Goal: Task Accomplishment & Management: Manage account settings

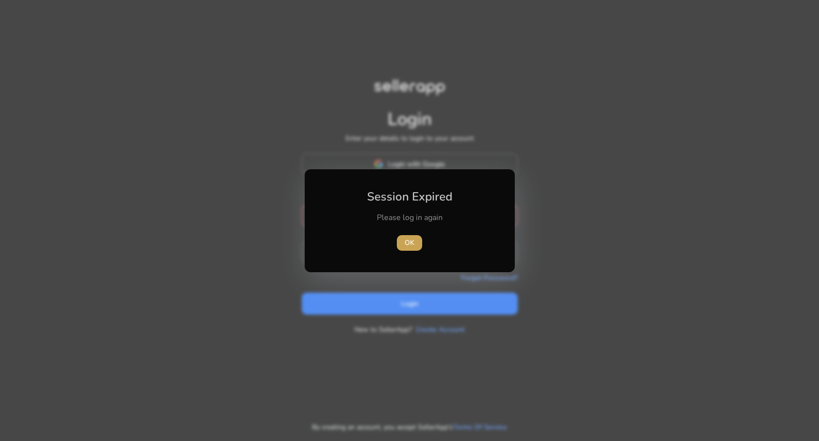
click at [407, 243] on span "OK" at bounding box center [410, 242] width 10 height 10
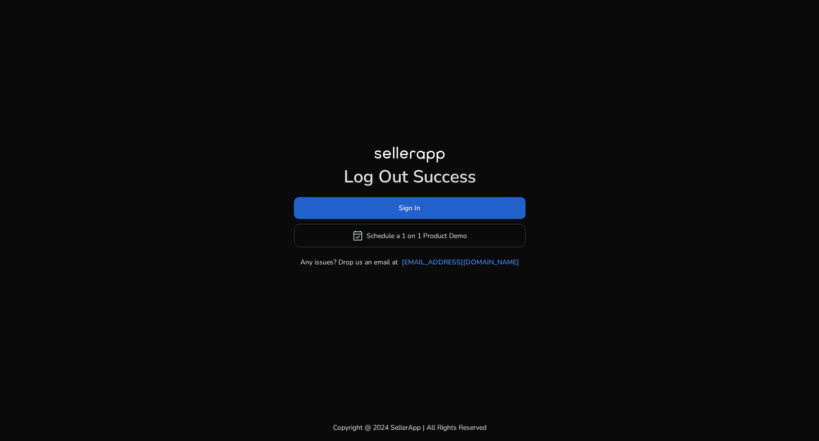
click at [375, 208] on span at bounding box center [410, 208] width 232 height 23
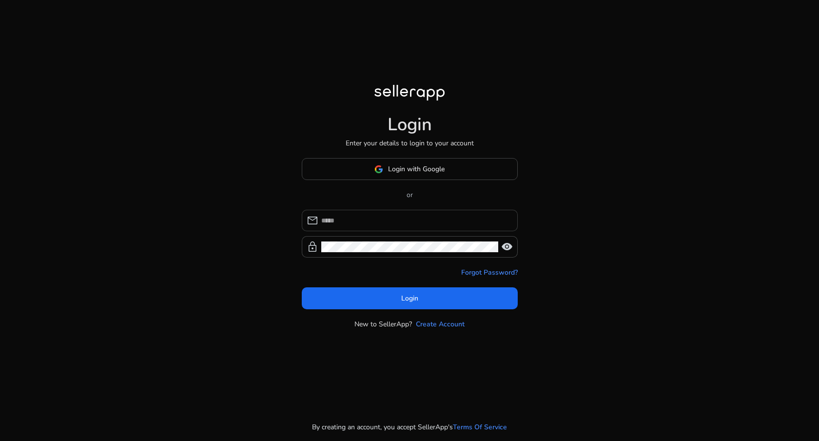
click at [373, 215] on input at bounding box center [415, 220] width 189 height 11
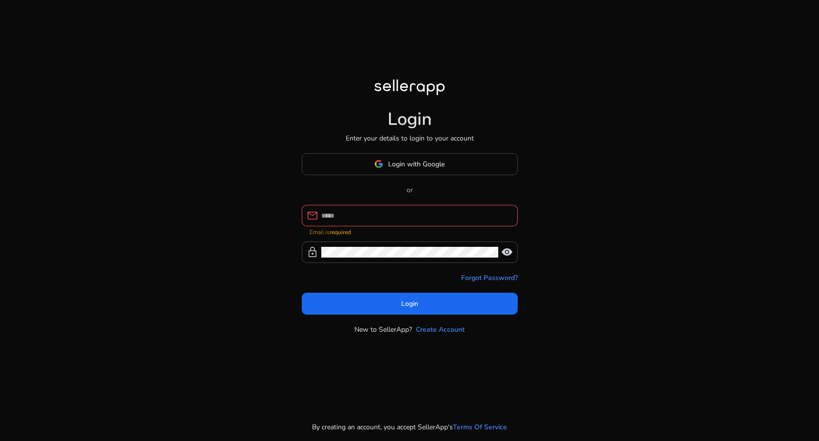
type input "**********"
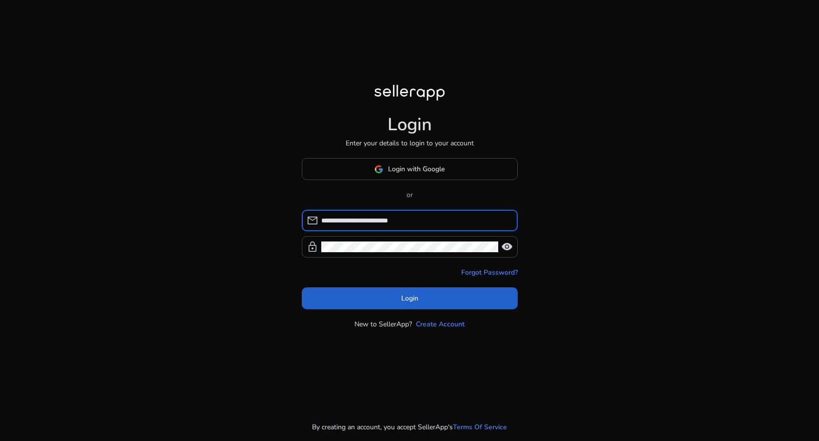
click at [366, 294] on span at bounding box center [410, 298] width 216 height 23
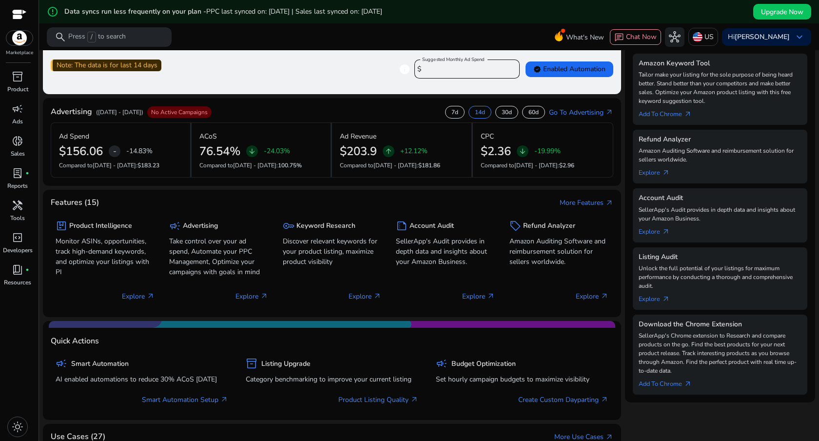
scroll to position [169, 0]
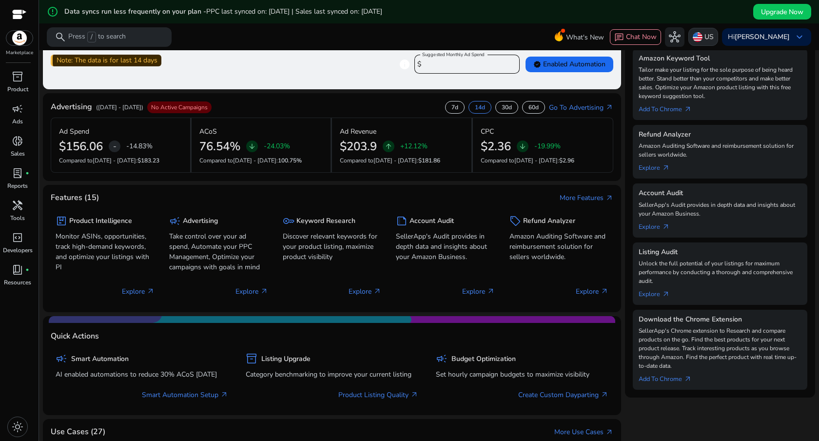
click at [705, 35] on p "US" at bounding box center [709, 36] width 9 height 17
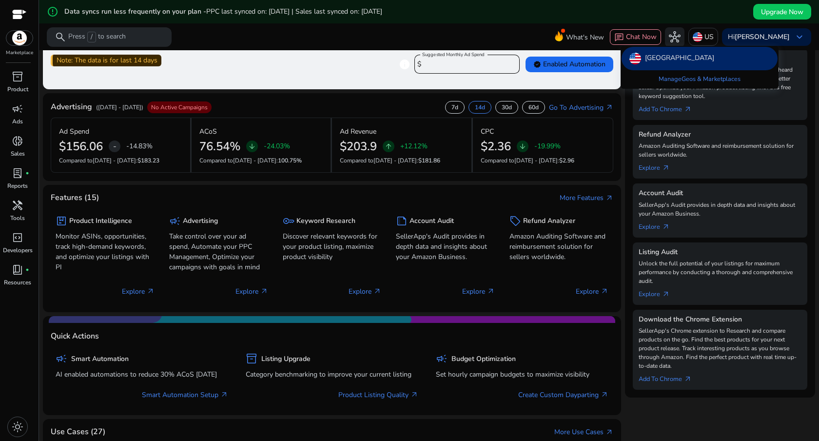
click at [512, 26] on div at bounding box center [409, 220] width 819 height 441
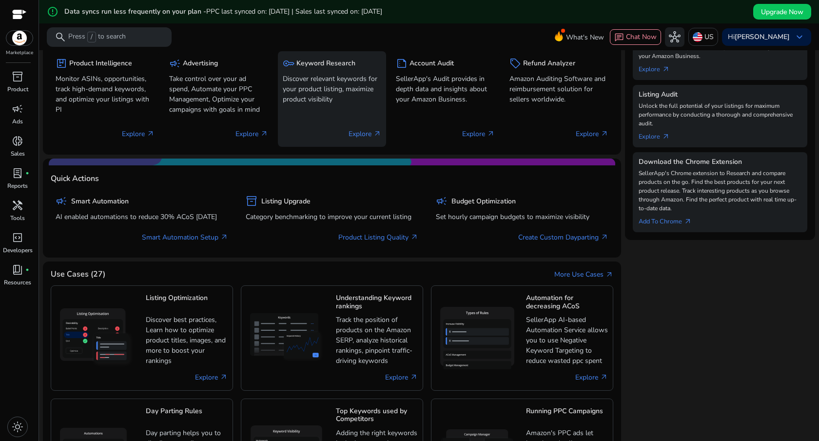
scroll to position [530, 0]
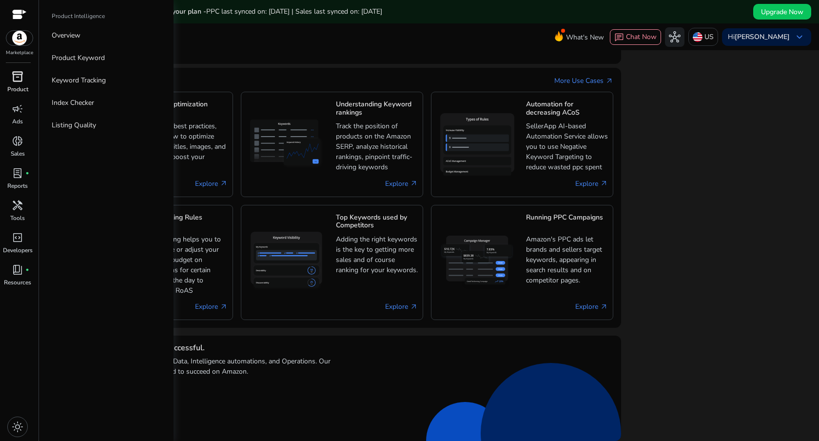
click at [23, 82] on div "inventory_2" at bounding box center [17, 77] width 27 height 16
click at [76, 42] on link "Overview" at bounding box center [106, 35] width 125 height 22
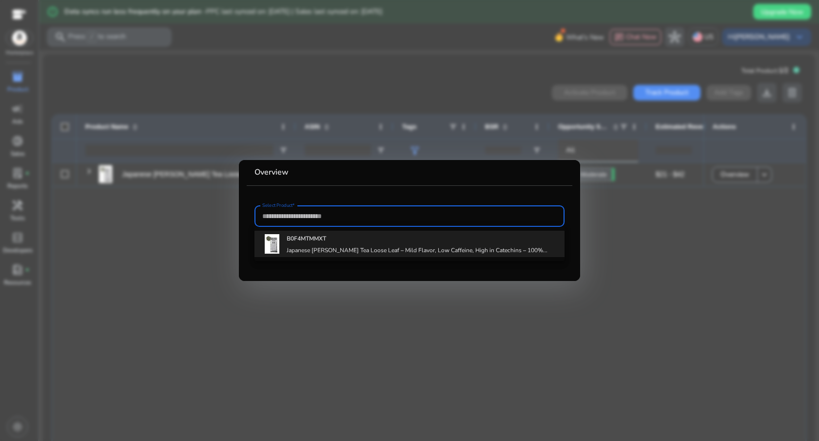
click at [309, 239] on b "B0F4MTMMXT" at bounding box center [307, 239] width 40 height 8
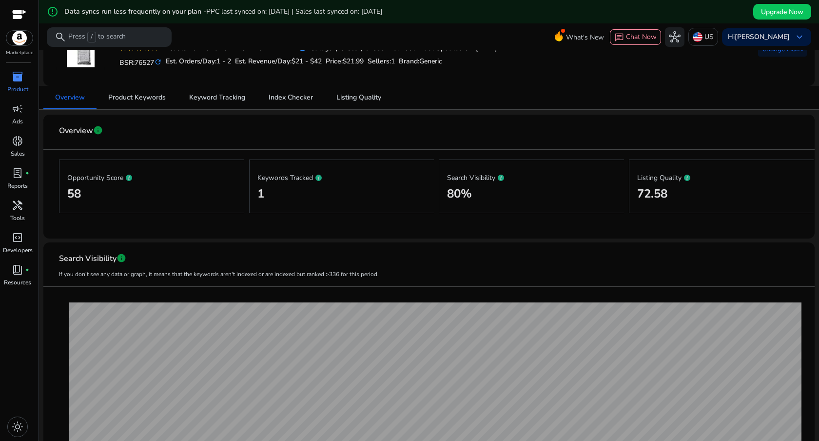
scroll to position [92, 0]
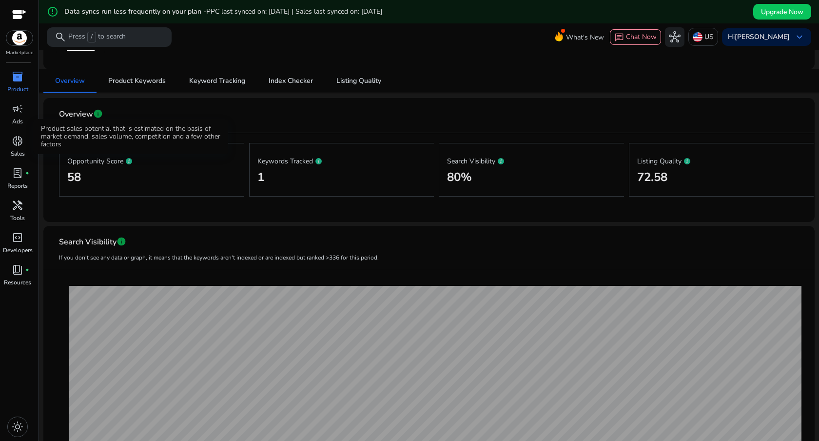
click at [131, 163] on icon at bounding box center [129, 161] width 6 height 6
click at [317, 161] on icon at bounding box center [319, 161] width 6 height 6
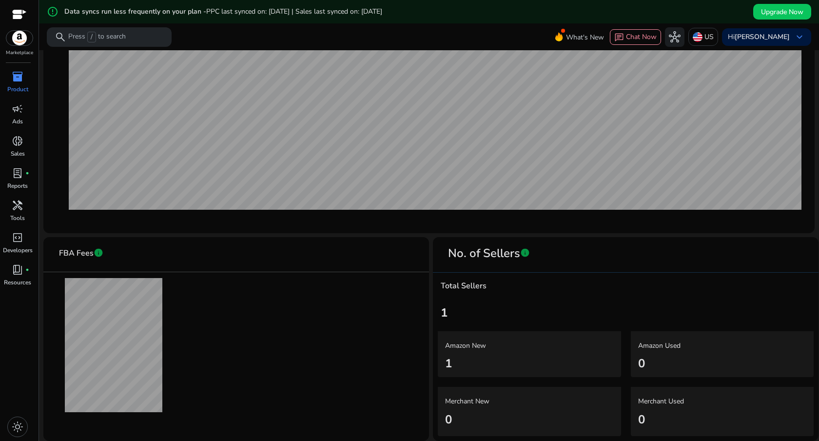
scroll to position [0, 0]
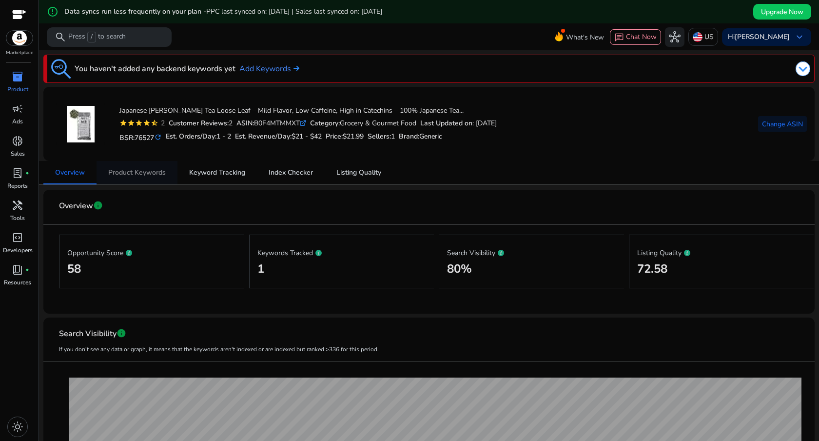
click at [135, 180] on span "Product Keywords" at bounding box center [137, 172] width 58 height 23
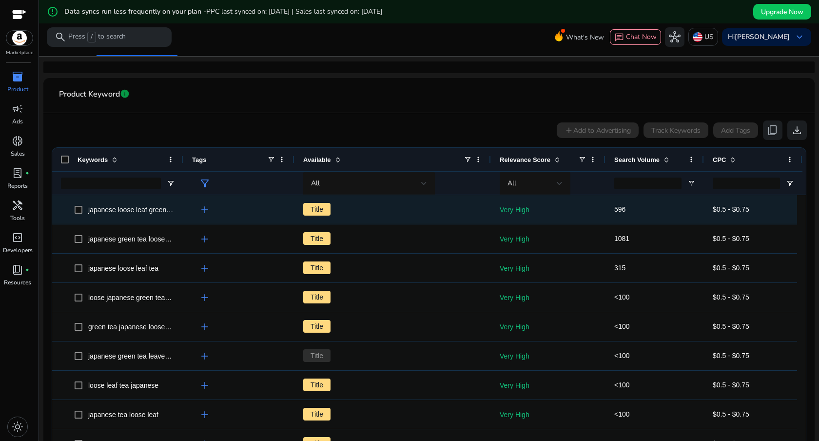
scroll to position [129, 0]
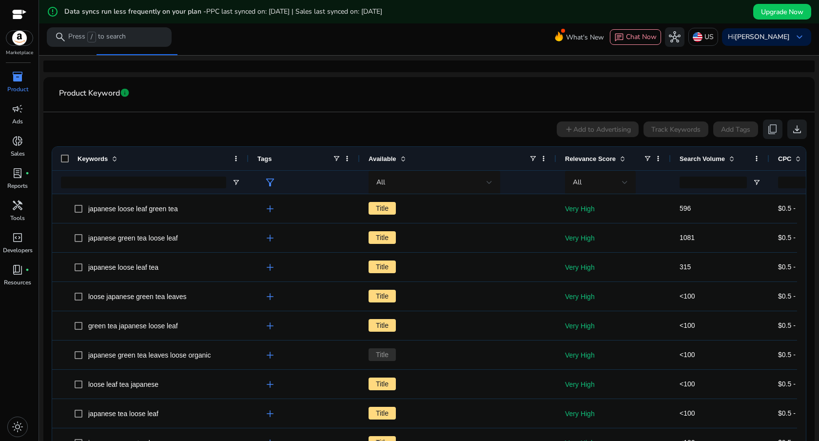
drag, startPoint x: 183, startPoint y: 159, endPoint x: 248, endPoint y: 169, distance: 66.1
click at [248, 169] on div at bounding box center [248, 158] width 4 height 23
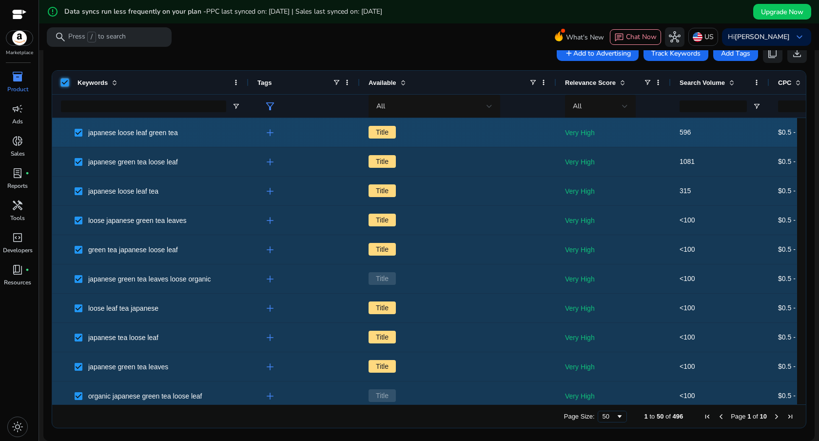
scroll to position [187, 0]
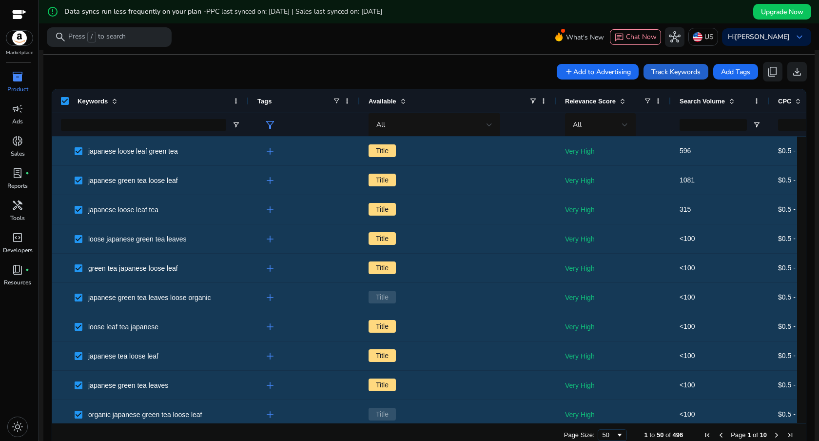
click at [652, 80] on span at bounding box center [676, 71] width 65 height 23
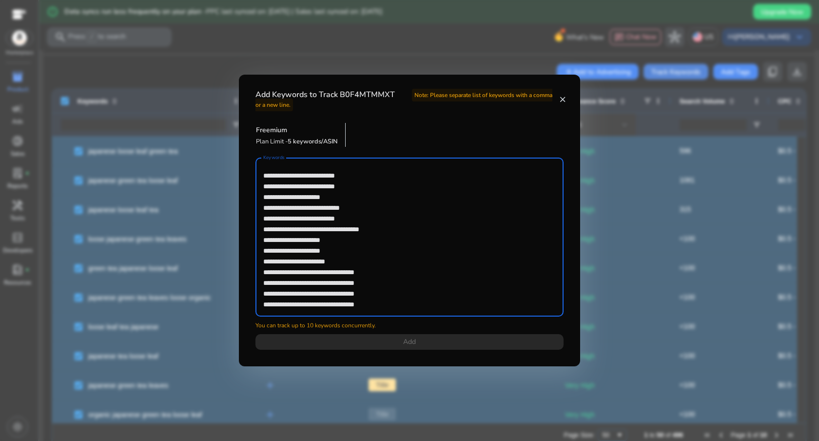
scroll to position [5188, 0]
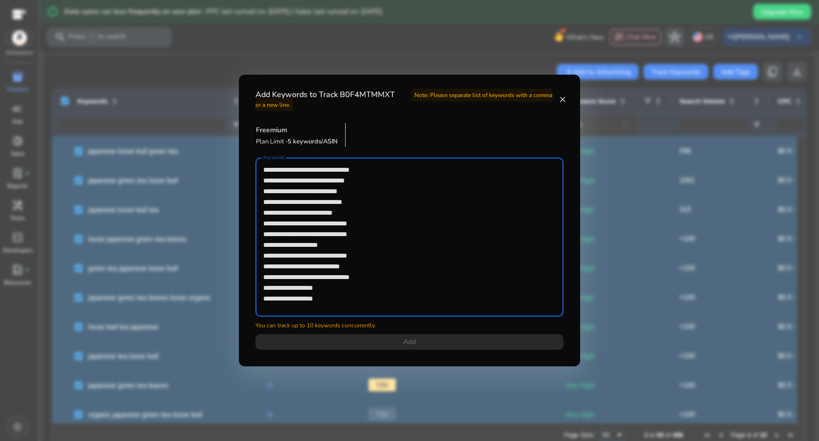
click at [444, 48] on div at bounding box center [409, 220] width 819 height 441
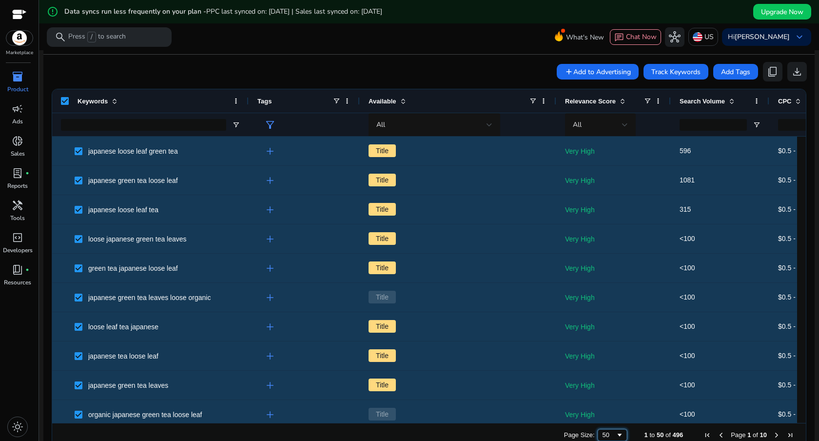
click at [616, 433] on span "Page Size" at bounding box center [620, 435] width 8 height 8
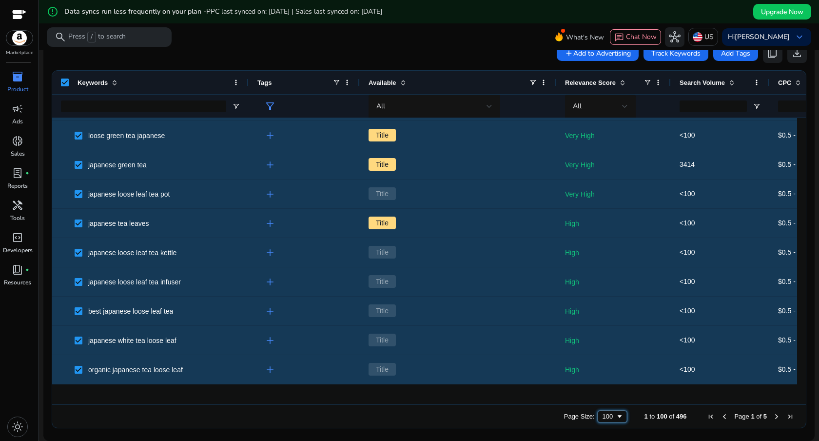
scroll to position [0, 0]
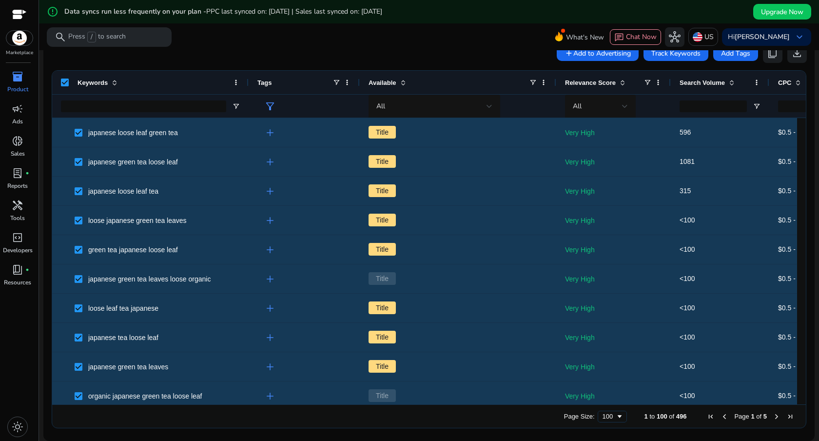
click at [775, 414] on span "Next Page" at bounding box center [777, 417] width 8 height 8
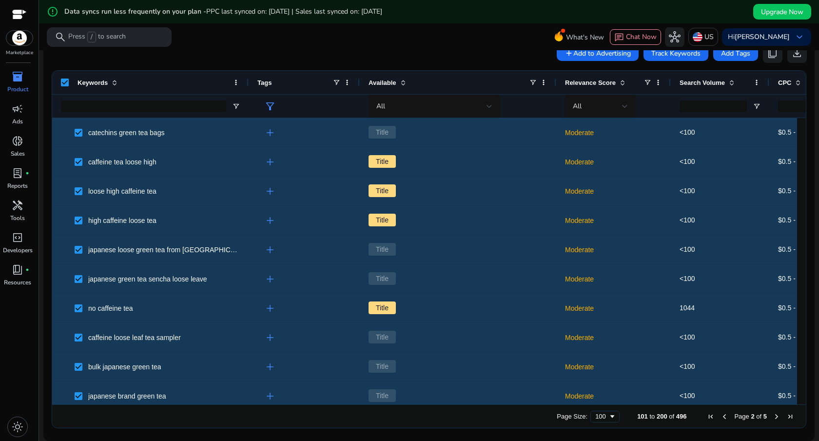
click at [775, 414] on span "Next Page" at bounding box center [777, 417] width 8 height 8
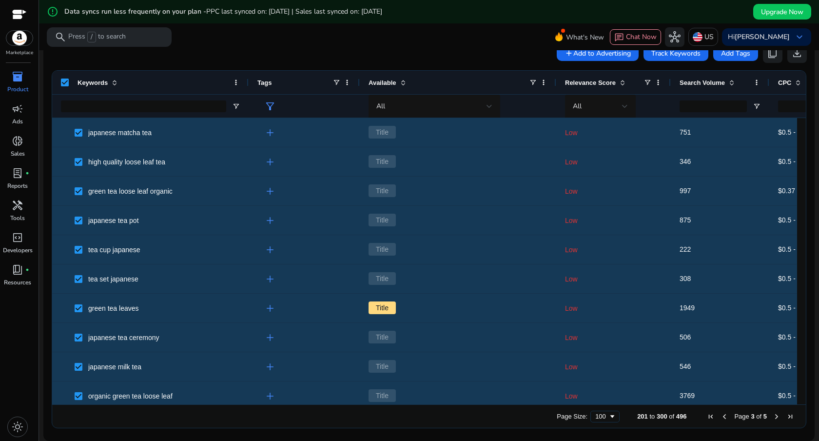
click at [775, 414] on span "Next Page" at bounding box center [777, 417] width 8 height 8
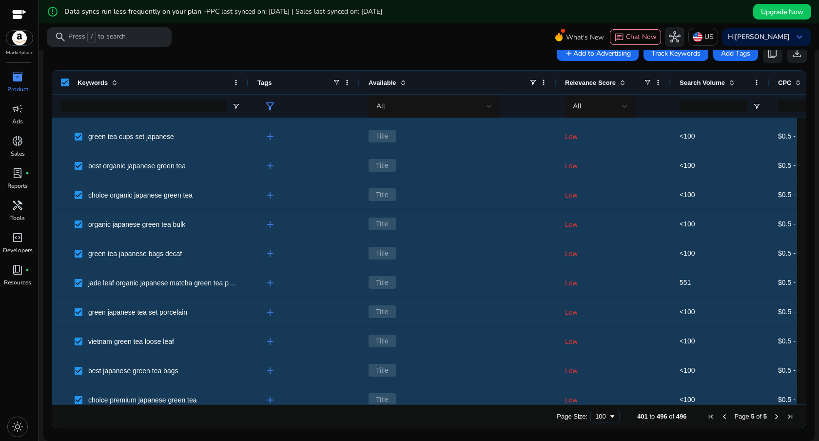
click at [625, 79] on span at bounding box center [623, 83] width 8 height 8
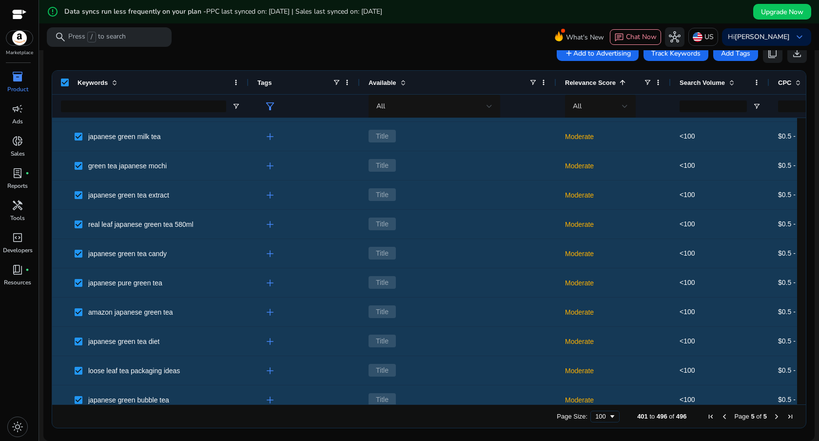
click at [625, 81] on span at bounding box center [623, 83] width 8 height 8
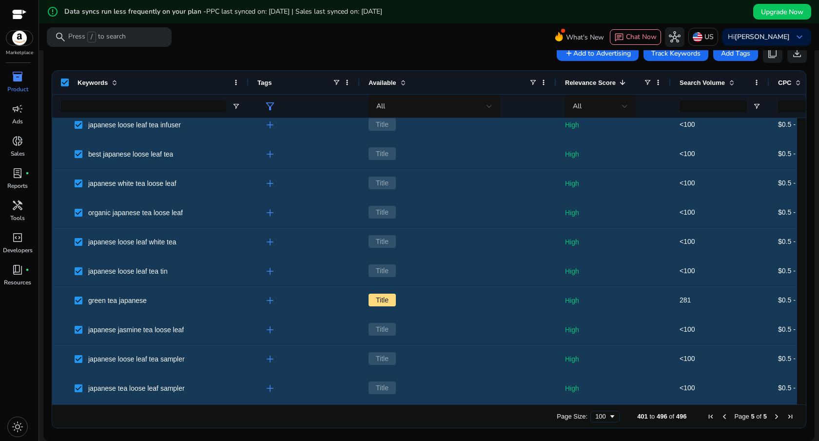
click at [625, 82] on span at bounding box center [623, 83] width 8 height 8
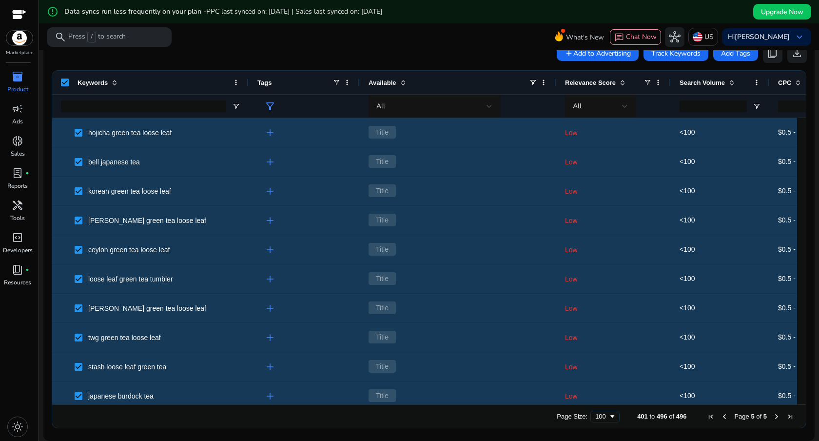
click at [623, 83] on span at bounding box center [623, 83] width 8 height 8
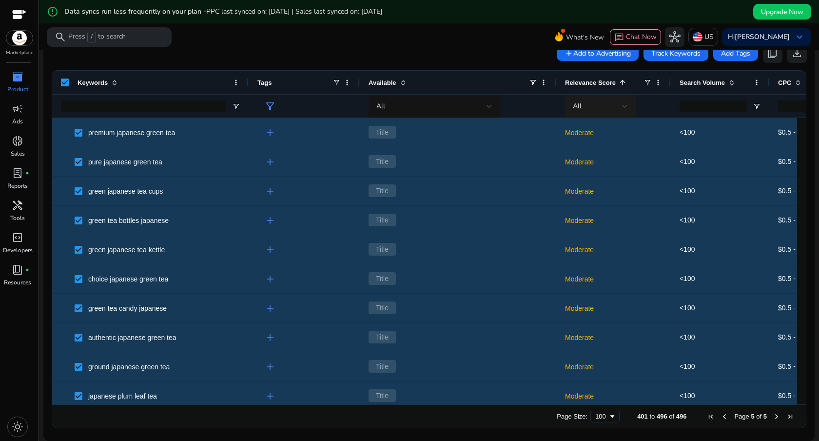
click at [624, 99] on div "All" at bounding box center [600, 106] width 55 height 23
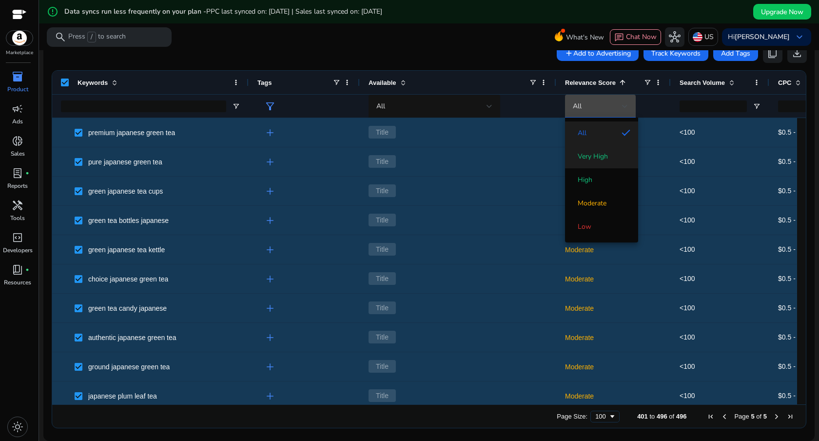
click at [607, 155] on span "Very High" at bounding box center [593, 157] width 30 height 10
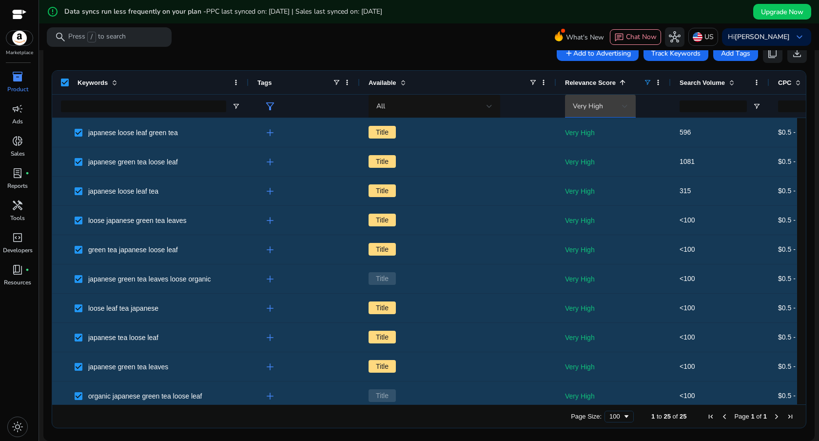
click at [618, 109] on div "Very High" at bounding box center [597, 106] width 49 height 11
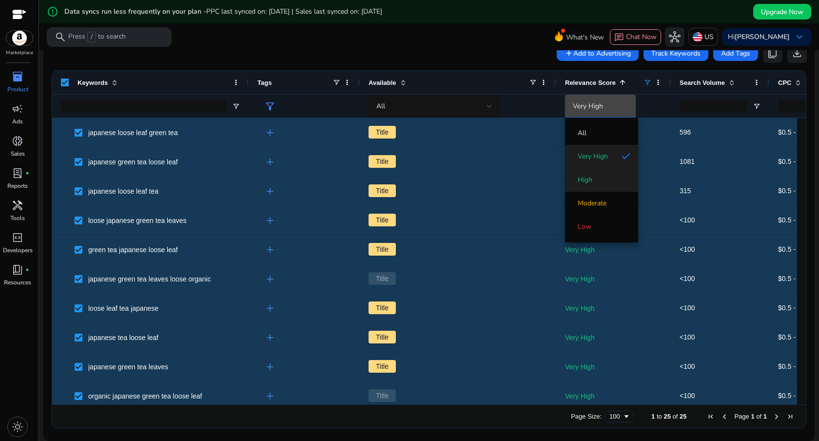
click at [606, 180] on span "High" at bounding box center [602, 180] width 58 height 10
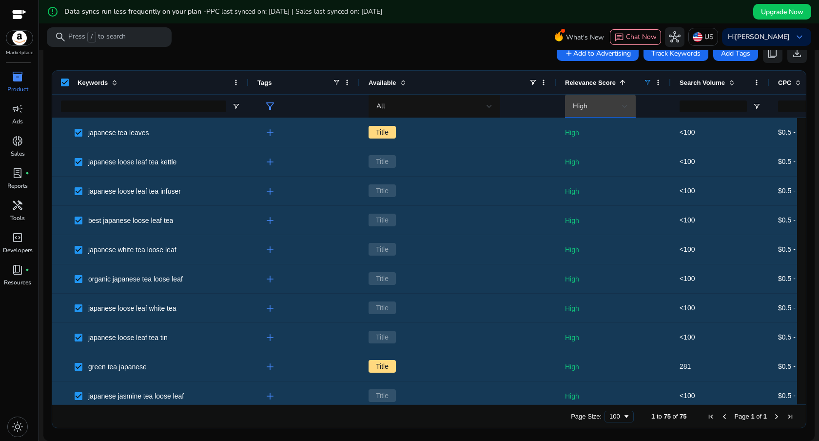
click at [622, 110] on div at bounding box center [625, 106] width 6 height 12
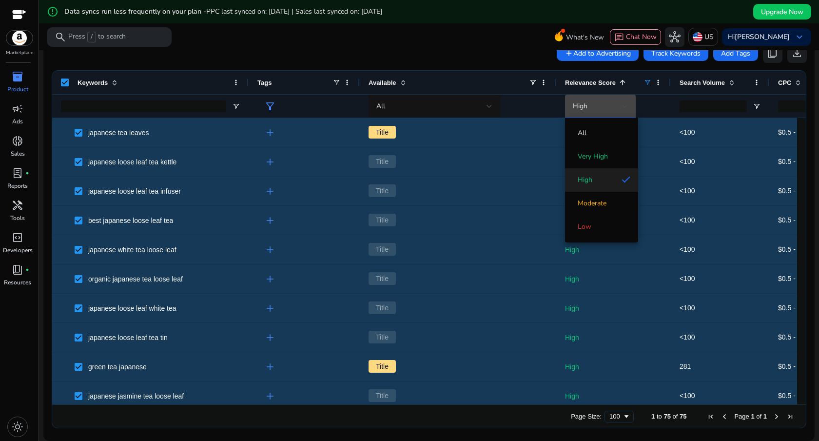
click at [752, 107] on div at bounding box center [409, 220] width 819 height 441
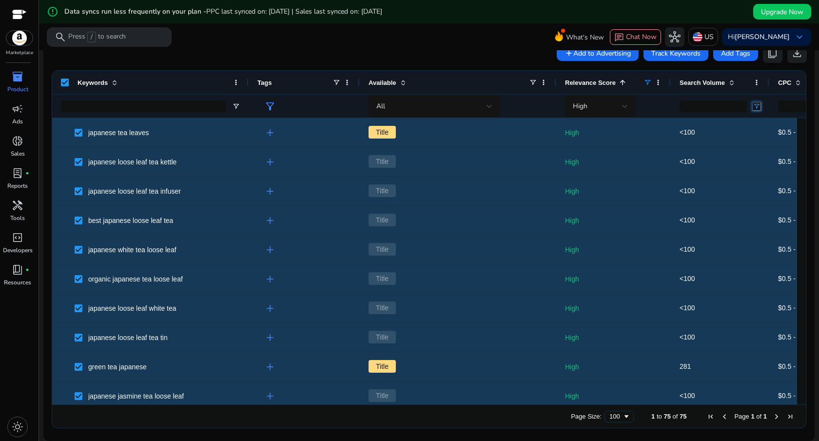
click at [756, 106] on span "Open Filter Menu" at bounding box center [757, 106] width 8 height 8
click at [753, 123] on div "Equals" at bounding box center [755, 123] width 59 height 7
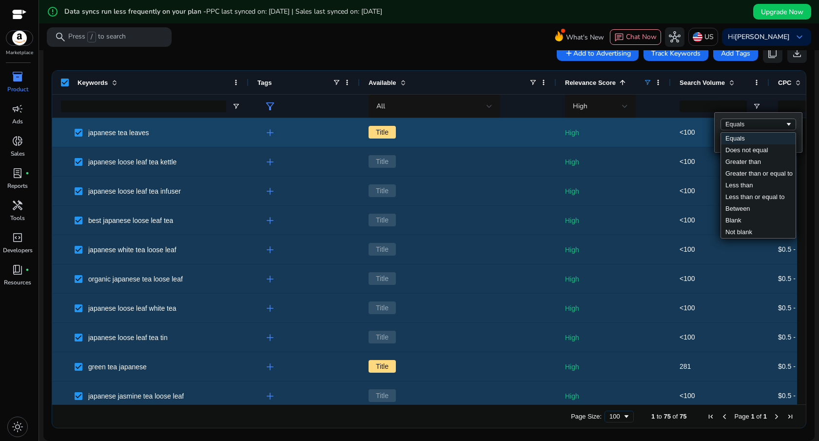
click at [673, 118] on div "<100" at bounding box center [720, 132] width 99 height 29
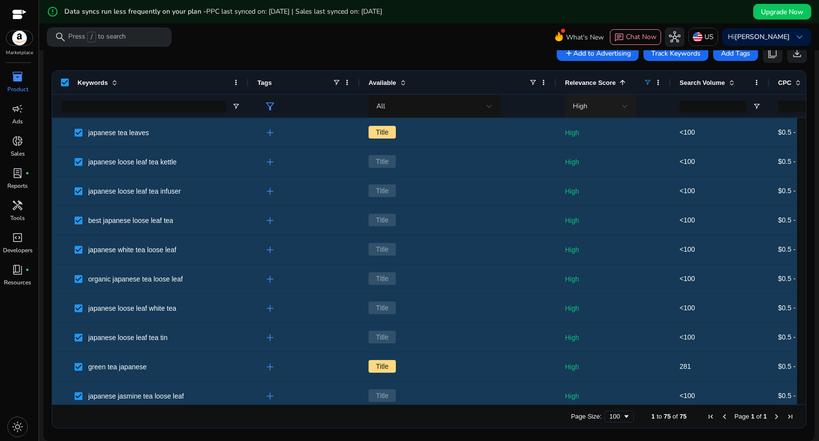
click at [622, 107] on div at bounding box center [625, 106] width 6 height 4
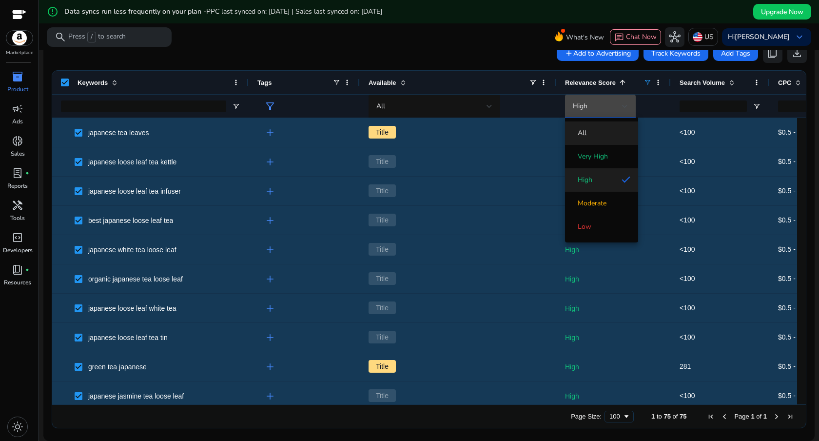
click at [603, 134] on span "All" at bounding box center [602, 133] width 58 height 10
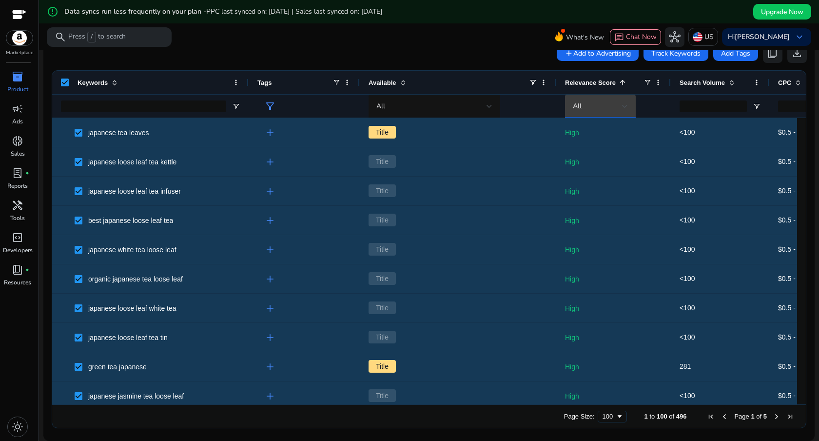
click at [604, 110] on div "All" at bounding box center [597, 106] width 49 height 11
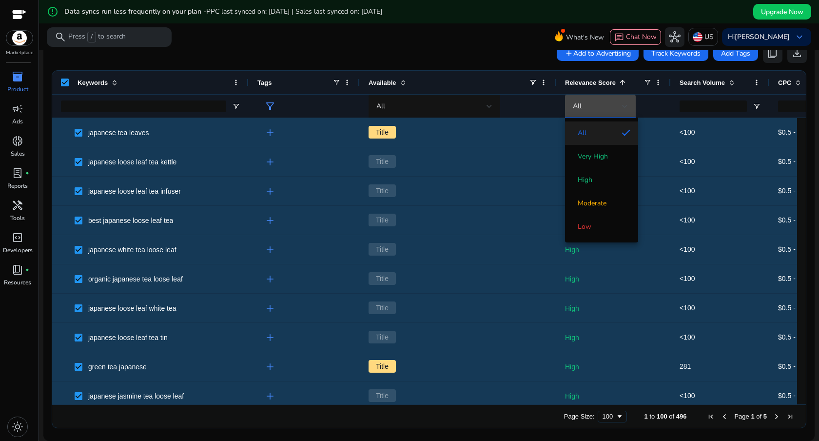
click at [655, 110] on div at bounding box center [409, 220] width 819 height 441
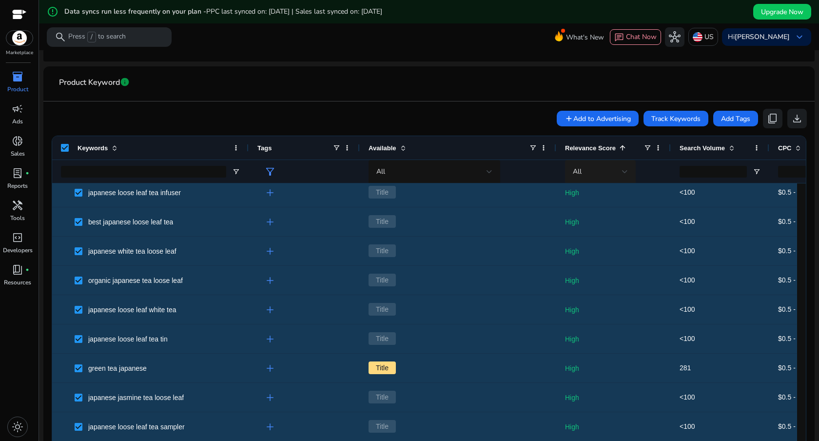
click at [620, 166] on div "All" at bounding box center [597, 171] width 49 height 11
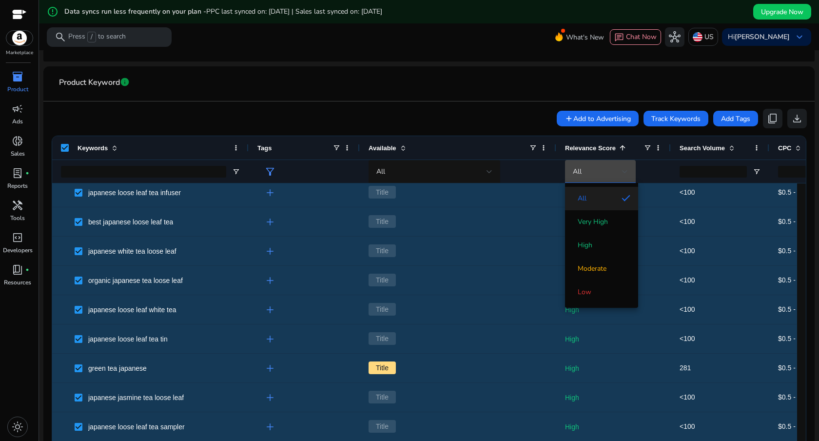
click at [666, 172] on div at bounding box center [409, 220] width 819 height 441
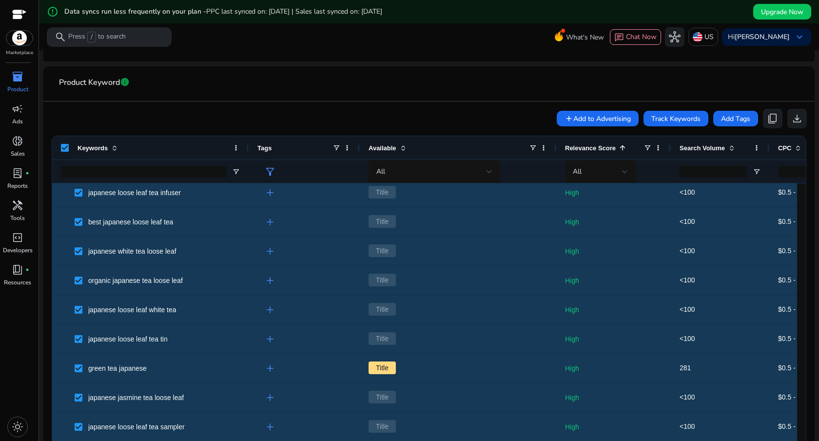
click at [629, 148] on div "Relevance Score 1" at bounding box center [604, 148] width 79 height 19
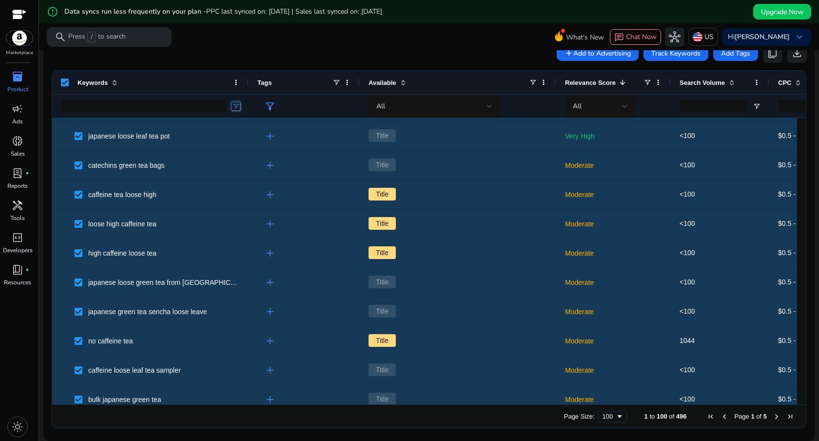
click at [239, 109] on span "Open Filter Menu" at bounding box center [236, 106] width 8 height 8
click at [255, 121] on div "Contains" at bounding box center [270, 123] width 59 height 7
click at [262, 141] on input "Filter Value" at bounding box center [275, 141] width 76 height 12
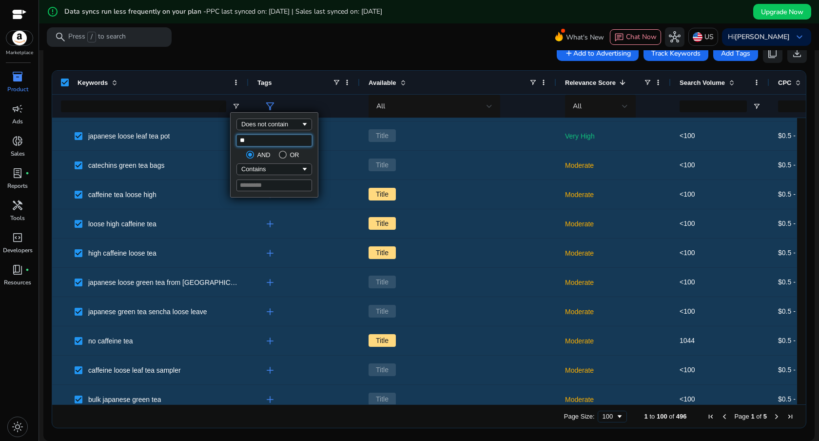
type input "***"
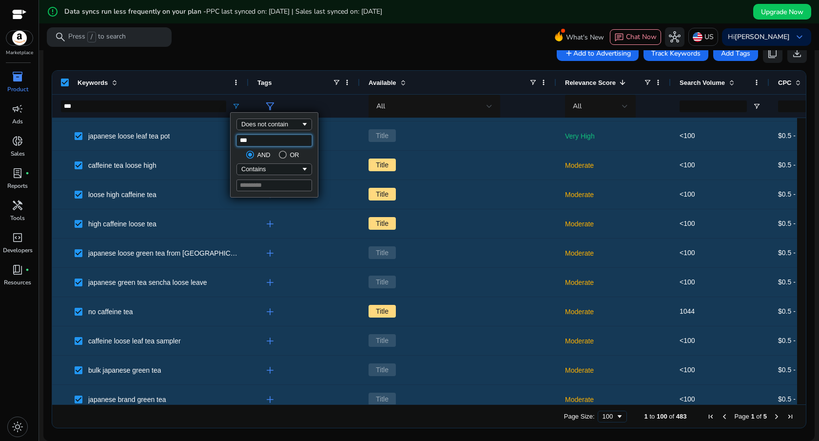
type input "***"
click at [270, 170] on div "Contains" at bounding box center [270, 168] width 59 height 7
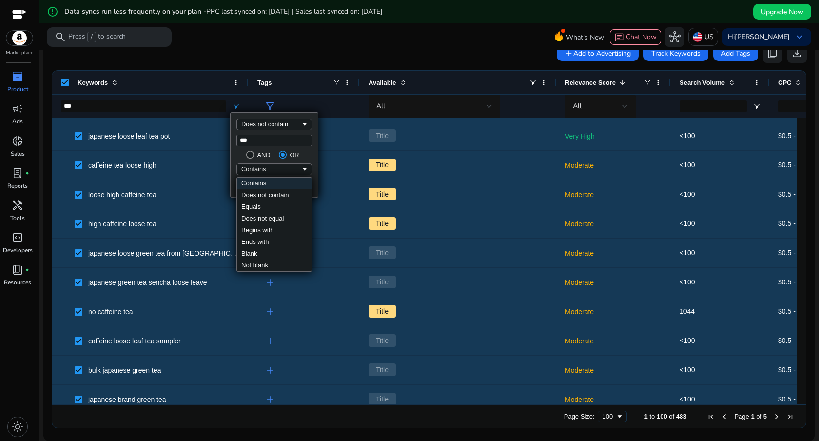
click at [241, 158] on div "AND OR" at bounding box center [275, 155] width 76 height 8
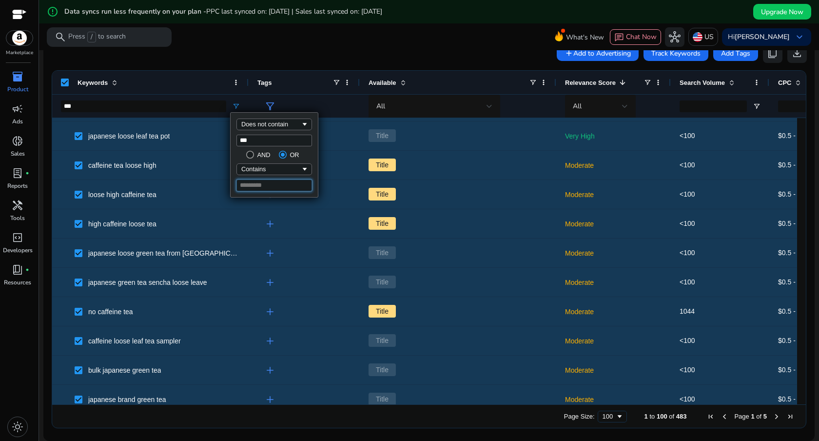
click at [259, 183] on input "Filter Value" at bounding box center [275, 185] width 76 height 12
type input "******"
type input "**********"
type input "******"
type input "**********"
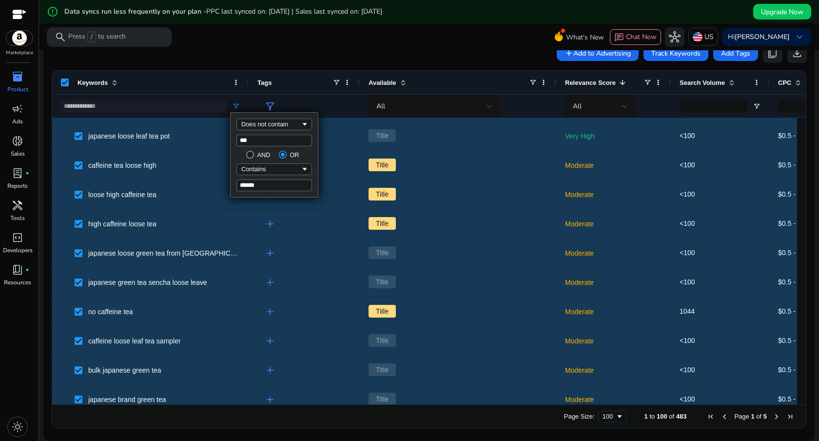
click at [197, 113] on div "**********" at bounding box center [143, 106] width 165 height 23
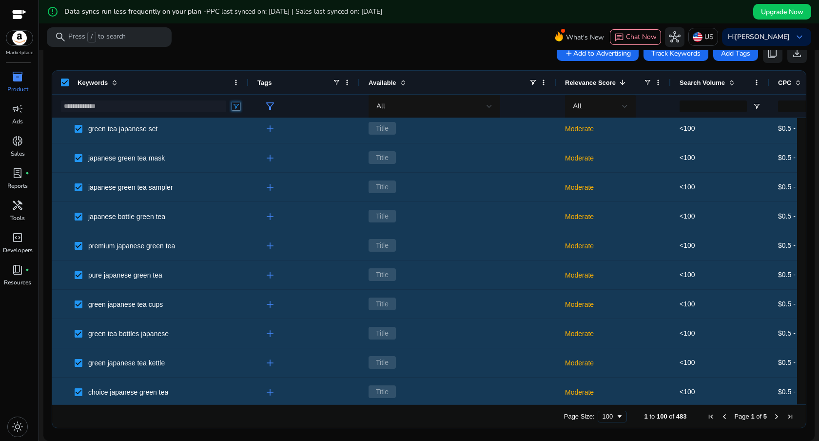
click at [236, 106] on span "Open Filter Menu" at bounding box center [236, 106] width 8 height 8
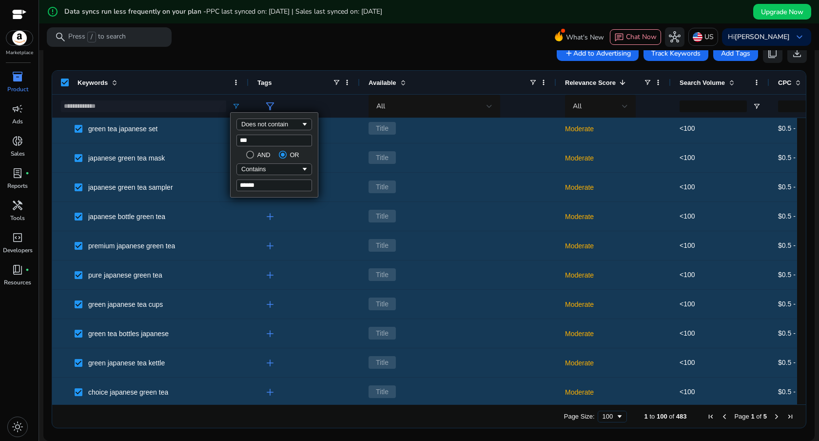
click at [275, 139] on input "***" at bounding box center [275, 141] width 76 height 12
type input "****"
type input "**********"
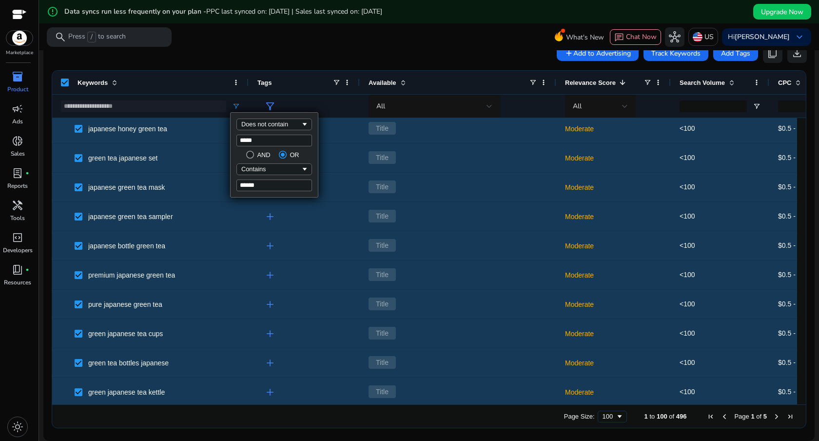
type input "****"
type input "**********"
type input "***"
type input "**********"
click at [288, 167] on div "Contains" at bounding box center [270, 168] width 59 height 7
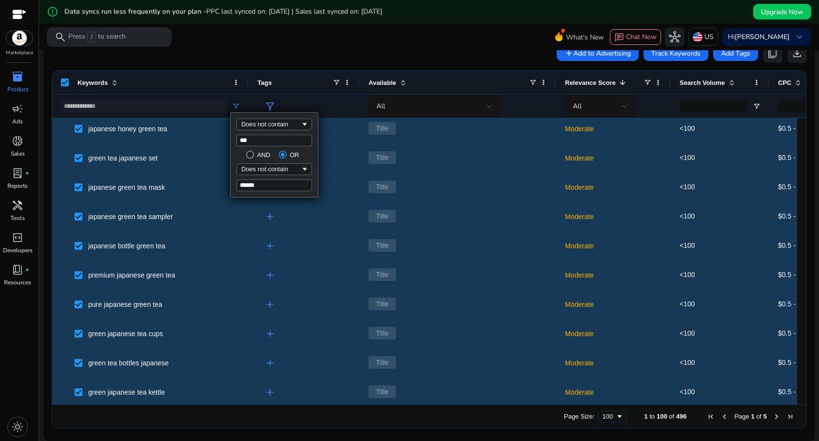
click at [334, 64] on app-product-keyword-grid "add Add to Advertising Track Keywords Add Tags content_copy download 1 to 100 o…" at bounding box center [429, 234] width 756 height 397
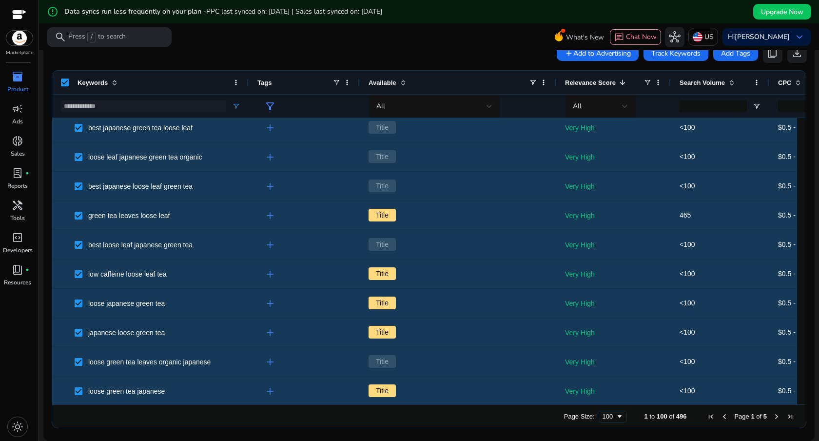
scroll to position [668, 0]
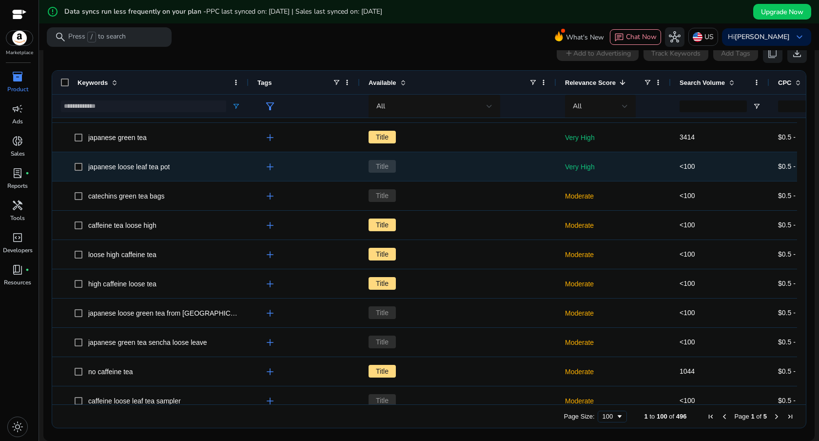
click at [115, 170] on div "japanese loose leaf tea pot" at bounding box center [128, 167] width 81 height 14
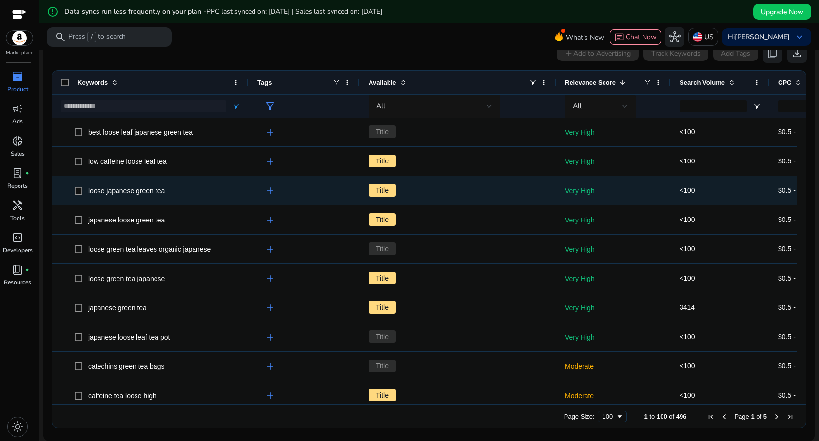
click at [135, 187] on span "loose japanese green tea" at bounding box center [126, 191] width 77 height 8
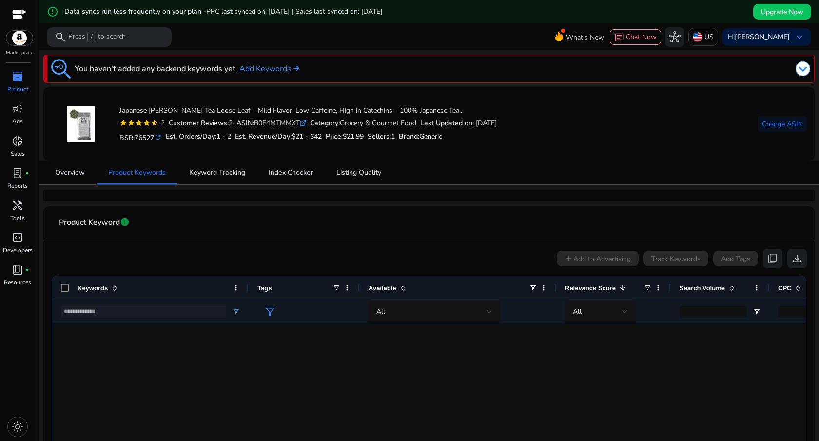
scroll to position [498, 0]
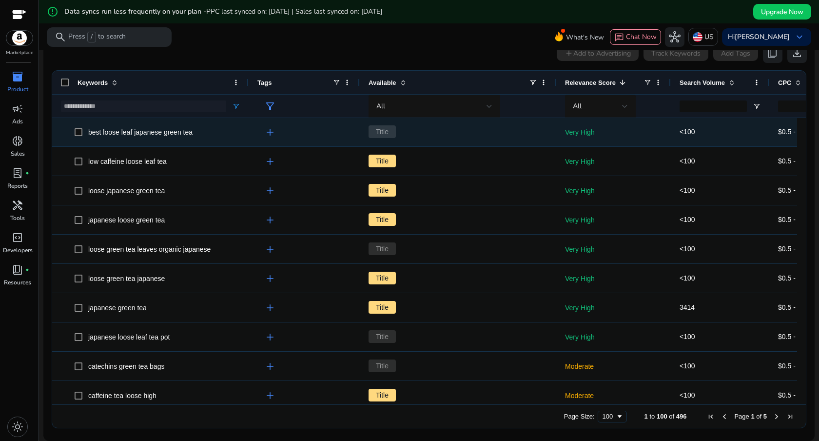
click at [146, 136] on div "best loose leaf japanese green tea" at bounding box center [140, 132] width 104 height 14
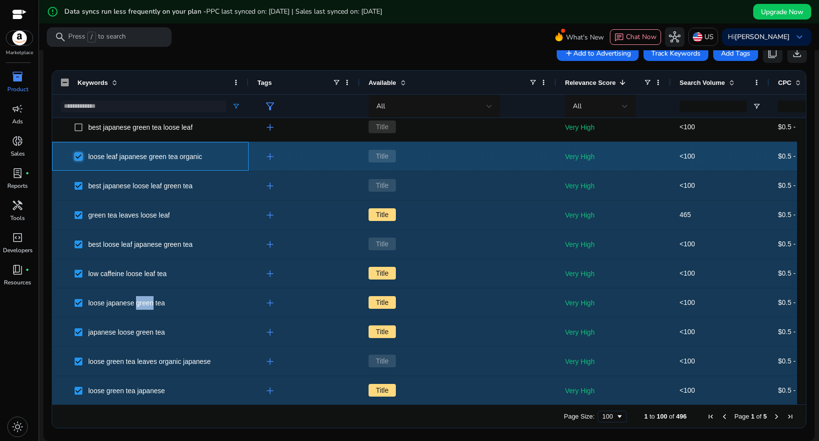
scroll to position [0, 0]
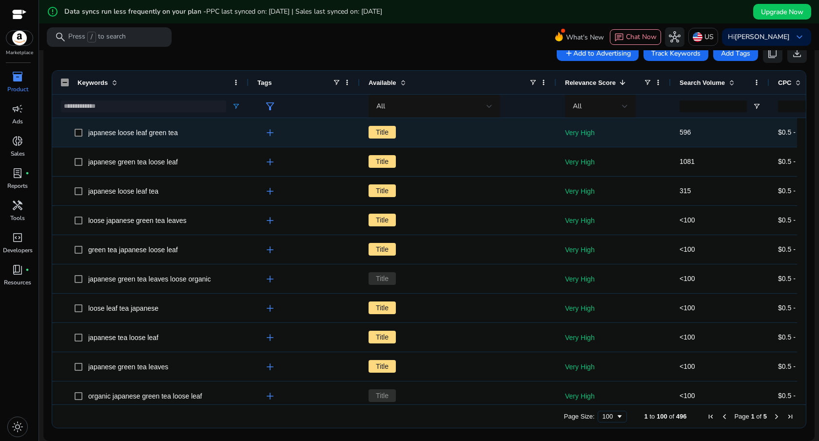
click at [110, 134] on span "japanese loose leaf green tea" at bounding box center [133, 133] width 90 height 8
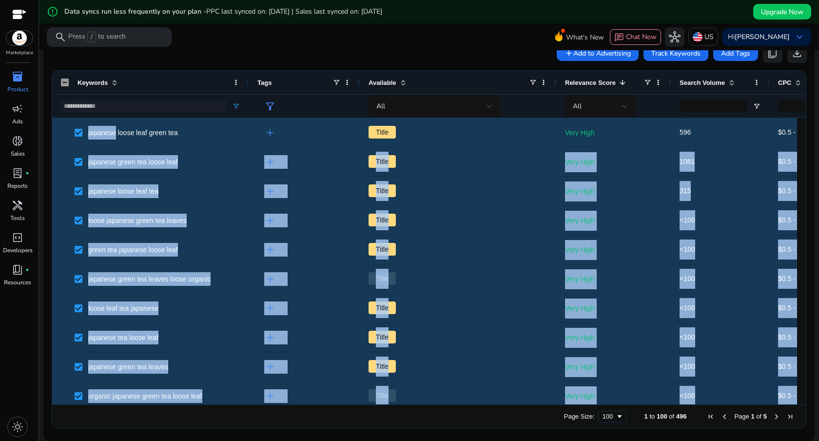
click at [253, 59] on div "add Add to Advertising Track Keywords Add Tags content_copy download" at bounding box center [429, 53] width 756 height 20
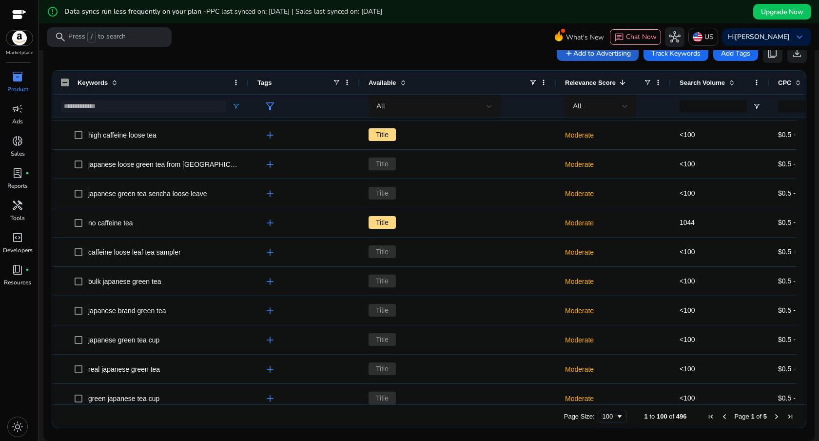
click at [582, 53] on span "Add to Advertising" at bounding box center [603, 53] width 58 height 10
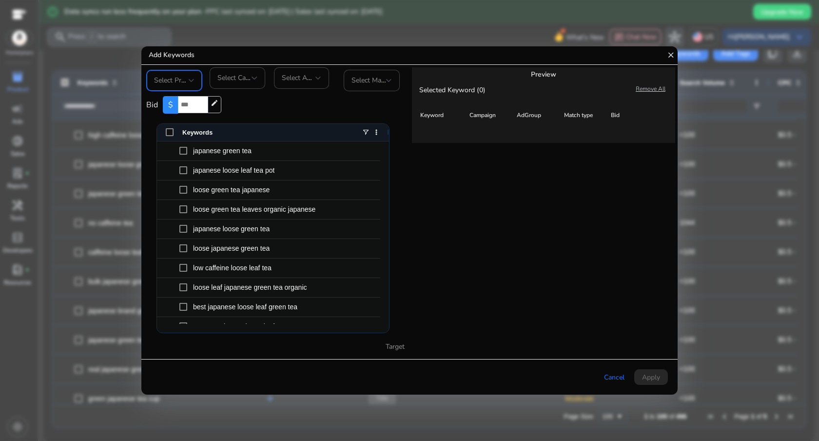
click at [193, 82] on div at bounding box center [192, 81] width 6 height 4
click at [183, 108] on span "毎日緑茶" at bounding box center [183, 106] width 58 height 11
click at [258, 82] on div "Select Campaign" at bounding box center [238, 77] width 56 height 21
click at [316, 81] on div at bounding box center [409, 220] width 819 height 441
click at [317, 77] on div at bounding box center [319, 78] width 6 height 4
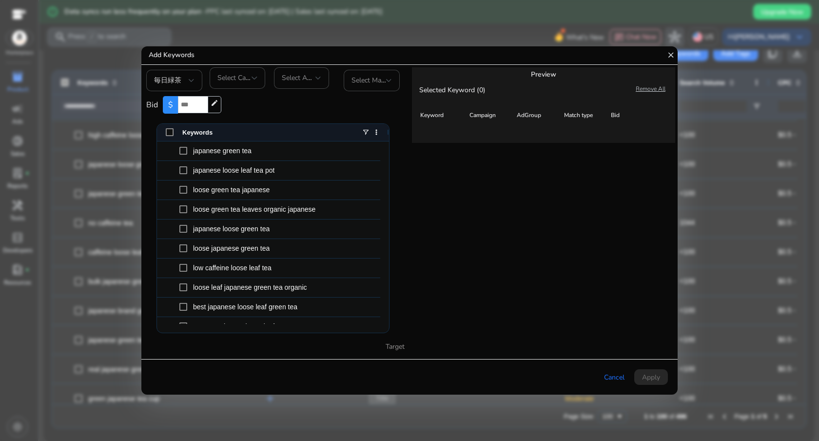
click at [317, 77] on div at bounding box center [319, 78] width 6 height 4
click at [304, 83] on div "Select AdGroup" at bounding box center [299, 78] width 34 height 11
click at [297, 82] on span "Select AdGroup" at bounding box center [306, 77] width 48 height 9
click at [359, 85] on div "Select Match Type" at bounding box center [372, 81] width 40 height 12
click at [360, 110] on span "Exact" at bounding box center [381, 106] width 58 height 11
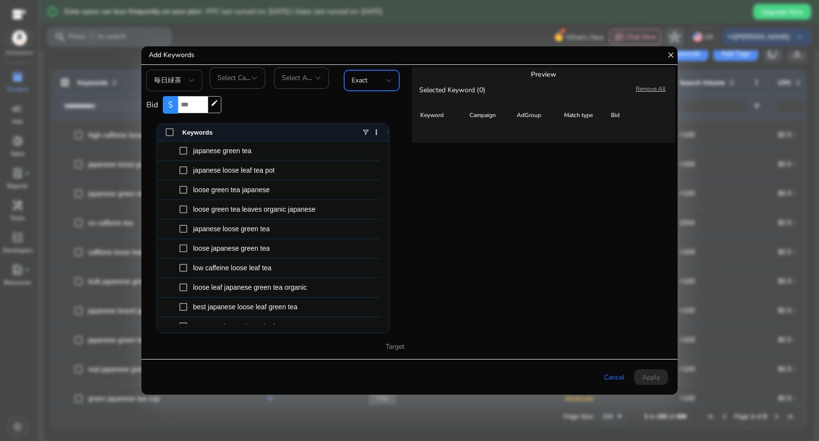
click at [171, 102] on span "$" at bounding box center [170, 105] width 15 height 18
click at [201, 103] on input "*" at bounding box center [193, 104] width 30 height 17
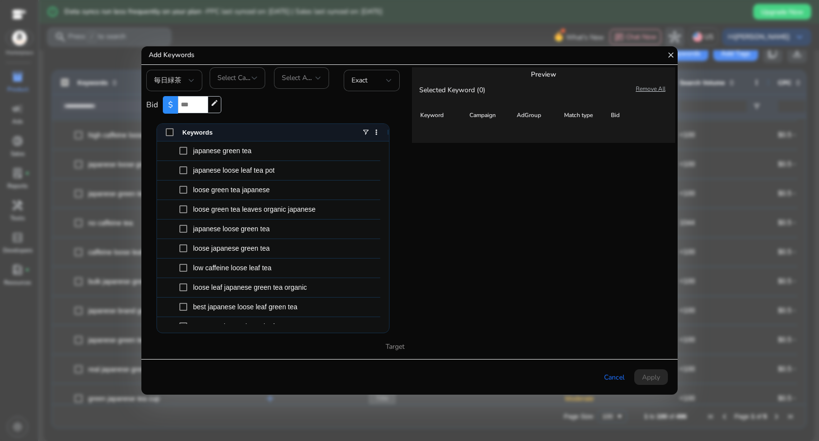
click at [201, 108] on input "*" at bounding box center [193, 104] width 30 height 17
type input "*"
click at [201, 108] on input "*" at bounding box center [193, 104] width 30 height 17
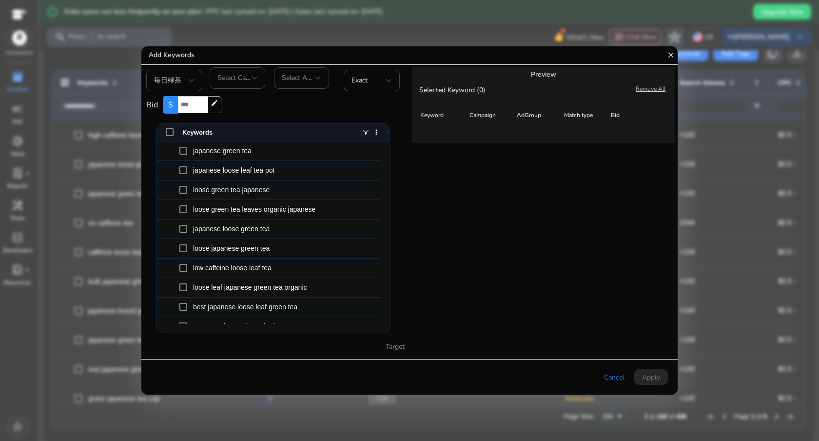
click at [188, 111] on input "*" at bounding box center [193, 104] width 30 height 17
type input "***"
click at [241, 116] on div "Bid $ *** edit" at bounding box center [275, 104] width 258 height 27
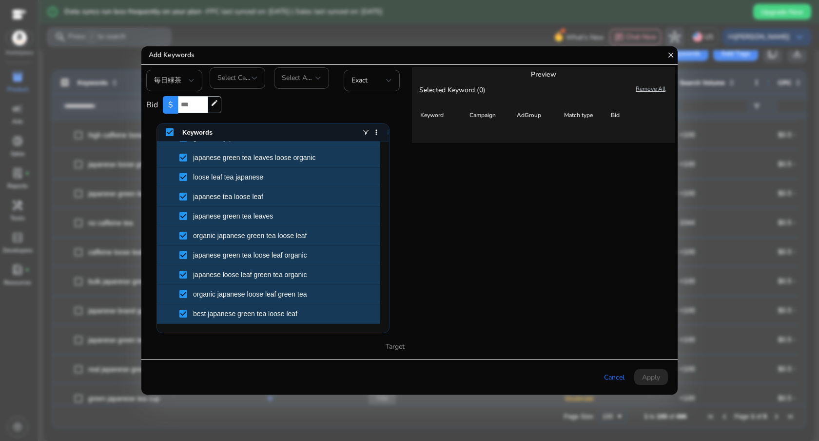
click at [311, 75] on span "Select AdGroup" at bounding box center [306, 77] width 48 height 9
click at [318, 79] on div at bounding box center [319, 78] width 6 height 4
click at [256, 78] on div at bounding box center [255, 78] width 6 height 4
click at [252, 104] on input "dropdown search" at bounding box center [246, 100] width 73 height 23
type input "*"
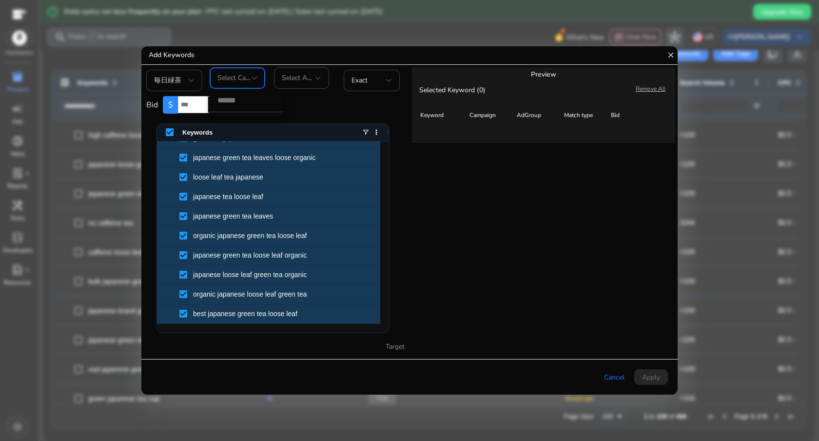
click at [250, 101] on input "dropdown search" at bounding box center [246, 100] width 73 height 23
paste input "**********"
type input "**********"
click at [268, 101] on mat-icon "close" at bounding box center [269, 101] width 12 height 12
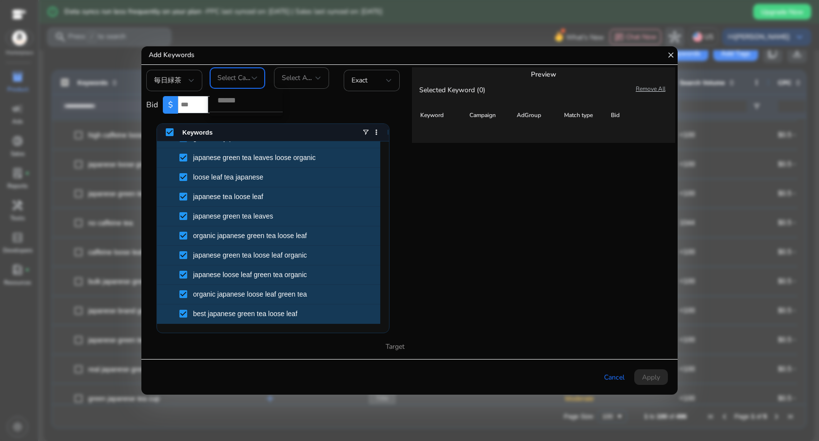
scroll to position [0, 0]
click at [295, 100] on div at bounding box center [409, 220] width 819 height 441
click at [526, 114] on span "AdGroup" at bounding box center [529, 115] width 24 height 8
click at [254, 79] on div at bounding box center [255, 78] width 6 height 4
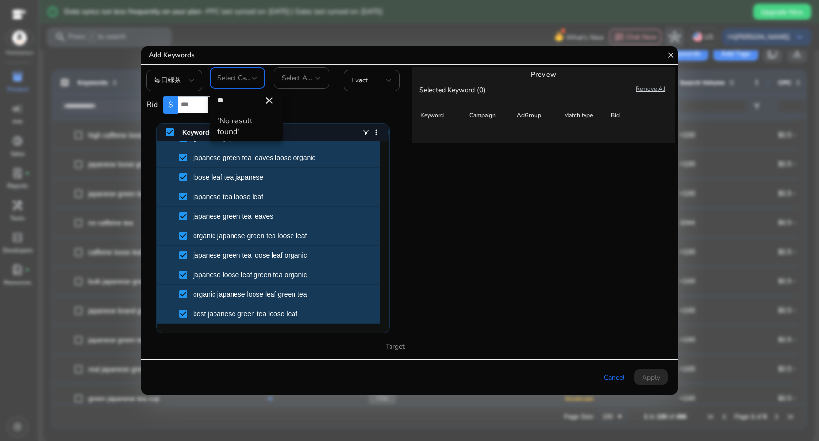
type input "*"
click at [308, 101] on div at bounding box center [409, 220] width 819 height 441
click at [614, 374] on span "Cancel" at bounding box center [614, 377] width 20 height 10
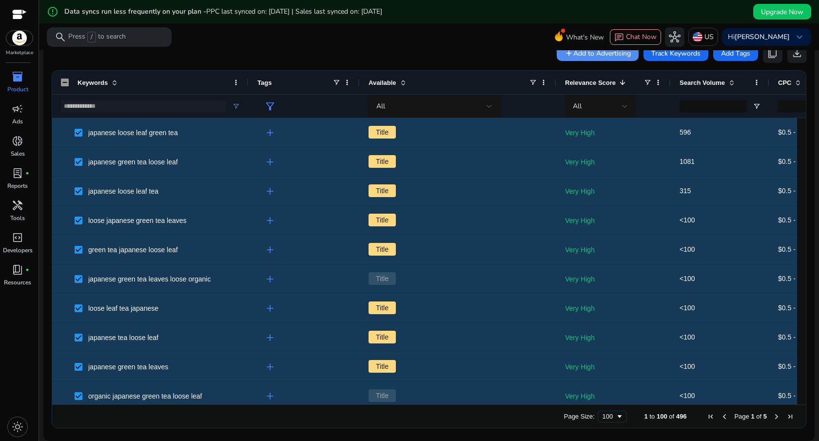
scroll to position [162, 0]
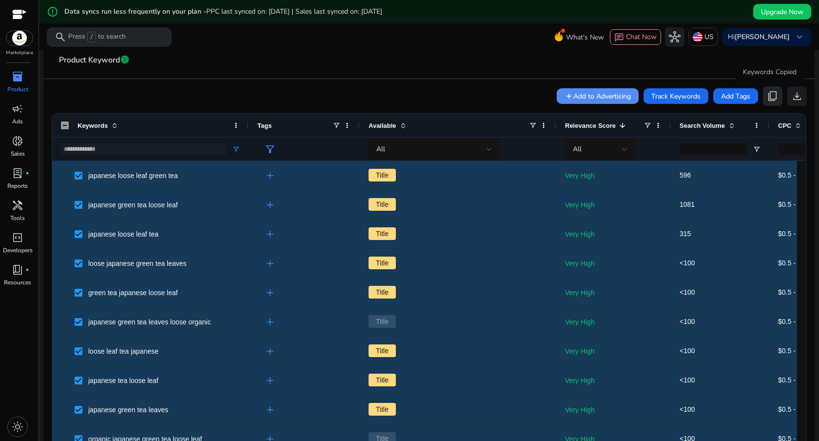
click at [769, 97] on span "content_copy" at bounding box center [773, 96] width 12 height 12
click at [441, 86] on div "add Add to Advertising Track Keywords Add Tags content_copy download" at bounding box center [429, 96] width 756 height 20
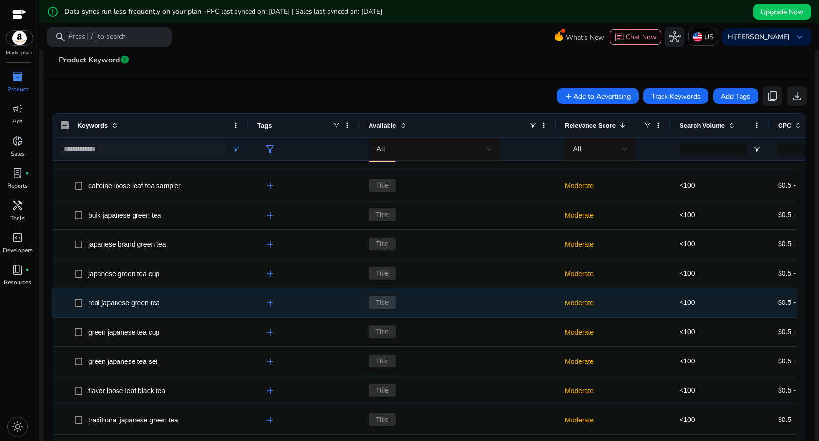
scroll to position [926, 0]
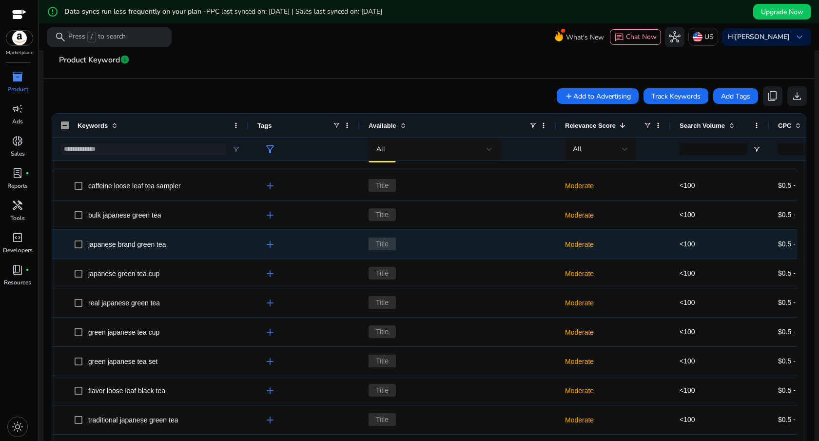
click at [408, 245] on span "Title" at bounding box center [458, 244] width 179 height 20
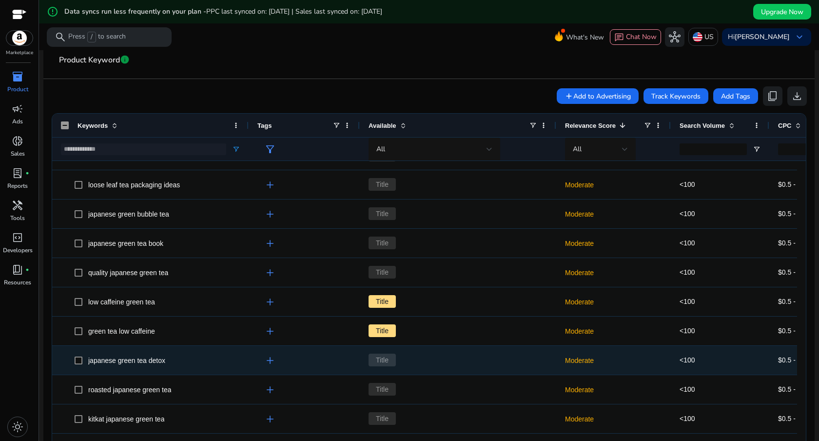
scroll to position [2577, 0]
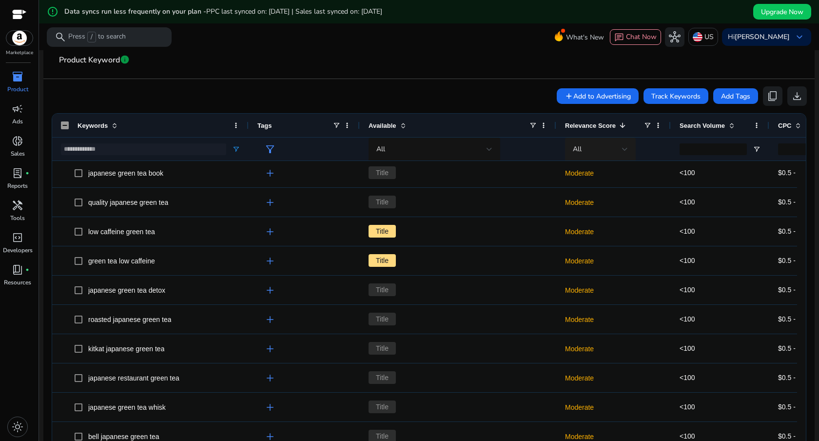
click at [612, 153] on div "All" at bounding box center [597, 149] width 49 height 11
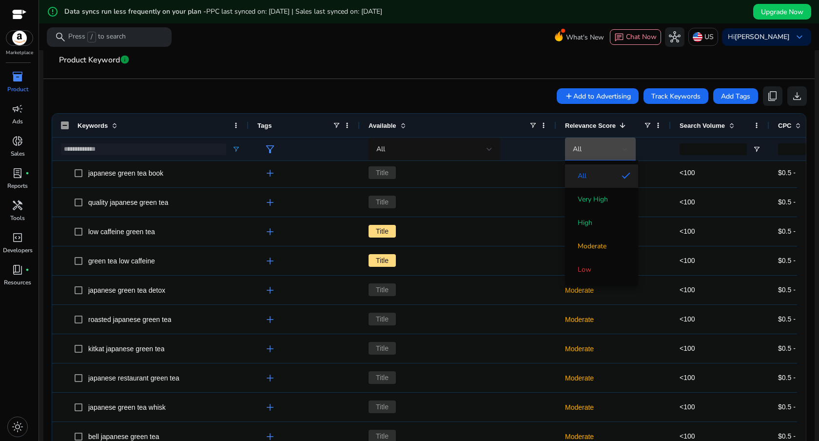
click at [460, 65] on div at bounding box center [409, 220] width 819 height 441
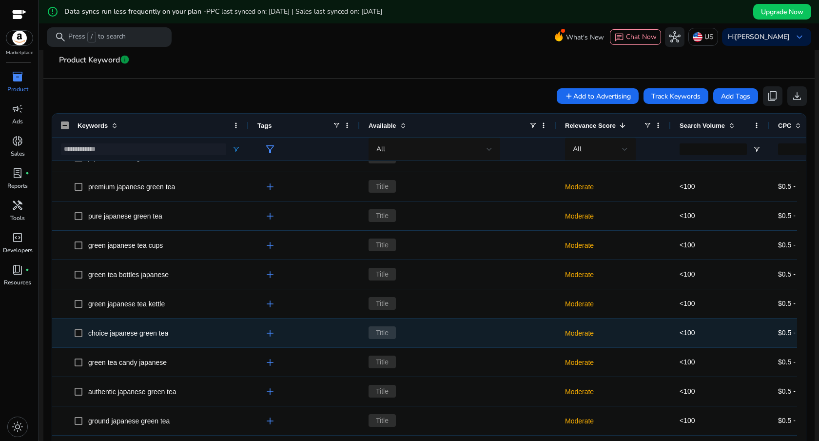
scroll to position [1540, 0]
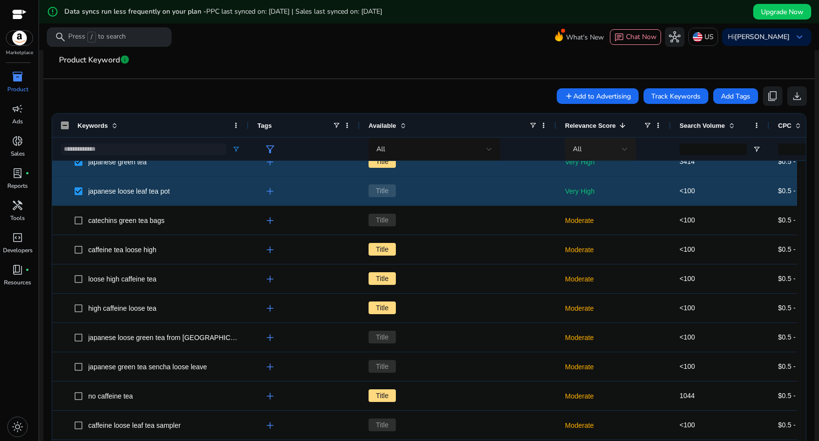
click at [622, 147] on div at bounding box center [625, 149] width 6 height 4
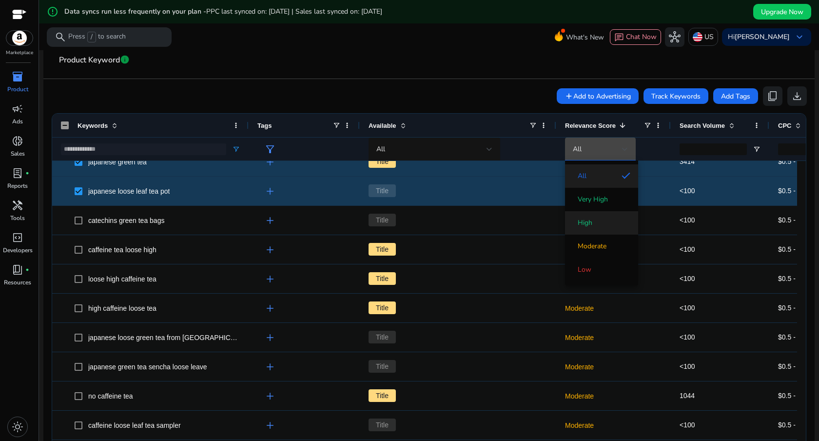
click at [599, 222] on span "High" at bounding box center [602, 223] width 58 height 10
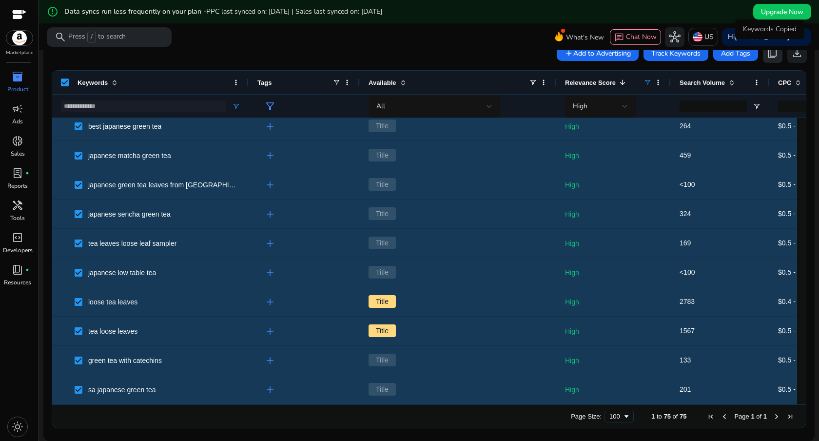
click at [768, 59] on span "content_copy" at bounding box center [773, 53] width 12 height 12
click at [620, 84] on span at bounding box center [621, 83] width 11 height 8
click at [623, 104] on div at bounding box center [625, 106] width 6 height 4
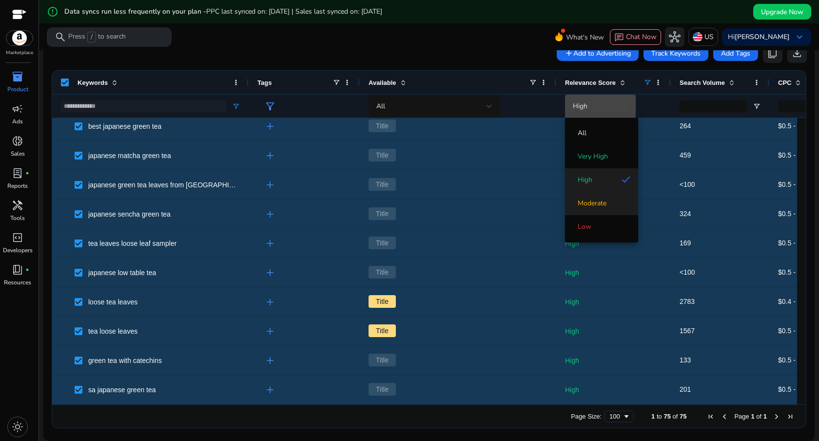
click at [601, 200] on span "Moderate" at bounding box center [592, 203] width 29 height 10
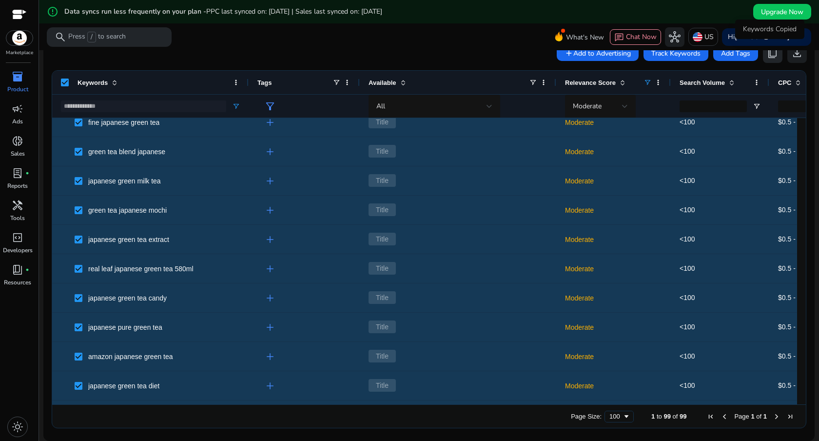
click at [767, 53] on span "content_copy" at bounding box center [773, 53] width 12 height 12
click at [575, 59] on span at bounding box center [598, 52] width 82 height 23
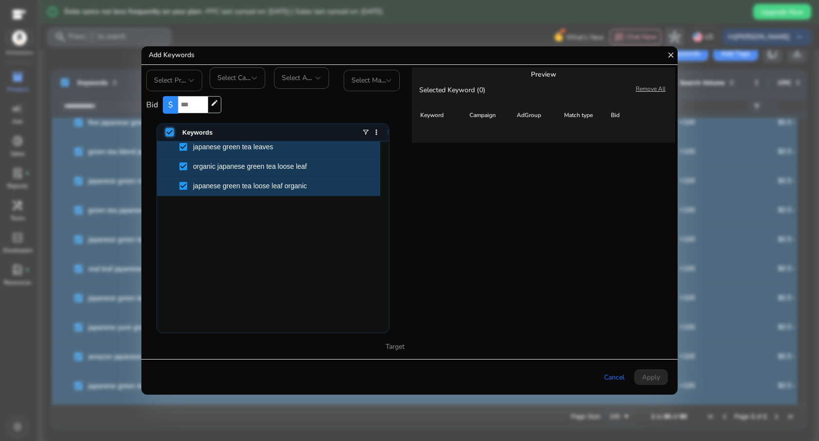
scroll to position [375, 0]
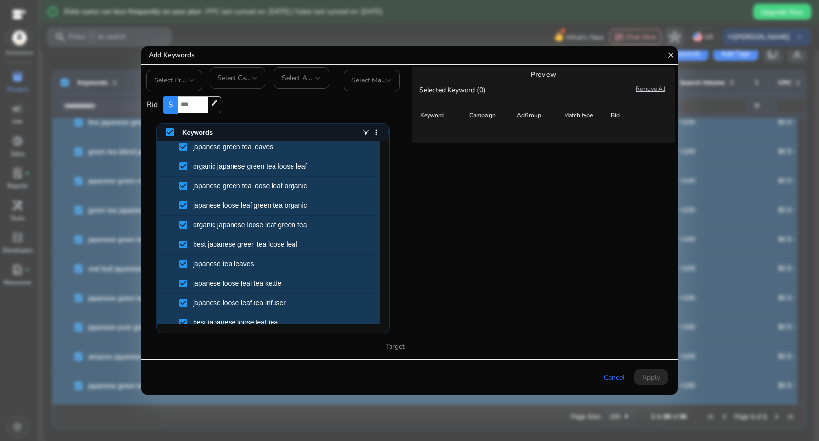
click at [250, 79] on span "Select Campaign" at bounding box center [243, 77] width 51 height 9
click at [450, 38] on div at bounding box center [409, 220] width 819 height 441
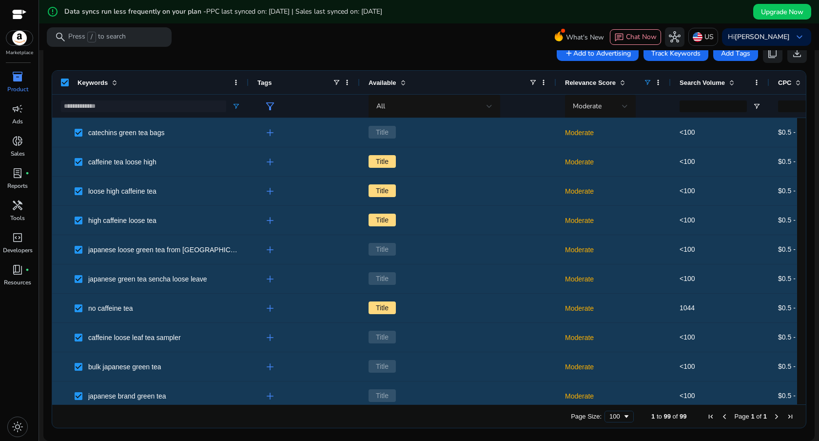
scroll to position [0, 0]
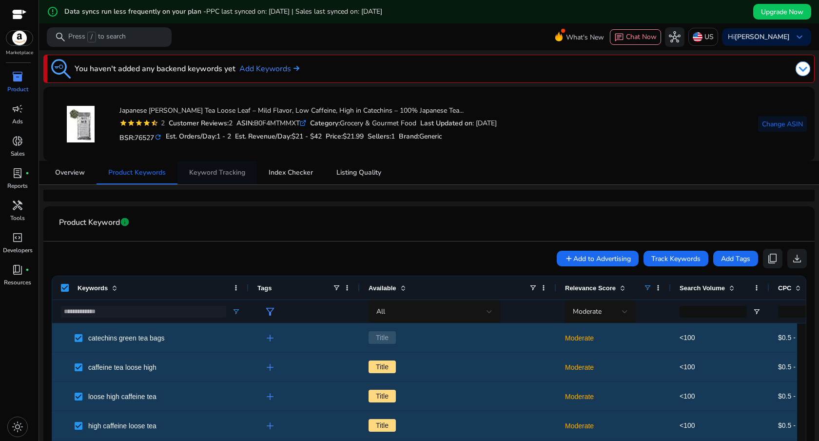
click at [233, 174] on span "Keyword Tracking" at bounding box center [217, 172] width 56 height 7
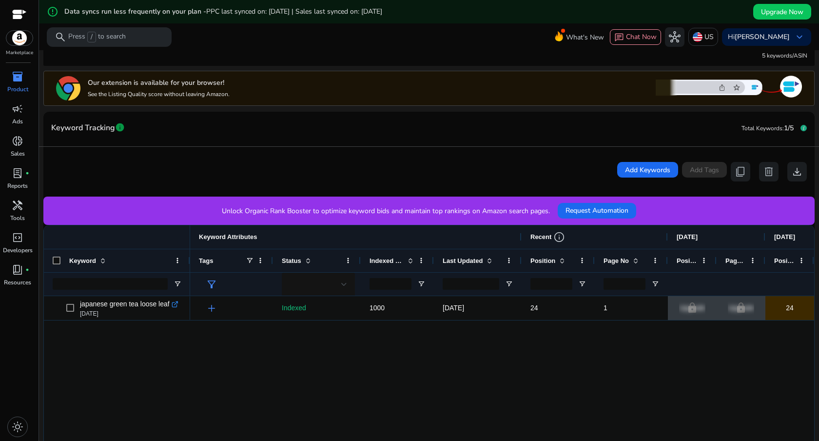
scroll to position [87, 0]
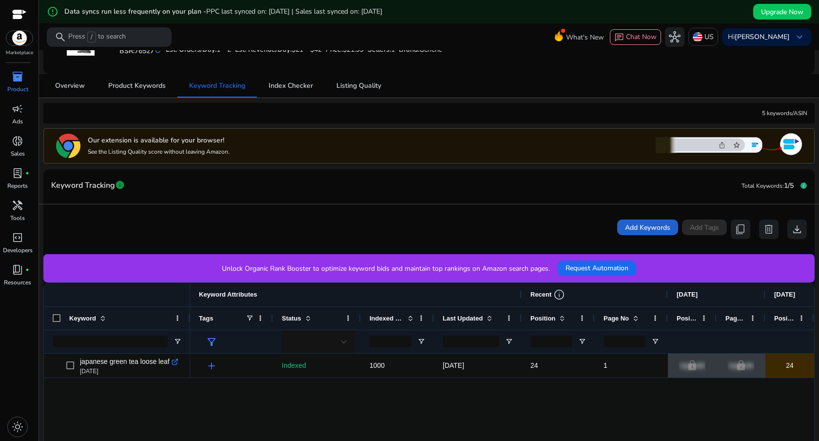
click at [625, 230] on span "Add Keywords" at bounding box center [647, 227] width 45 height 10
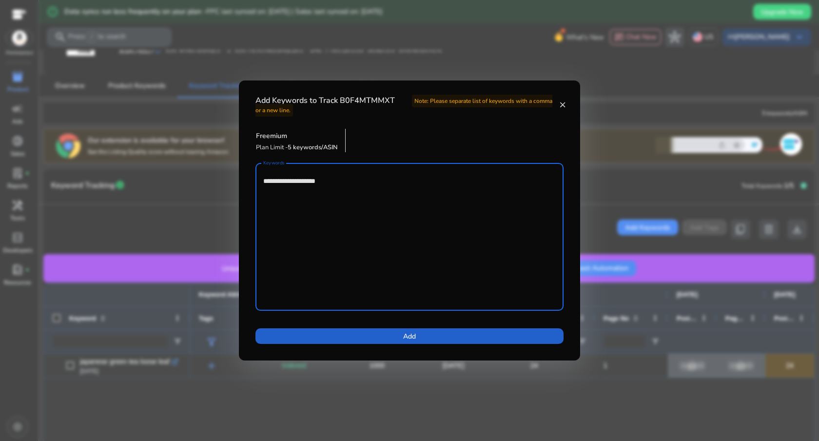
type textarea "**********"
click at [428, 336] on span at bounding box center [410, 335] width 308 height 23
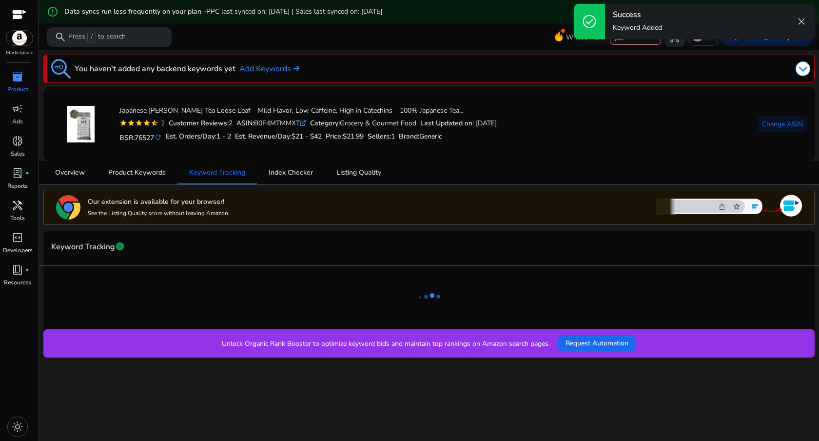
click at [415, 263] on mat-card-header "Keyword Tracking info" at bounding box center [429, 251] width 772 height 27
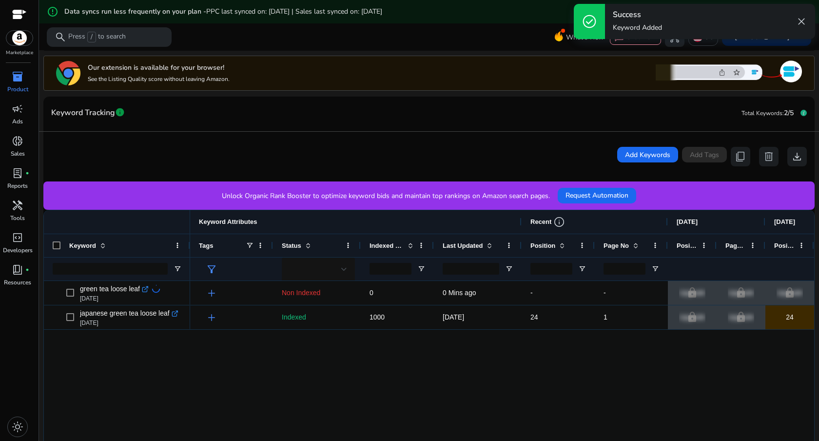
scroll to position [160, 0]
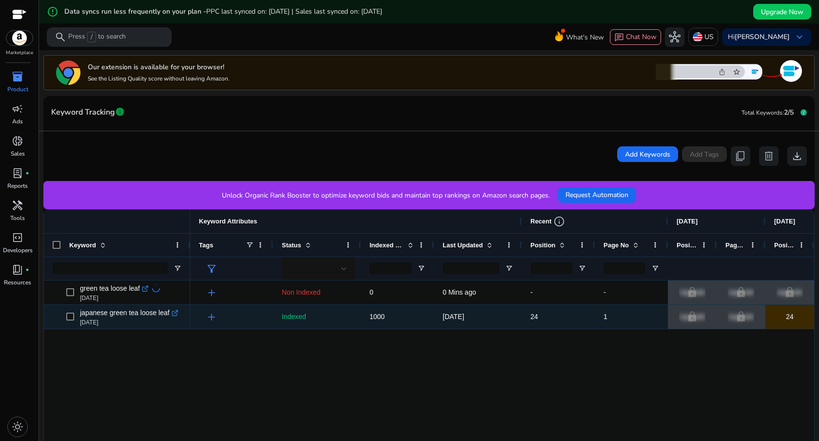
click at [176, 315] on icon at bounding box center [174, 313] width 5 height 5
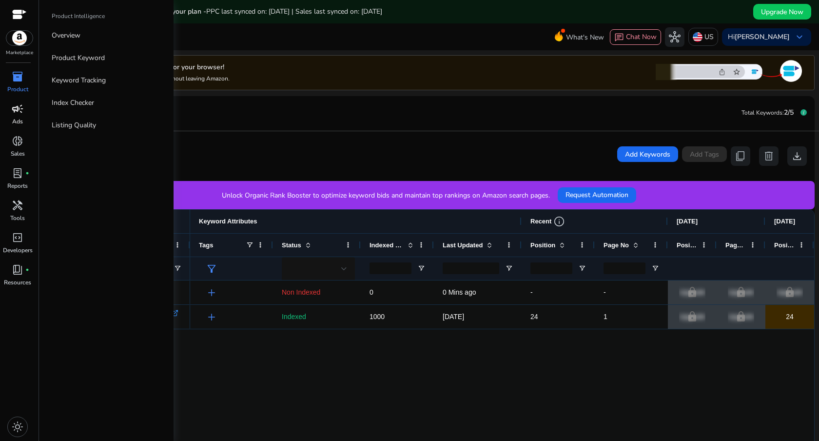
click at [13, 111] on span "campaign" at bounding box center [18, 109] width 12 height 12
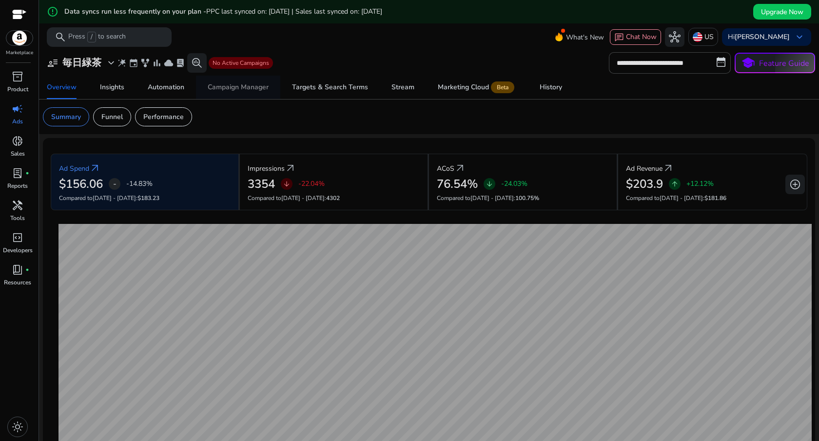
click at [268, 91] on div "Campaign Manager" at bounding box center [238, 87] width 61 height 7
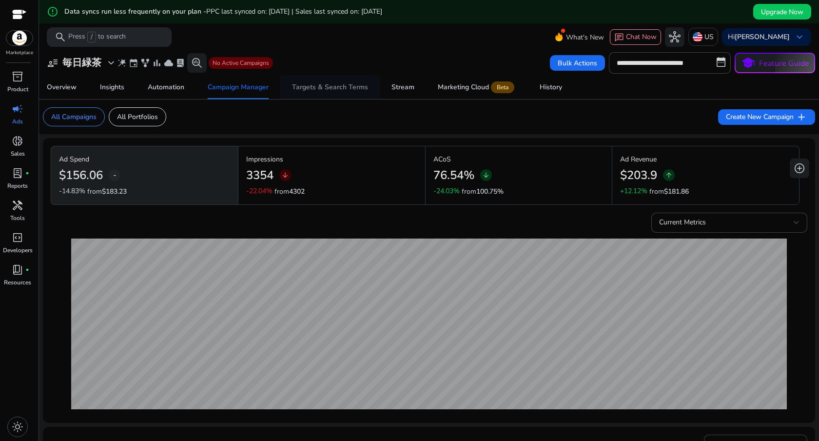
click at [312, 89] on div "Targets & Search Terms" at bounding box center [330, 87] width 76 height 7
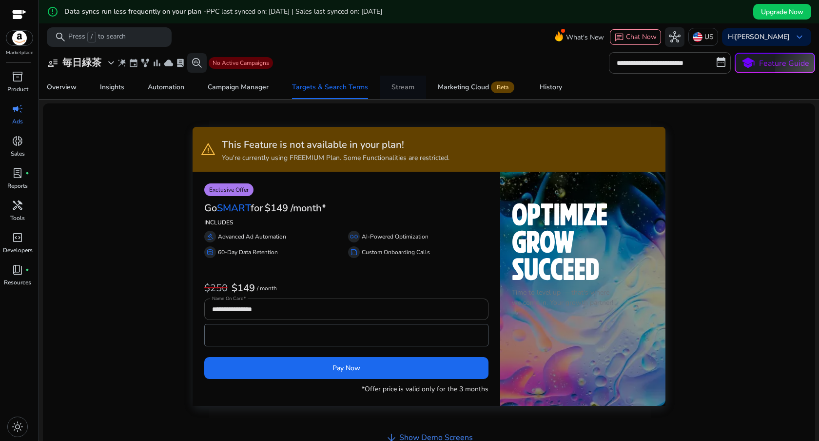
click at [402, 85] on div "Stream" at bounding box center [403, 87] width 23 height 7
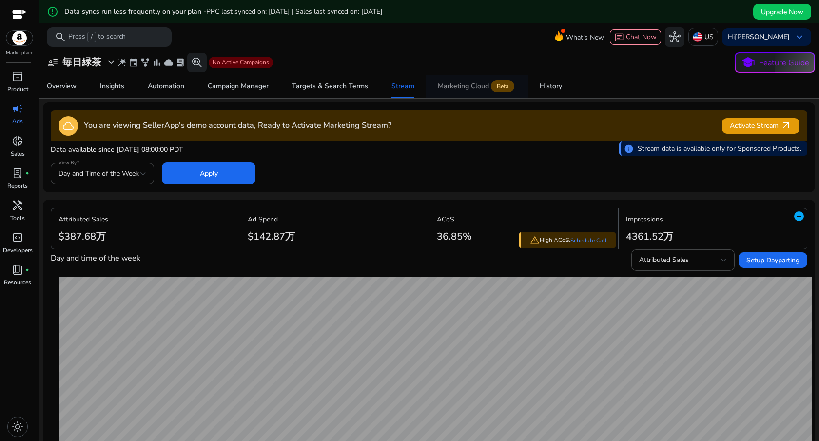
click at [445, 91] on span "Marketing Cloud Beta" at bounding box center [477, 86] width 79 height 23
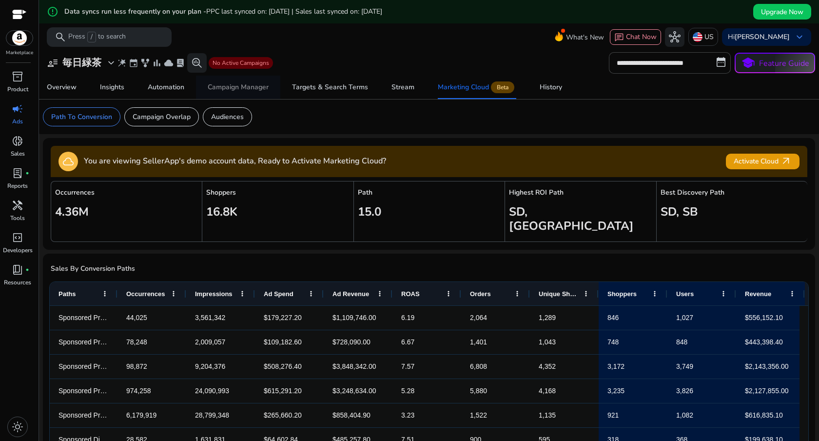
click at [255, 88] on div "Campaign Manager" at bounding box center [238, 87] width 61 height 7
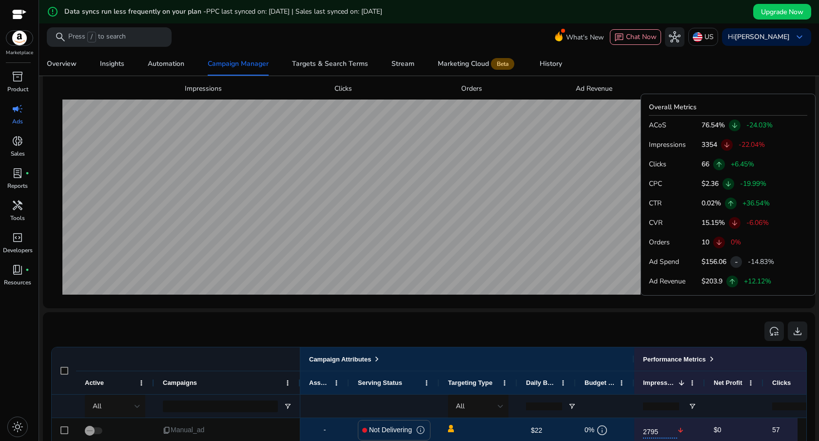
scroll to position [662, 0]
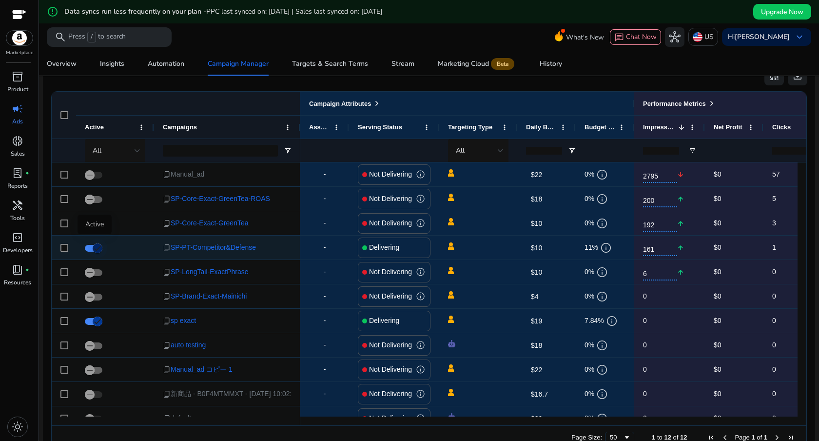
click at [98, 249] on icon "button" at bounding box center [97, 248] width 9 height 9
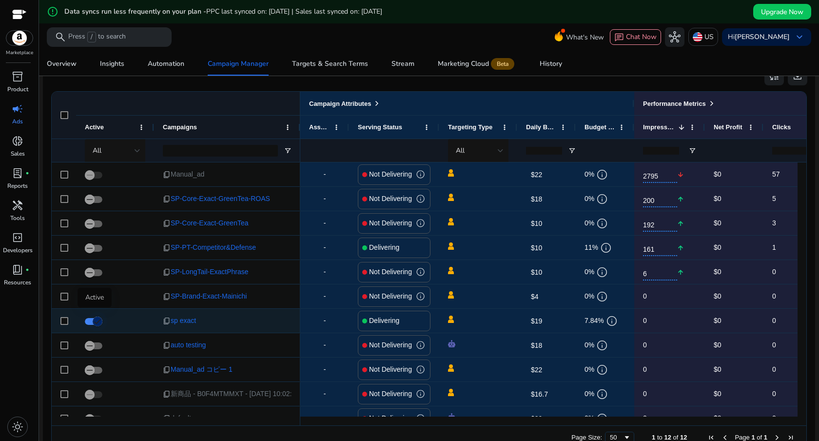
click at [95, 320] on icon "button" at bounding box center [97, 321] width 9 height 9
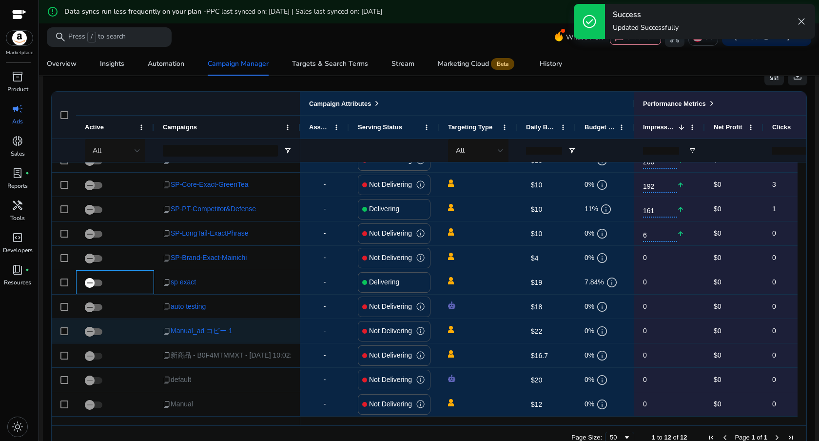
scroll to position [0, 0]
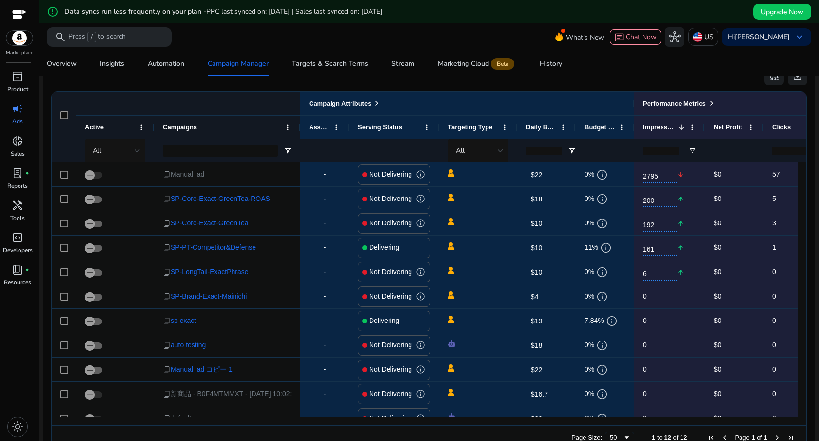
click at [391, 33] on mat-toolbar "search Press / to search What's New chat Chat Now hub US Hi [PERSON_NAME] keybo…" at bounding box center [429, 36] width 780 height 27
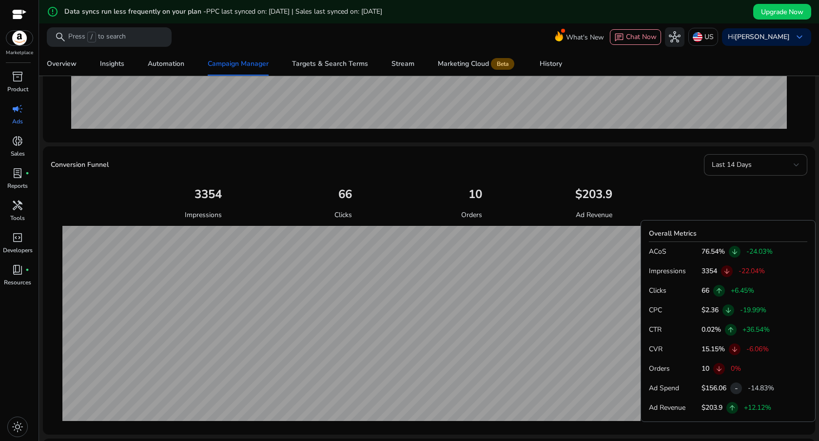
scroll to position [341, 0]
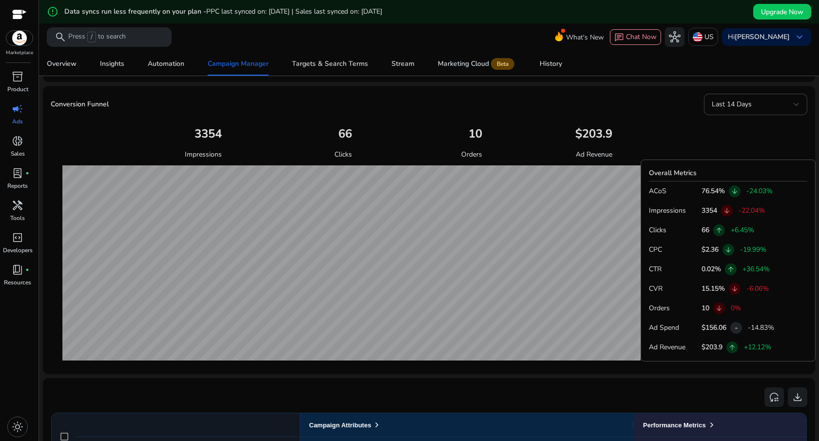
click at [344, 142] on div "66 Clicks" at bounding box center [291, 139] width 122 height 40
click at [341, 153] on p "Clicks" at bounding box center [344, 154] width 18 height 10
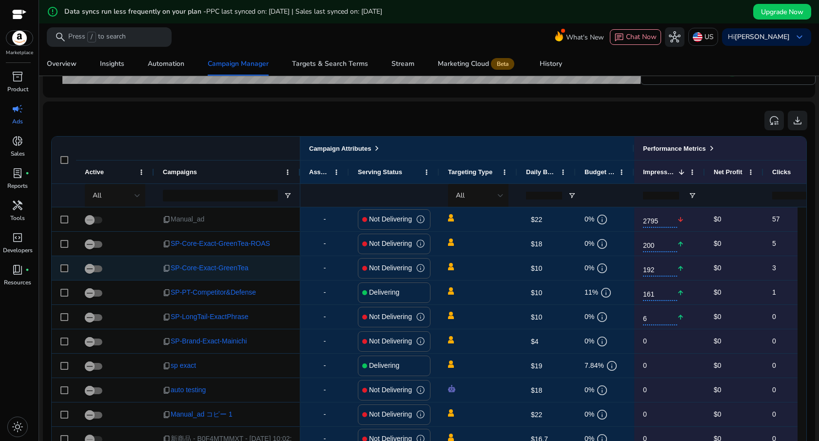
scroll to position [0, 0]
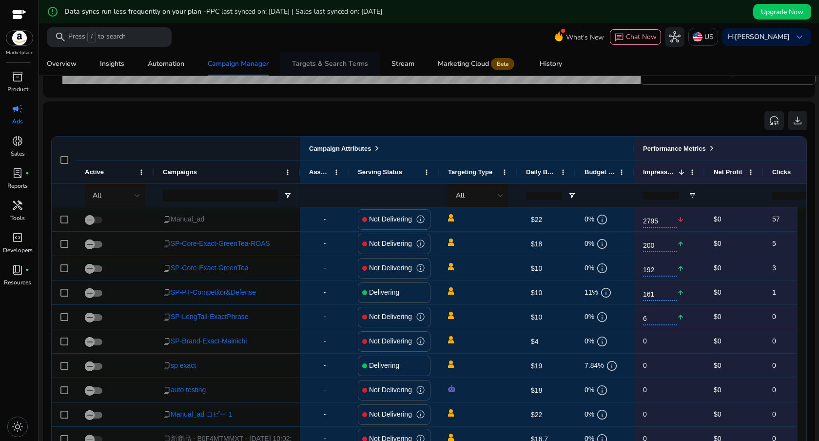
click at [328, 70] on span "Targets & Search Terms" at bounding box center [330, 63] width 76 height 23
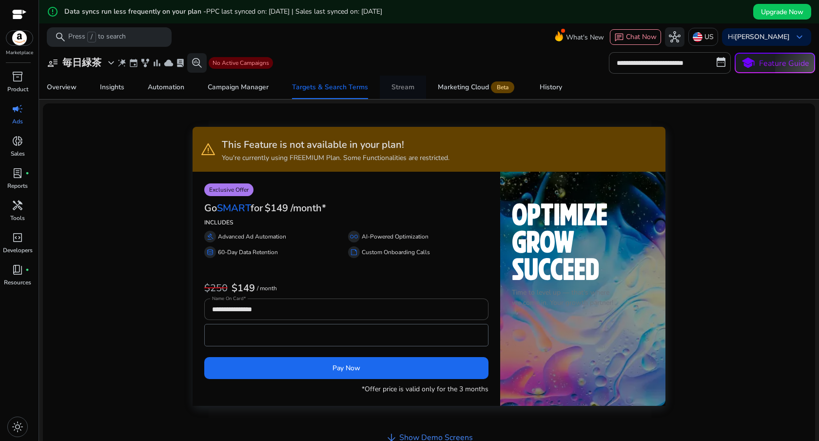
click at [403, 80] on span "Stream" at bounding box center [403, 87] width 23 height 23
click at [474, 85] on div "Marketing Cloud Beta" at bounding box center [477, 87] width 79 height 8
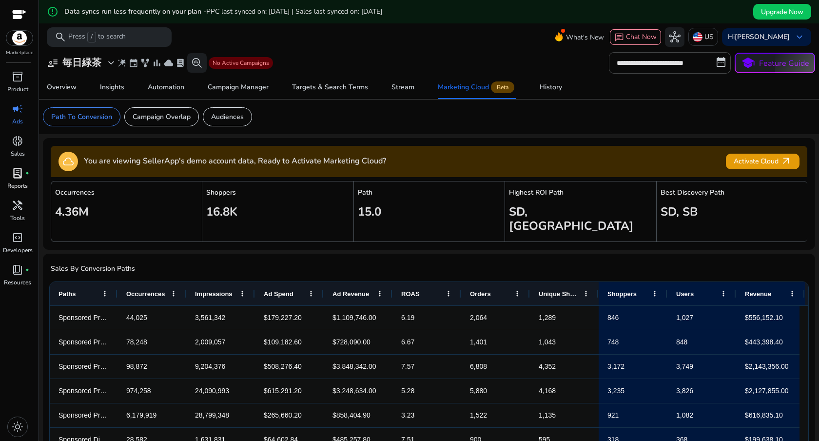
click at [24, 184] on p "Reports" at bounding box center [17, 185] width 20 height 9
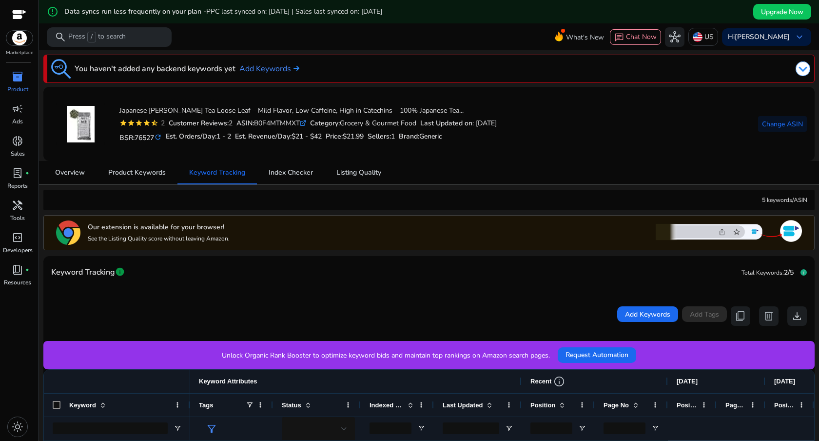
scroll to position [296, 0]
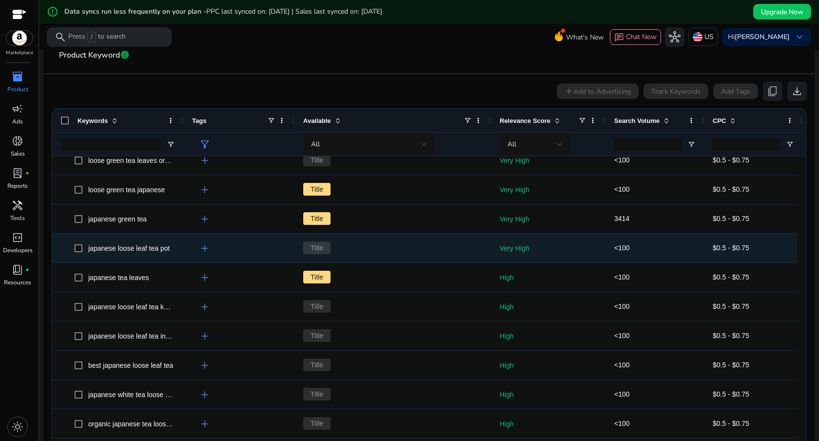
scroll to position [664, 0]
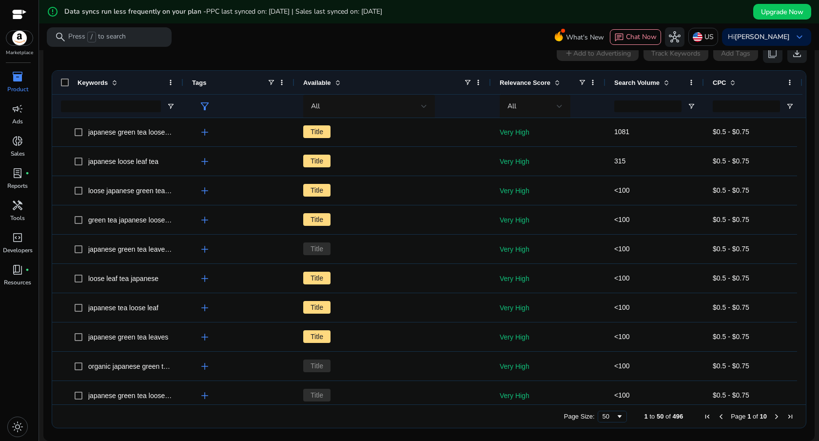
click at [483, 29] on mat-toolbar "search Press / to search What's New chat Chat Now hub US Hi Yutaro Kobayashi ke…" at bounding box center [429, 36] width 780 height 27
click at [494, 47] on mat-toolbar "search Press / to search What's New chat Chat Now hub US Hi Yutaro Kobayashi ke…" at bounding box center [429, 36] width 780 height 27
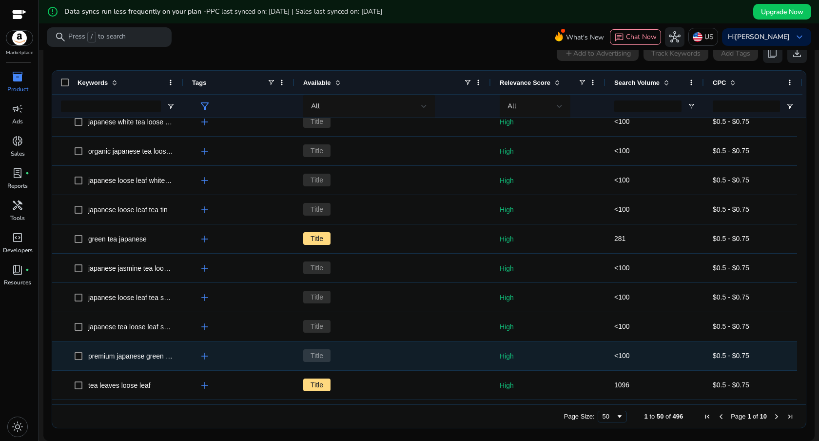
scroll to position [872, 0]
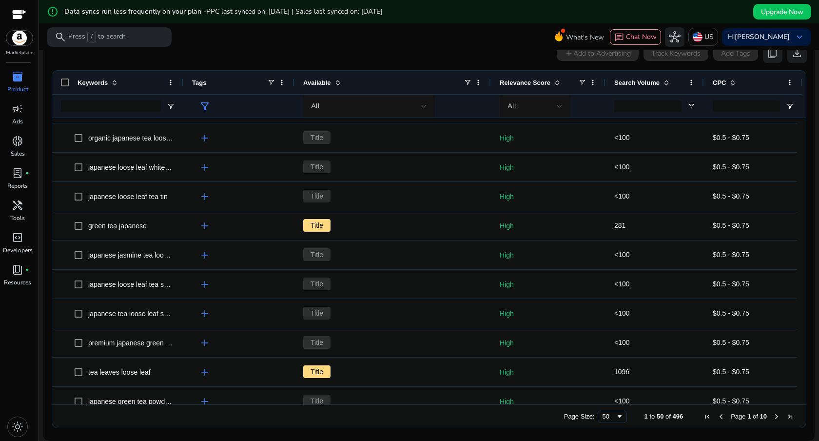
click at [496, 53] on div "add Add to Advertising Track Keywords Add Tags content_copy download" at bounding box center [429, 53] width 756 height 20
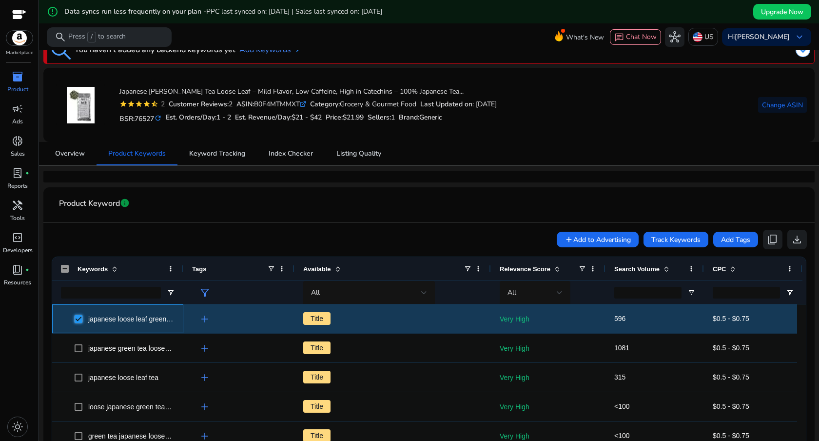
scroll to position [18, 0]
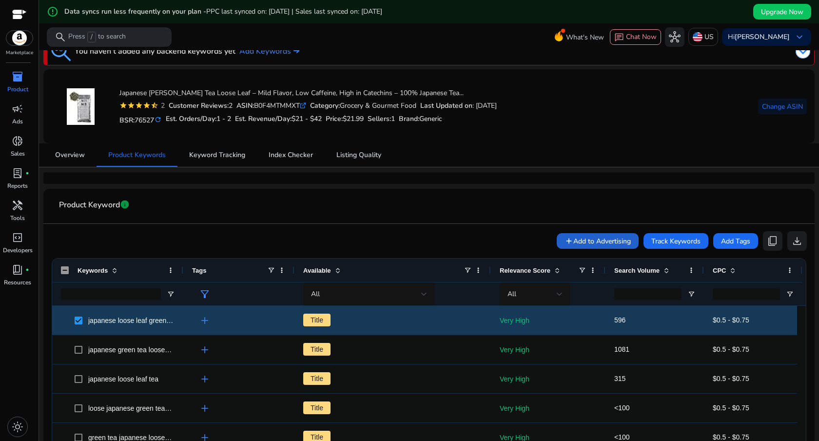
click at [557, 235] on span at bounding box center [598, 240] width 82 height 23
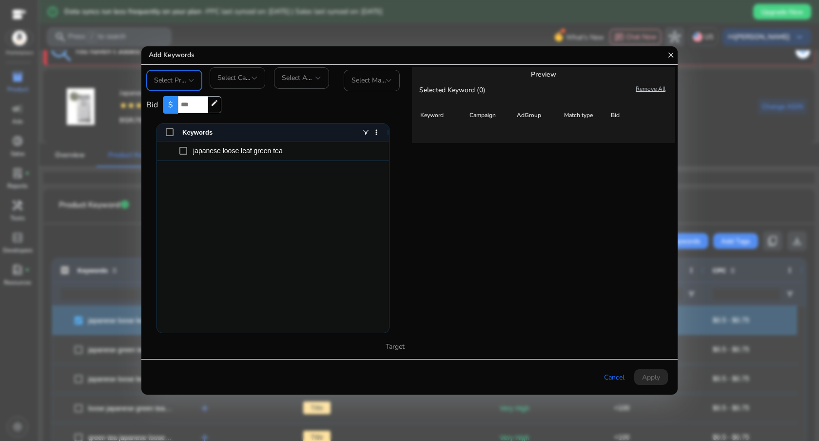
click at [259, 80] on div "Select Campaign" at bounding box center [238, 77] width 56 height 21
click at [308, 110] on div at bounding box center [409, 220] width 819 height 441
click at [370, 79] on span "Select Match Type" at bounding box center [379, 80] width 55 height 9
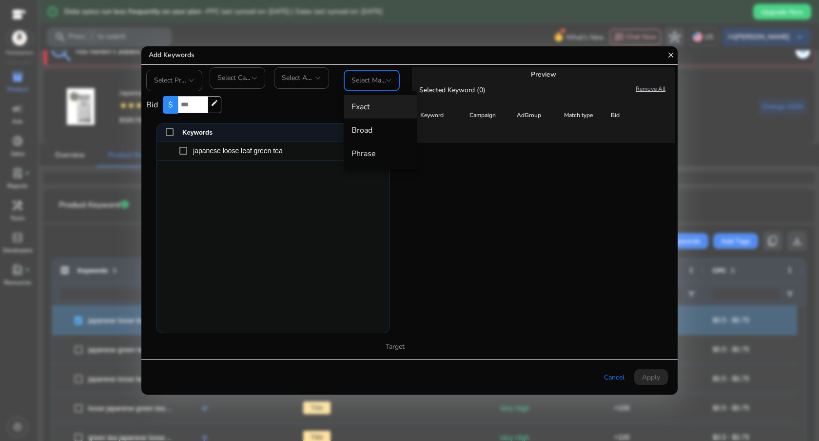
click at [361, 111] on span "Exact" at bounding box center [381, 106] width 58 height 11
click at [312, 83] on div "Select AdGroup" at bounding box center [299, 78] width 34 height 11
click at [317, 76] on div at bounding box center [319, 78] width 6 height 4
click at [254, 79] on div at bounding box center [255, 78] width 6 height 4
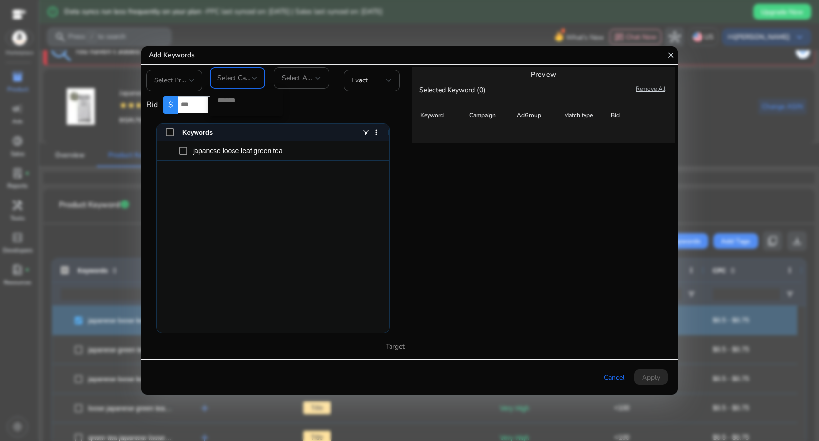
click at [192, 83] on div at bounding box center [409, 220] width 819 height 441
click at [192, 83] on div at bounding box center [192, 81] width 6 height 12
click at [183, 111] on span "毎日緑茶" at bounding box center [183, 106] width 58 height 11
click at [257, 79] on div at bounding box center [255, 78] width 6 height 12
click at [244, 123] on span "sp exact" at bounding box center [247, 124] width 58 height 11
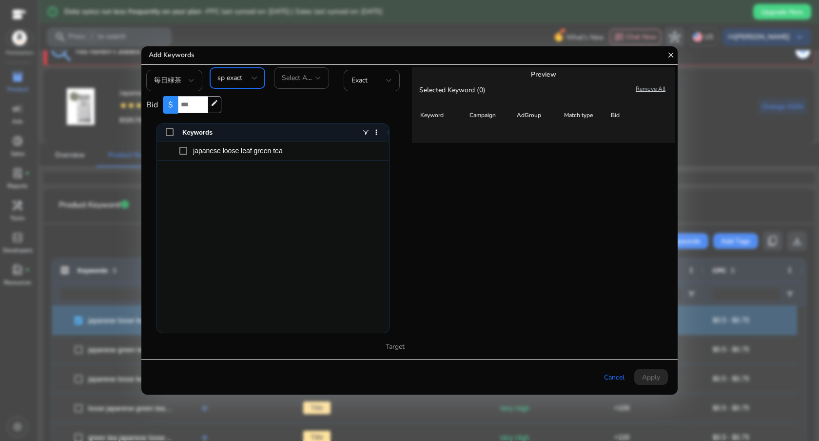
click at [267, 109] on div "Bid $ edit" at bounding box center [275, 104] width 258 height 27
click at [429, 33] on div at bounding box center [409, 220] width 819 height 441
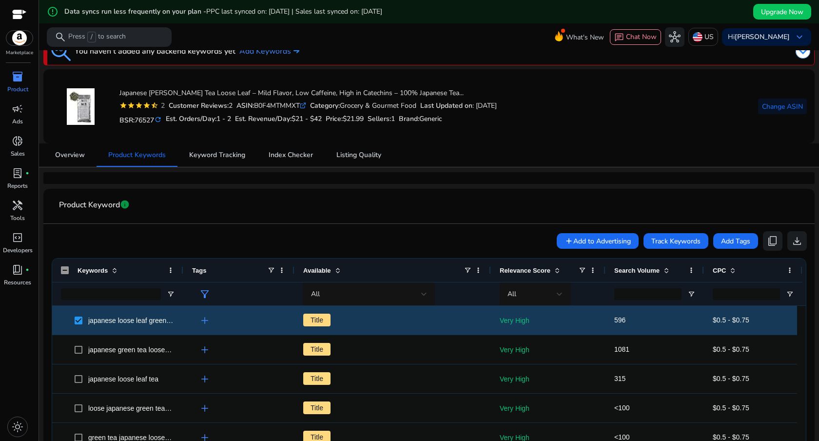
click at [566, 82] on div "Japanese Bancha Green Tea Loose Leaf – Mild Flavor, Low Caffeine, High in Catec…" at bounding box center [429, 106] width 756 height 59
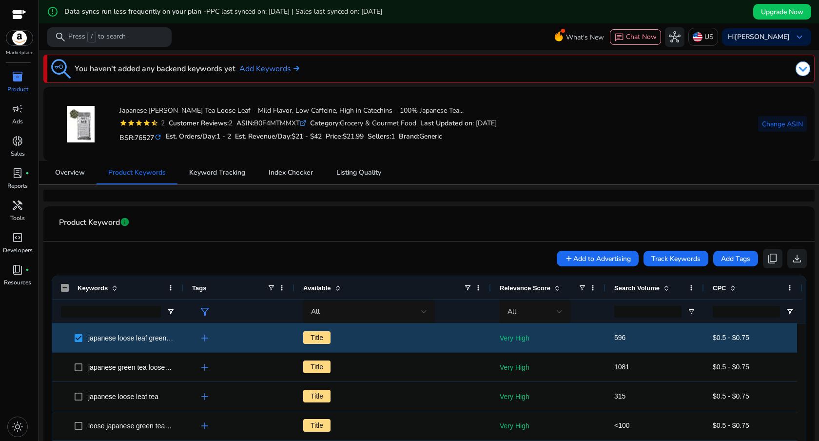
scroll to position [18, 0]
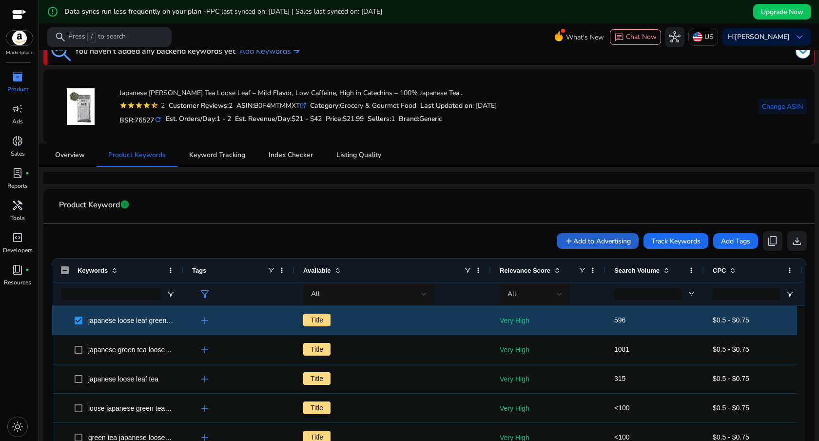
click at [578, 235] on span at bounding box center [598, 240] width 82 height 23
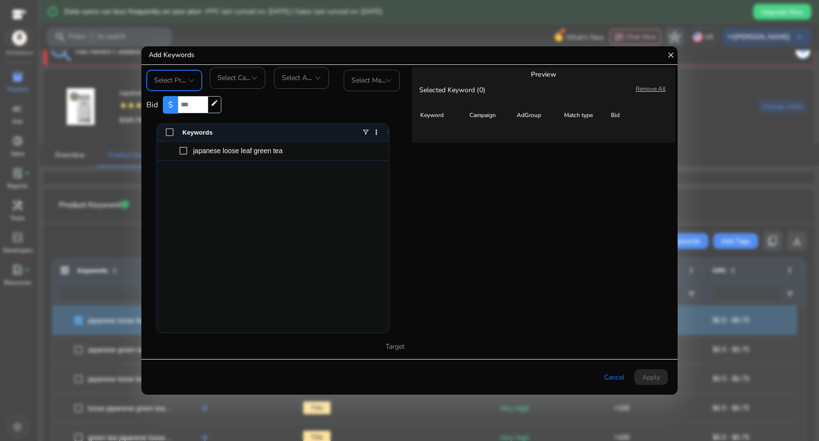
click at [297, 80] on span "Select AdGroup" at bounding box center [306, 77] width 48 height 9
click at [102, 93] on div at bounding box center [409, 220] width 819 height 441
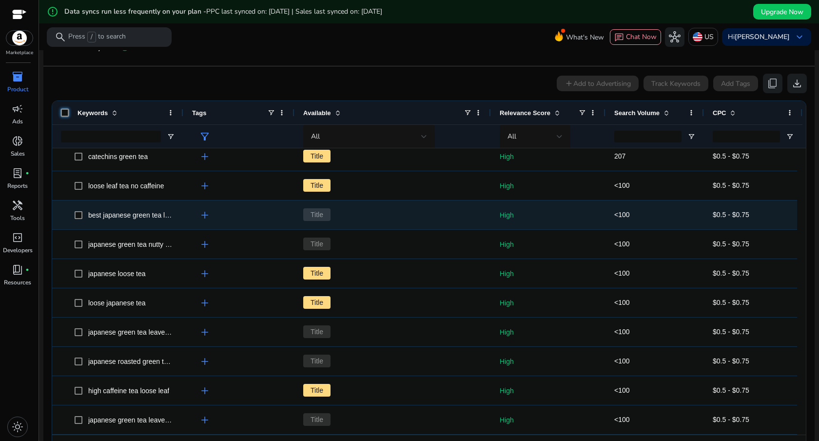
scroll to position [205, 0]
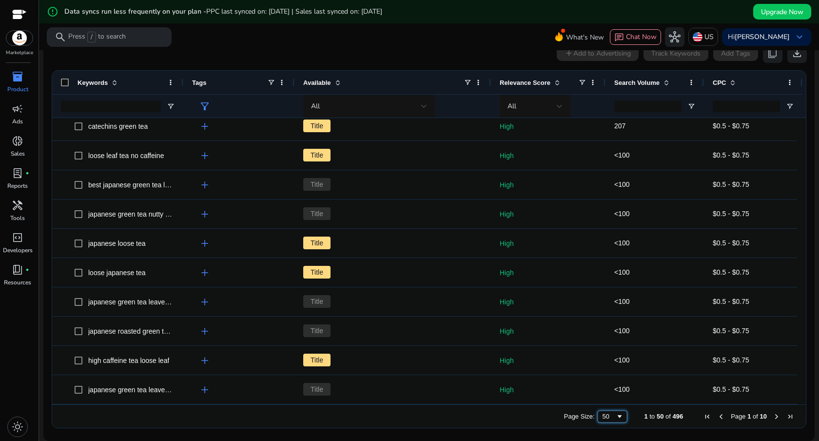
click at [606, 418] on div "50" at bounding box center [609, 416] width 13 height 7
click at [511, 410] on div "Page Size: 100 1 to 100 of 496 Page 1 of 5" at bounding box center [429, 415] width 754 height 23
click at [563, 100] on div "All" at bounding box center [535, 106] width 71 height 23
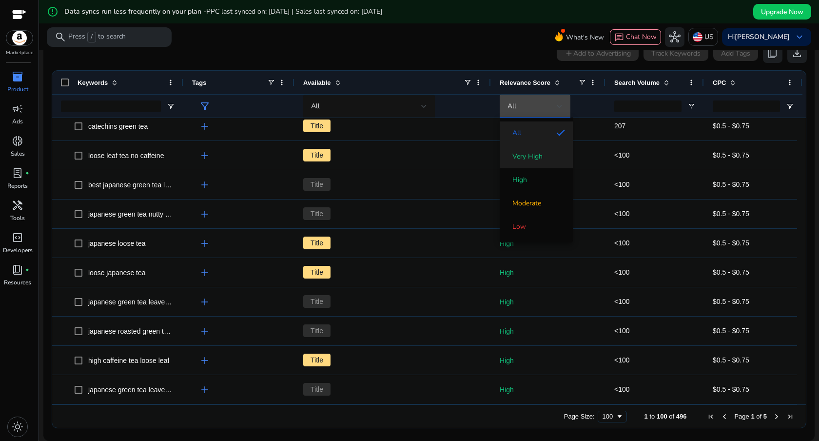
click at [544, 154] on span "Very High" at bounding box center [537, 157] width 58 height 10
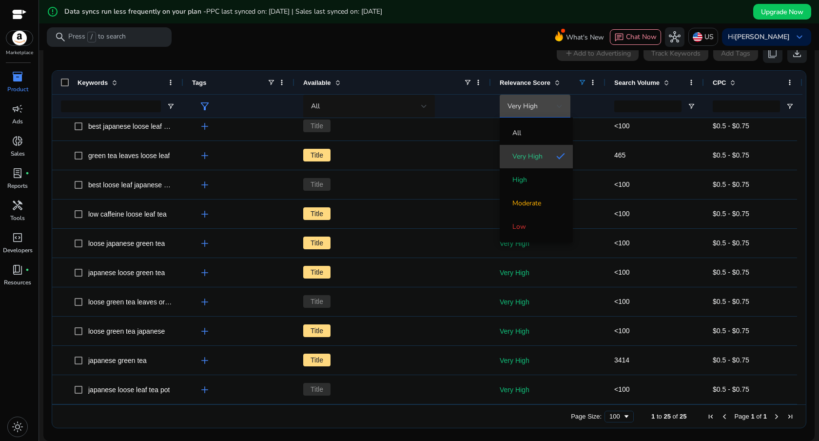
scroll to position [445, 0]
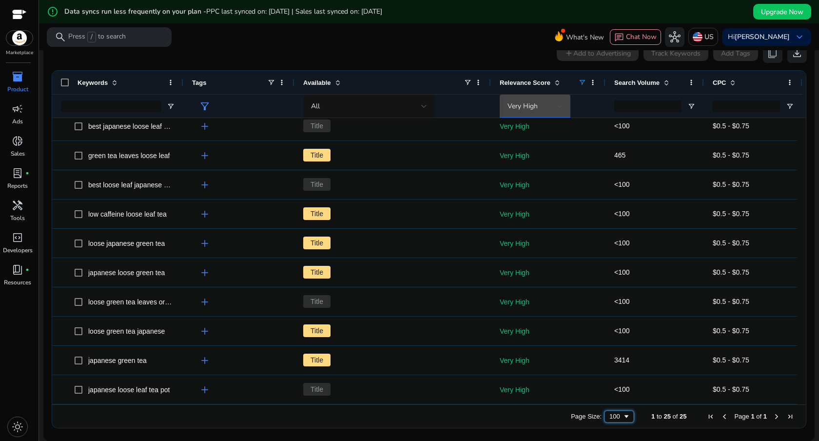
click at [613, 415] on div "100" at bounding box center [616, 416] width 13 height 7
click at [633, 416] on div "Page Size: 100 1 to 25 of 25 Page 1 of 1" at bounding box center [429, 415] width 754 height 23
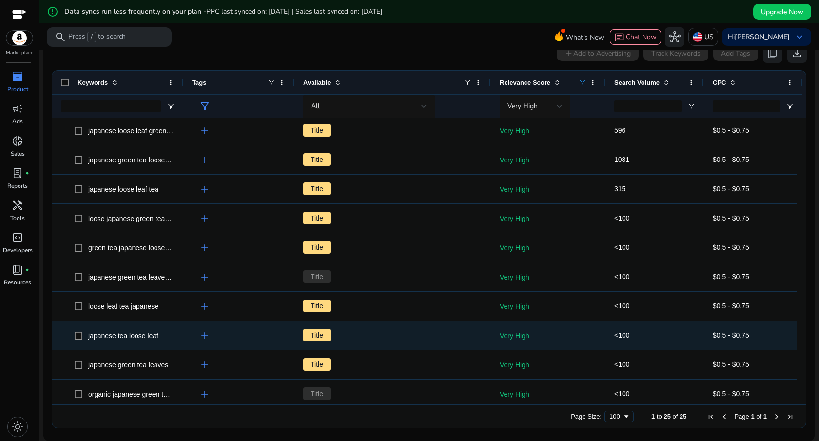
scroll to position [0, 0]
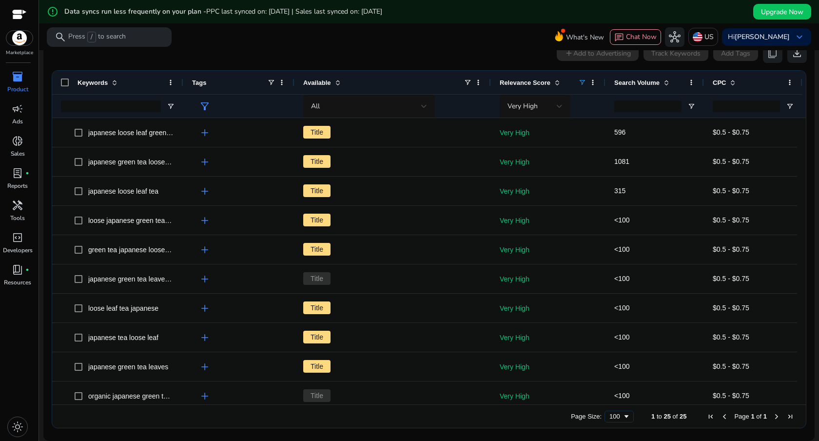
click at [64, 86] on div "Keywords" at bounding box center [117, 82] width 131 height 23
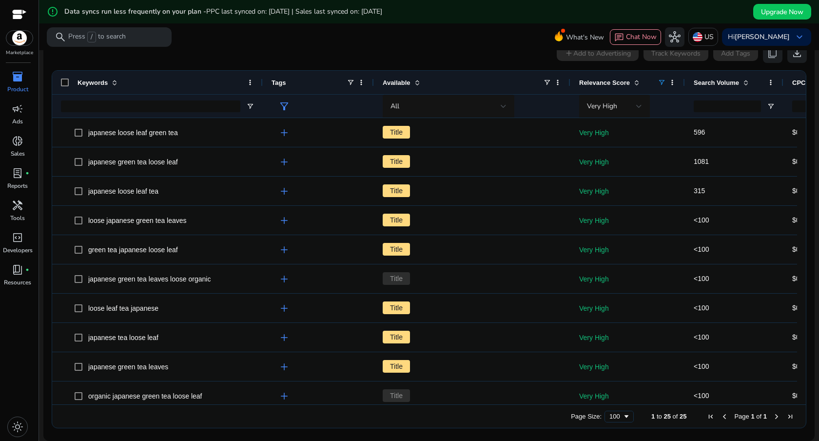
drag, startPoint x: 181, startPoint y: 82, endPoint x: 261, endPoint y: 99, distance: 81.1
click at [261, 99] on div "Keywords Tags Available Relevance Score" at bounding box center [471, 94] width 839 height 47
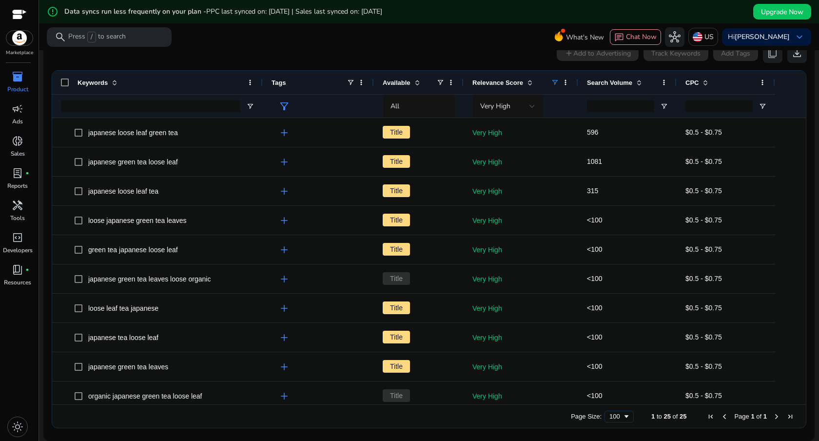
drag, startPoint x: 570, startPoint y: 84, endPoint x: 463, endPoint y: 86, distance: 106.8
click at [463, 86] on div at bounding box center [463, 82] width 4 height 23
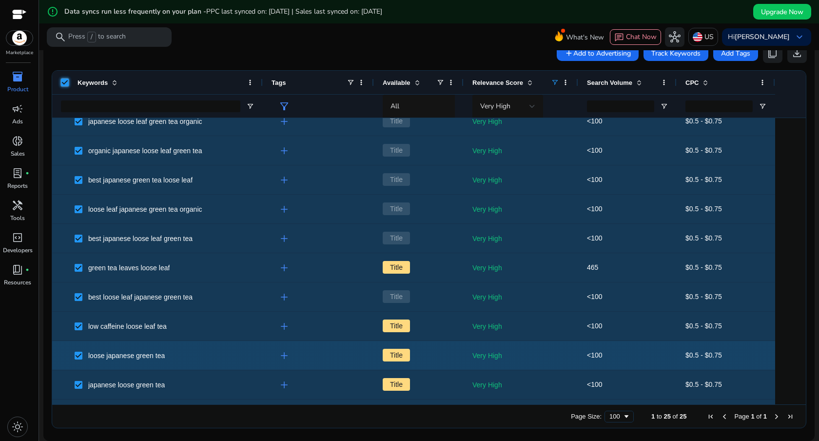
scroll to position [395, 0]
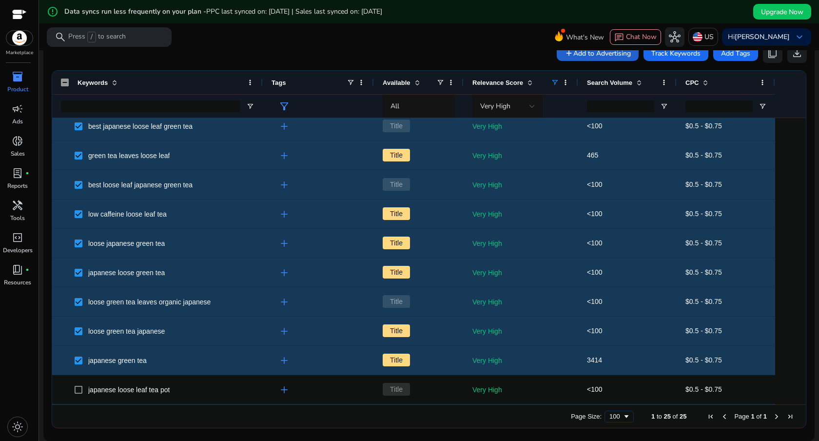
click at [576, 54] on span "Add to Advertising" at bounding box center [603, 53] width 58 height 10
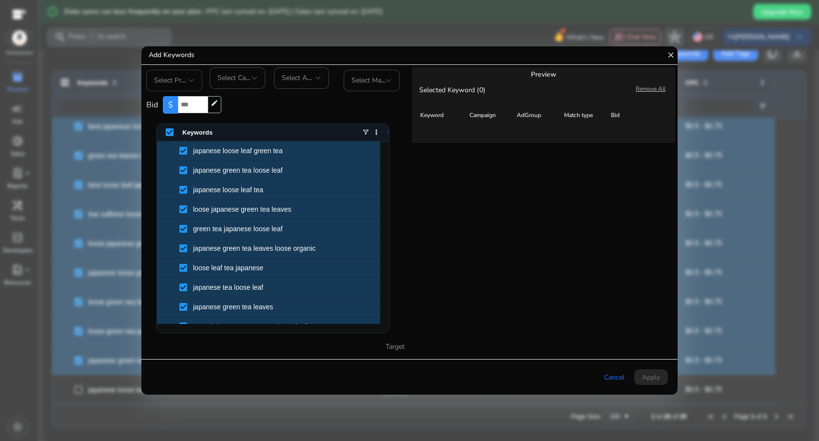
click at [181, 80] on span "Select Profile" at bounding box center [174, 80] width 40 height 9
click at [182, 103] on span "毎日緑茶" at bounding box center [183, 106] width 58 height 11
click at [231, 83] on div "Select Campaign" at bounding box center [238, 77] width 40 height 21
click at [230, 124] on span "sp exact" at bounding box center [247, 124] width 58 height 11
click at [245, 84] on div "sp exact" at bounding box center [238, 77] width 40 height 21
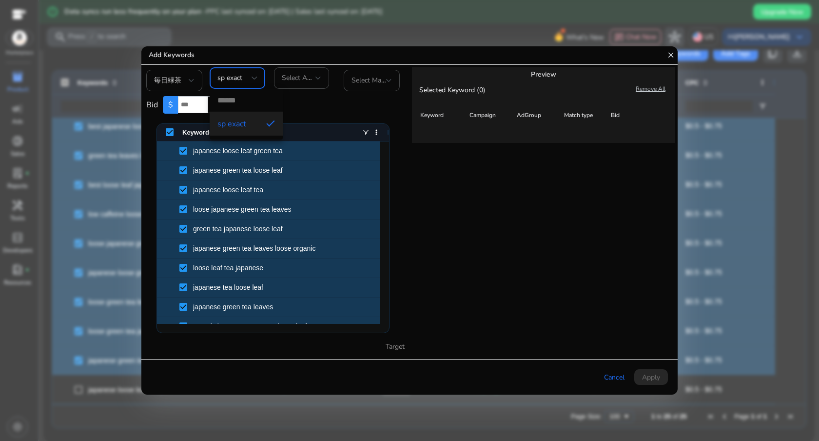
click at [238, 101] on input "dropdown search" at bounding box center [246, 100] width 73 height 23
type input "***"
click at [293, 37] on div at bounding box center [409, 220] width 819 height 441
click at [114, 26] on div at bounding box center [409, 220] width 819 height 441
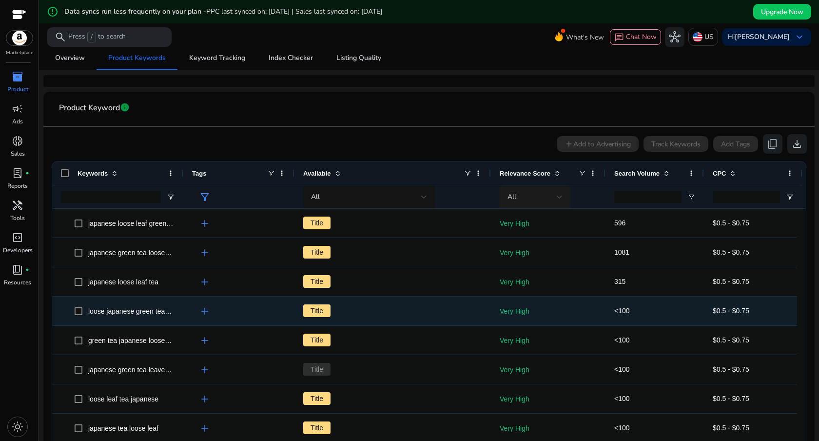
scroll to position [128, 0]
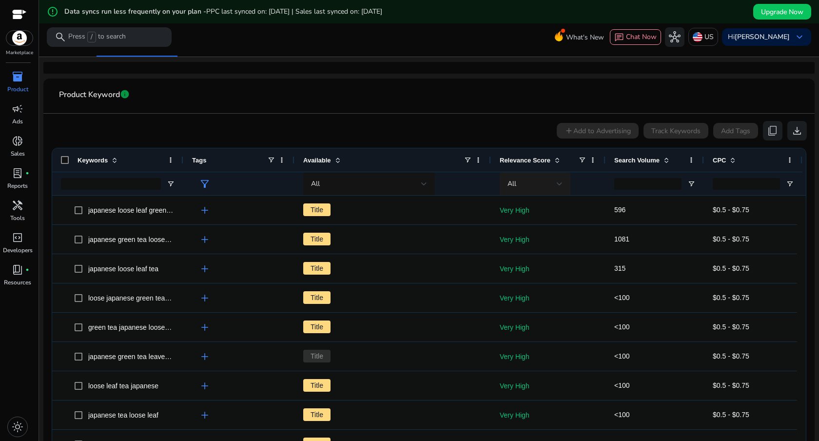
click at [560, 189] on div at bounding box center [560, 184] width 6 height 12
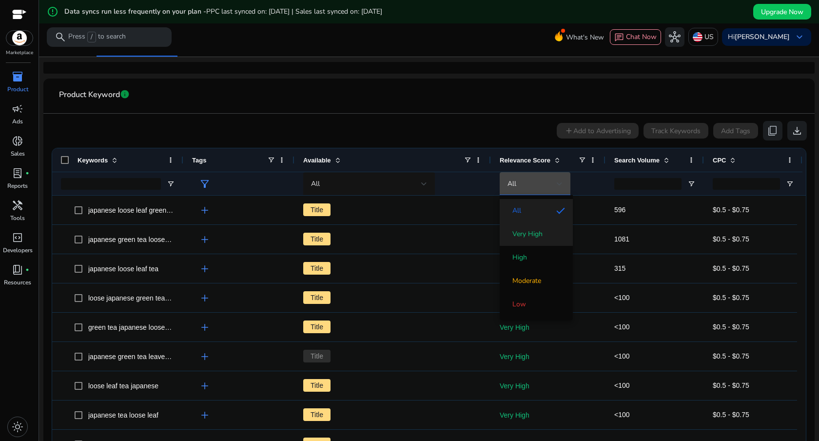
click at [534, 233] on span "Very High" at bounding box center [528, 234] width 30 height 10
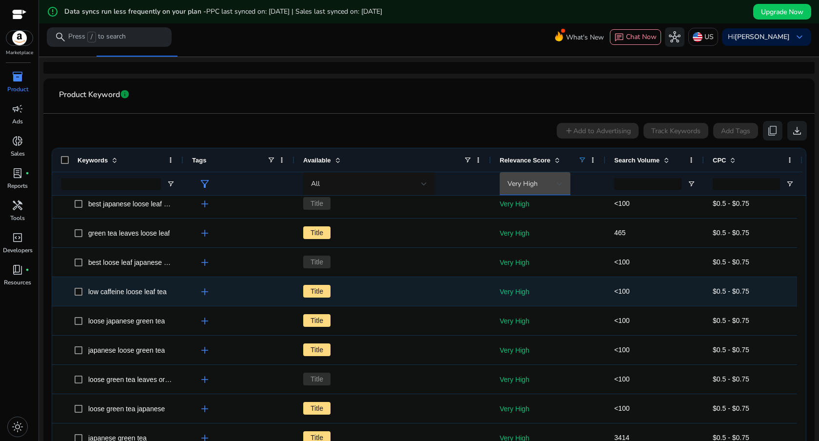
scroll to position [205, 0]
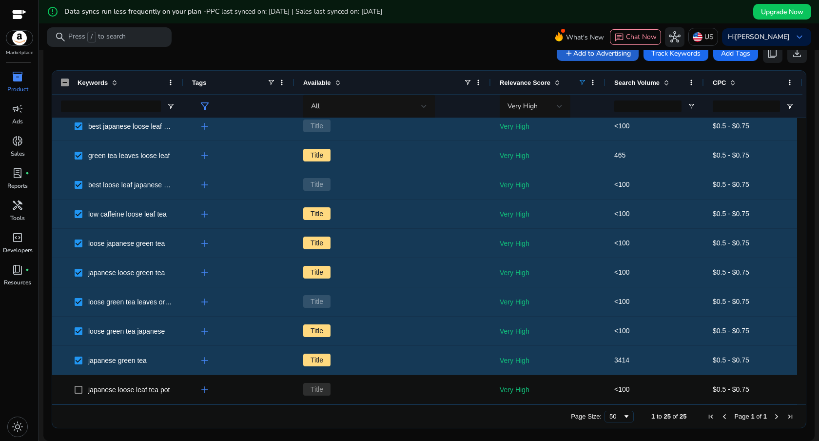
click at [600, 58] on span at bounding box center [598, 52] width 82 height 23
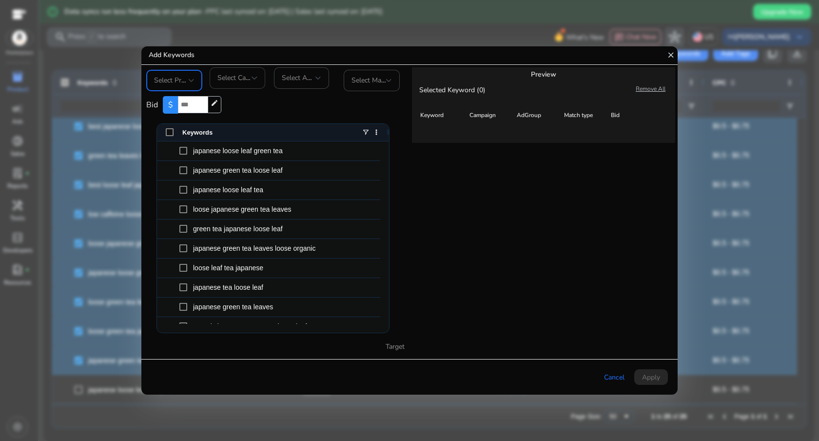
click at [227, 85] on div "Select Campaign" at bounding box center [238, 77] width 40 height 21
click at [198, 84] on div at bounding box center [409, 220] width 819 height 441
click at [194, 82] on div at bounding box center [192, 81] width 6 height 4
click at [189, 101] on span "毎日緑茶" at bounding box center [183, 106] width 58 height 11
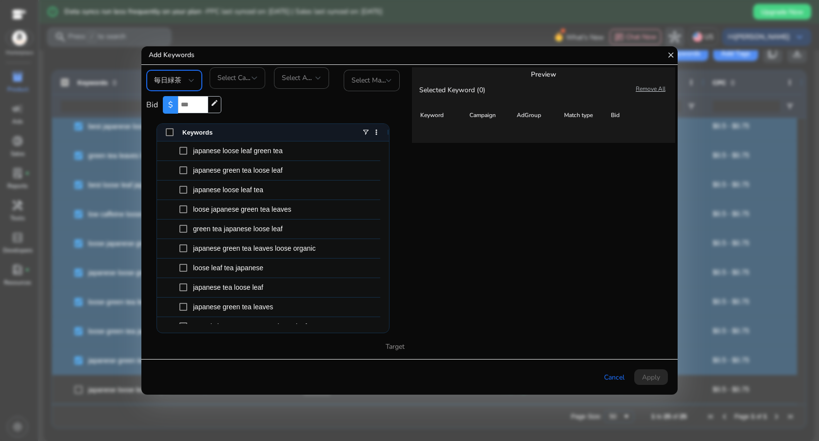
click at [253, 83] on div at bounding box center [255, 78] width 6 height 12
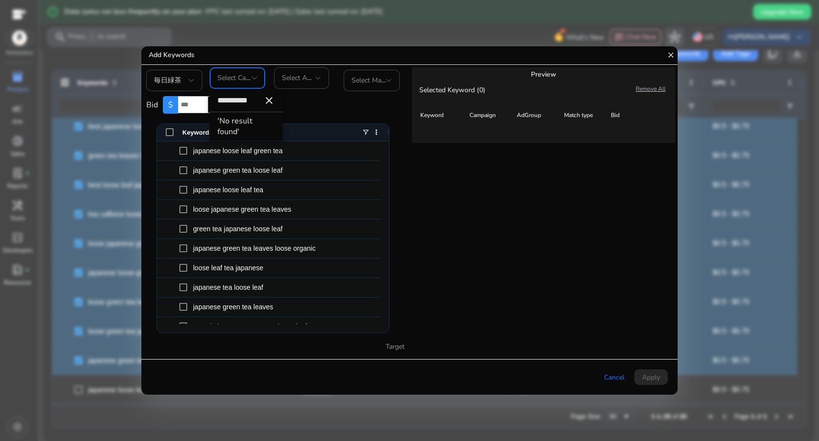
type input "**********"
click at [293, 49] on div at bounding box center [409, 220] width 819 height 441
click at [296, 35] on div at bounding box center [409, 220] width 819 height 441
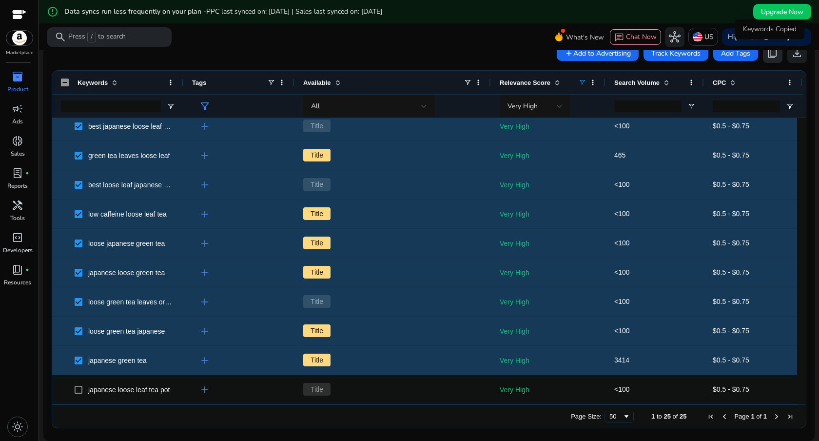
click at [775, 57] on span "content_copy" at bounding box center [773, 53] width 12 height 12
click at [558, 100] on div at bounding box center [560, 106] width 6 height 12
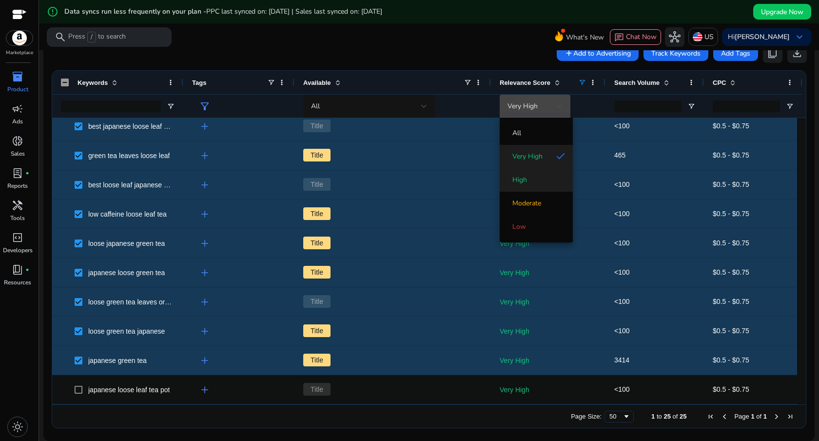
click at [544, 179] on span "High" at bounding box center [537, 180] width 58 height 10
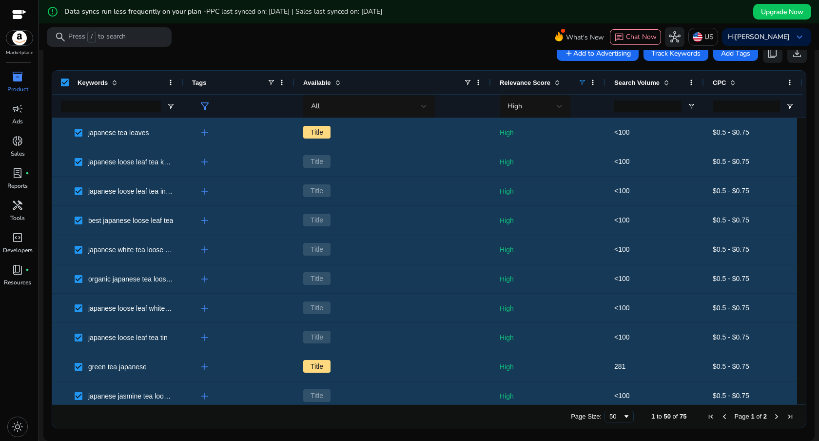
drag, startPoint x: 181, startPoint y: 83, endPoint x: 293, endPoint y: 95, distance: 111.8
click at [293, 95] on div "Keywords Tags Available Relevance Score" at bounding box center [431, 94] width 759 height 47
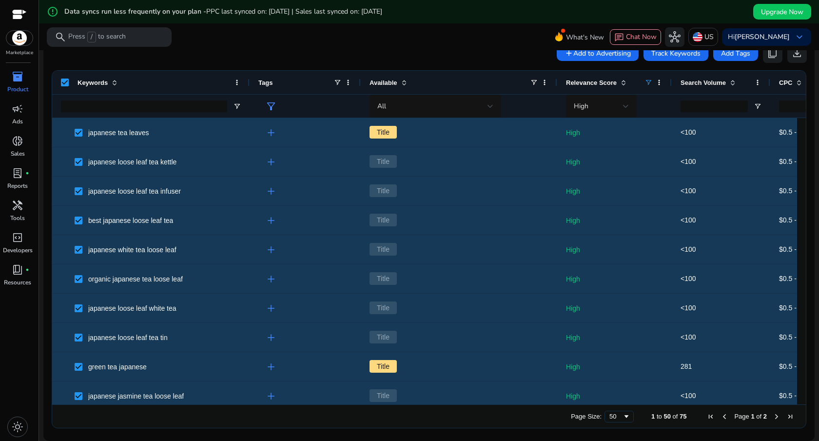
drag, startPoint x: 294, startPoint y: 84, endPoint x: 245, endPoint y: 84, distance: 48.3
click at [247, 84] on div at bounding box center [249, 82] width 4 height 23
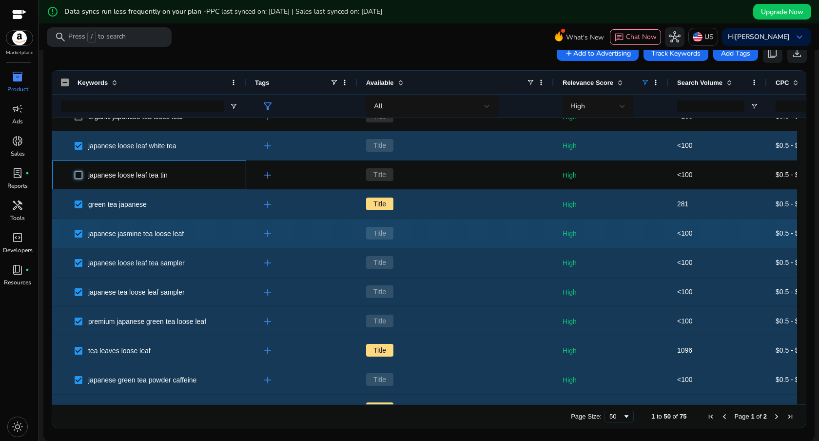
scroll to position [198, 0]
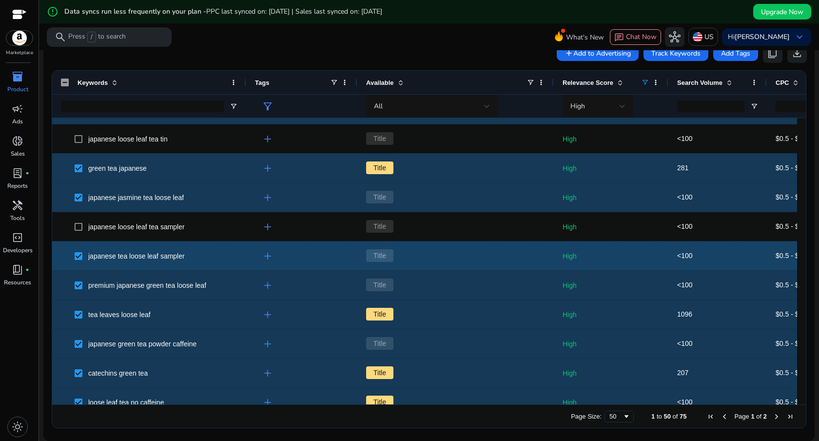
click at [80, 249] on span at bounding box center [82, 256] width 14 height 20
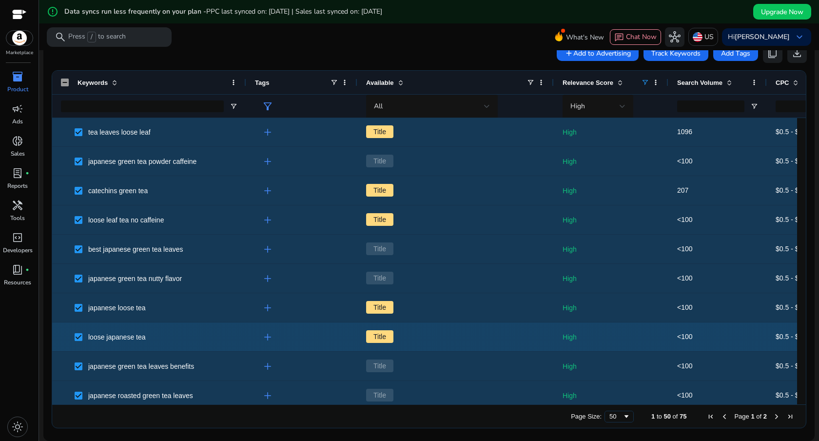
scroll to position [0, 0]
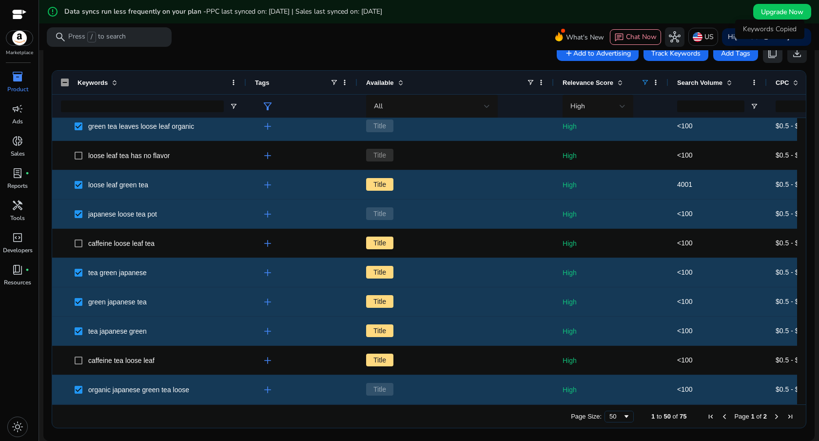
click at [767, 57] on span "content_copy" at bounding box center [773, 53] width 12 height 12
click at [774, 415] on span "Next Page" at bounding box center [777, 417] width 8 height 8
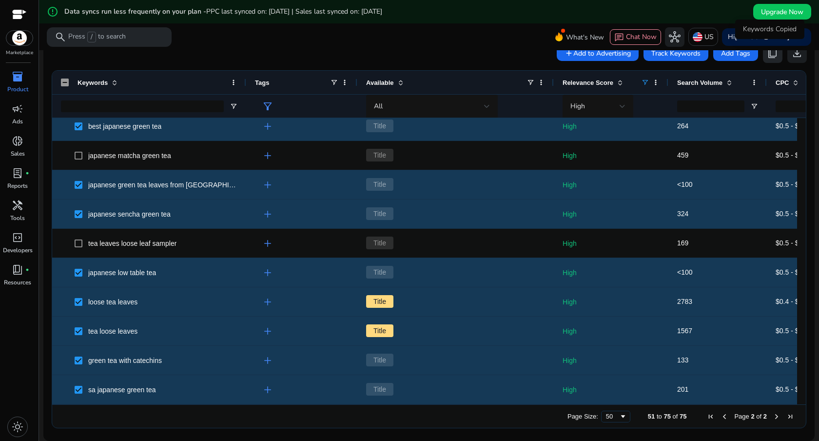
click at [773, 57] on span "content_copy" at bounding box center [773, 53] width 12 height 12
click at [332, 49] on mat-toolbar "search Press / to search What's New chat Chat Now hub US Hi Yutaro Kobayashi ke…" at bounding box center [429, 36] width 780 height 27
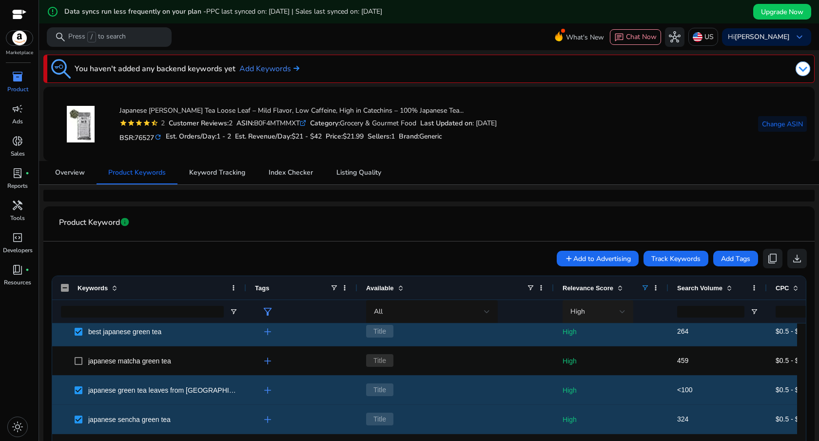
click at [622, 309] on div at bounding box center [623, 312] width 6 height 12
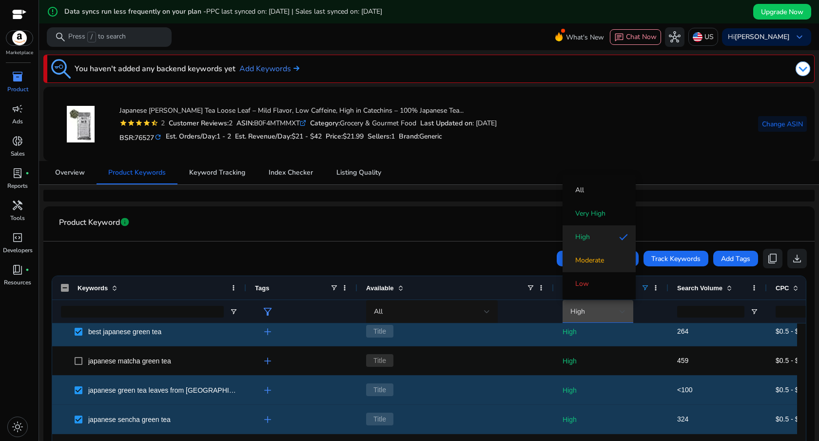
click at [608, 268] on mat-option "Moderate" at bounding box center [599, 260] width 73 height 23
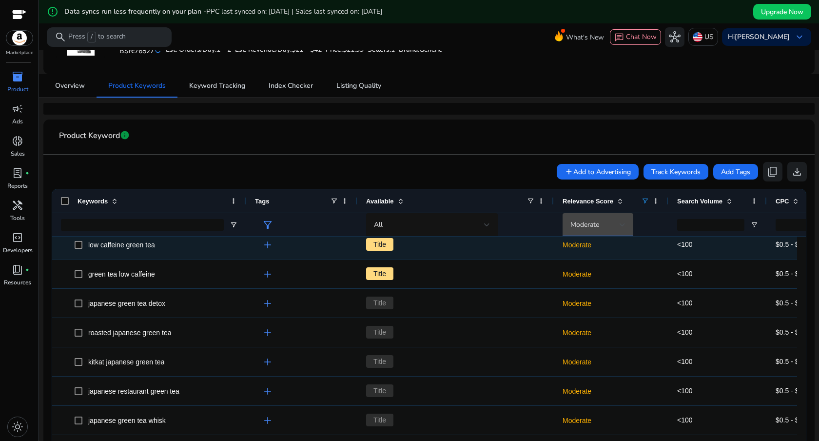
scroll to position [106, 0]
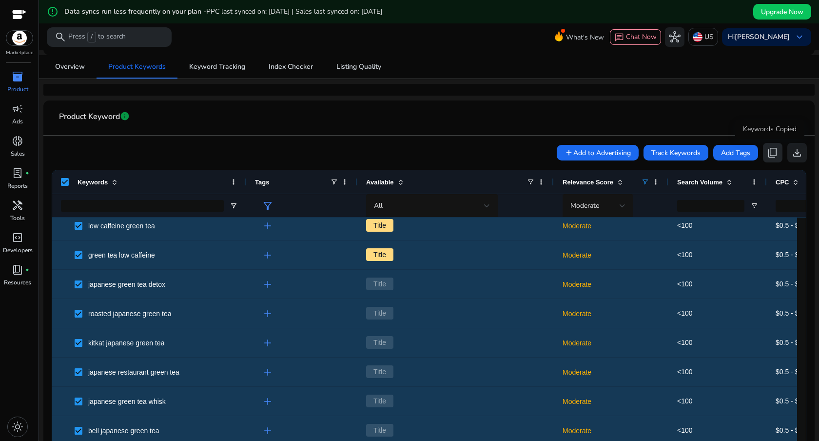
click at [768, 157] on span "content_copy" at bounding box center [773, 153] width 12 height 12
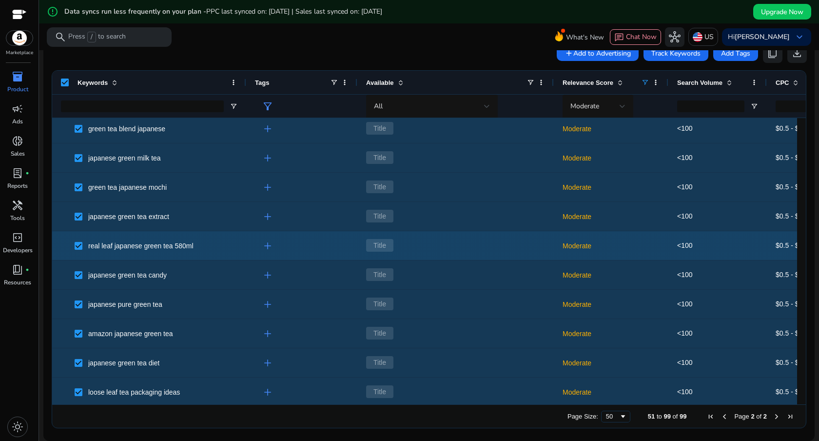
scroll to position [0, 0]
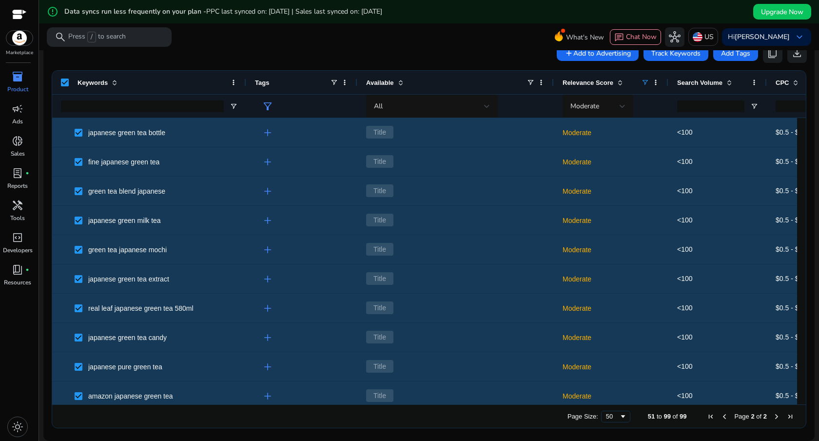
click at [721, 418] on span "Previous Page" at bounding box center [725, 417] width 8 height 8
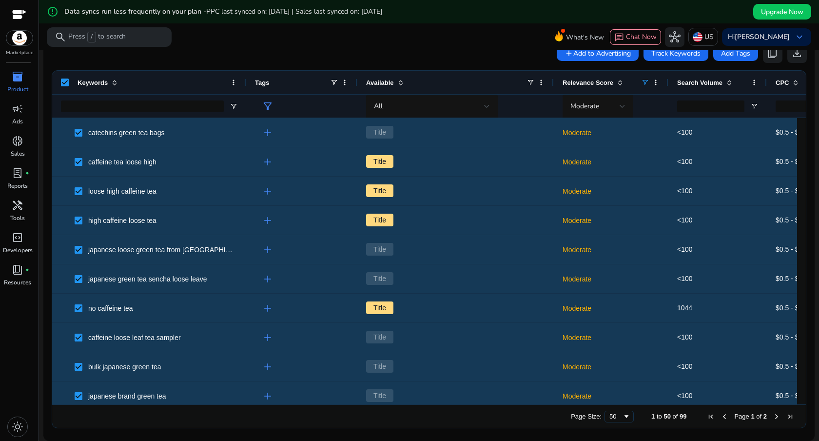
click at [12, 395] on div "inventory_2 Product campaign Ads donut_small Sales lab_profile fiber_manual_rec…" at bounding box center [19, 255] width 39 height 372
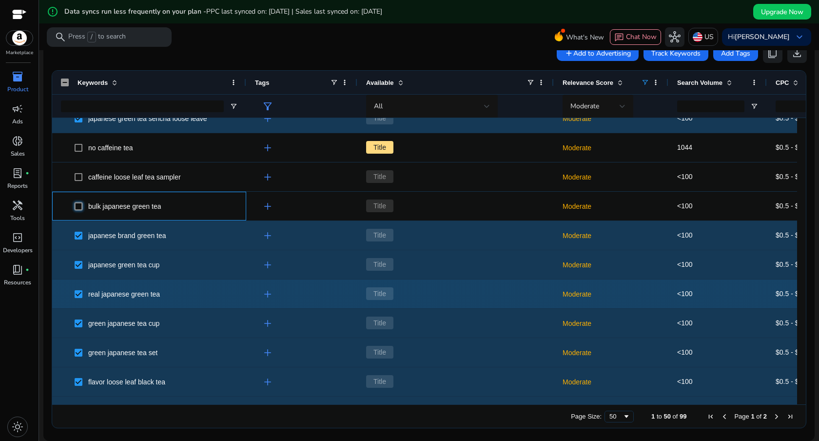
scroll to position [196, 0]
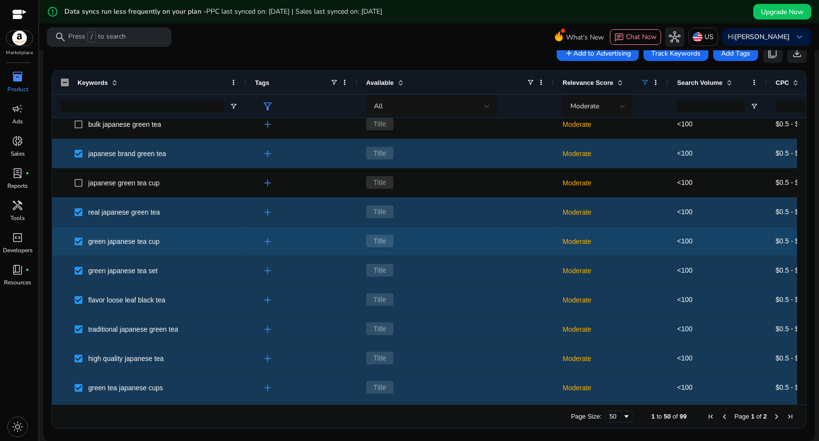
click at [77, 247] on span at bounding box center [82, 241] width 14 height 20
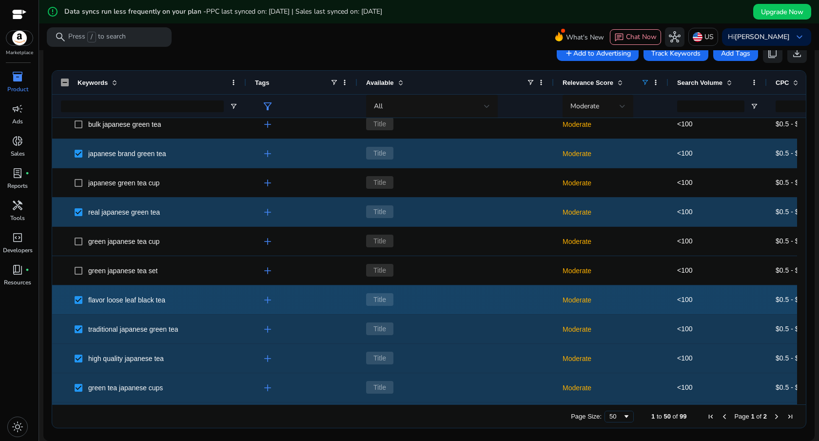
click at [82, 299] on span at bounding box center [82, 300] width 14 height 20
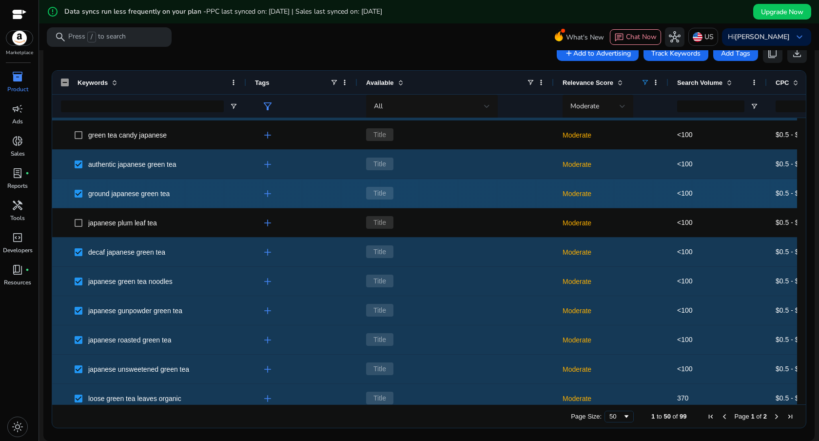
click at [76, 197] on span at bounding box center [82, 193] width 14 height 20
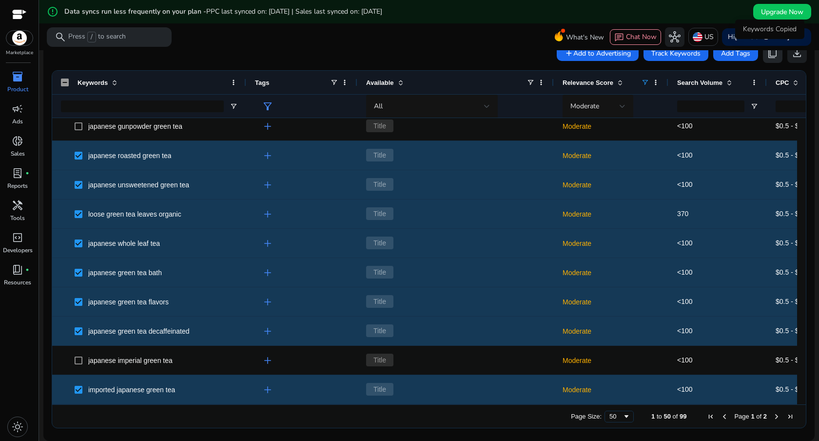
click at [771, 55] on span "content_copy" at bounding box center [773, 53] width 12 height 12
click at [773, 416] on span "Next Page" at bounding box center [777, 417] width 8 height 8
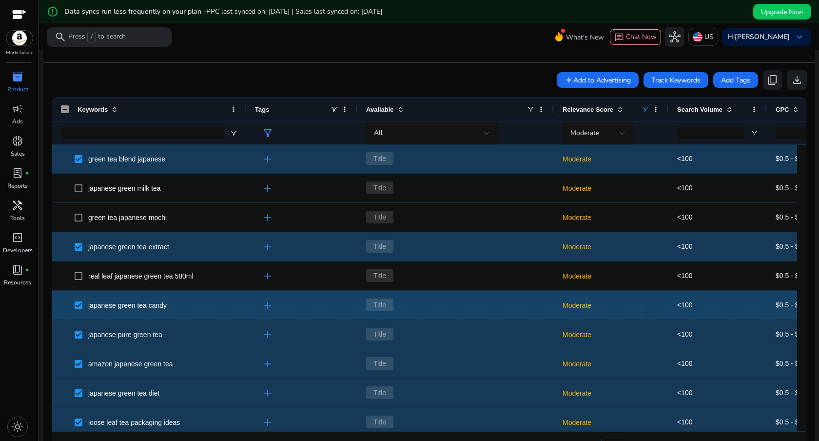
click at [84, 307] on span at bounding box center [82, 305] width 14 height 20
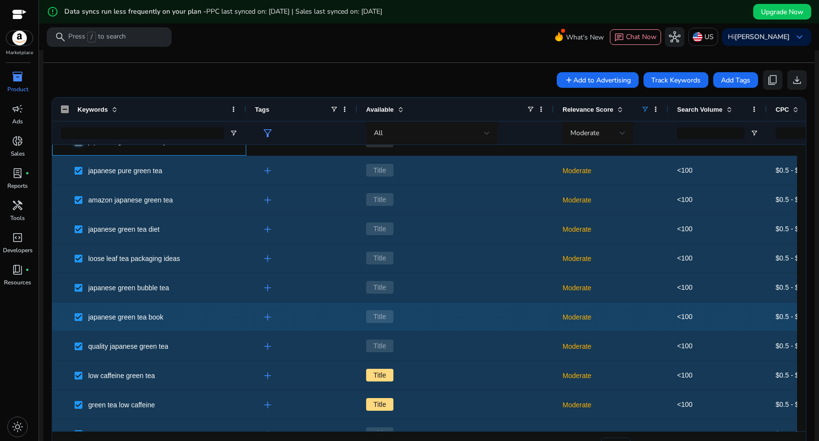
scroll to position [277, 0]
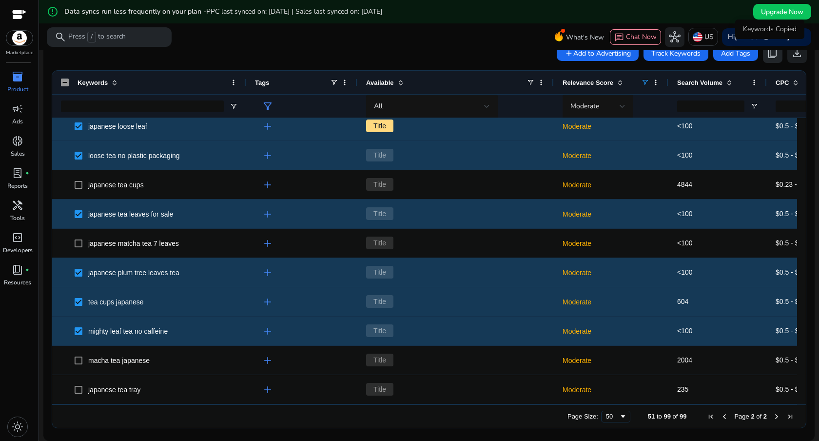
click at [771, 55] on span "content_copy" at bounding box center [773, 53] width 12 height 12
click at [16, 82] on span "inventory_2" at bounding box center [18, 77] width 12 height 12
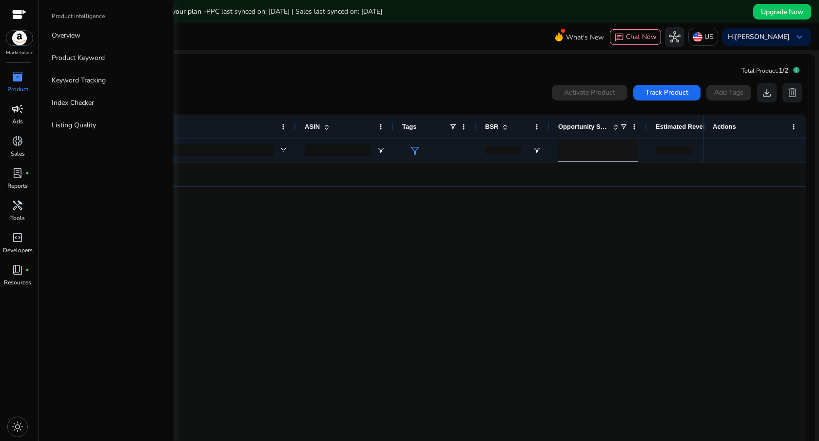
click at [20, 114] on span "campaign" at bounding box center [18, 109] width 12 height 12
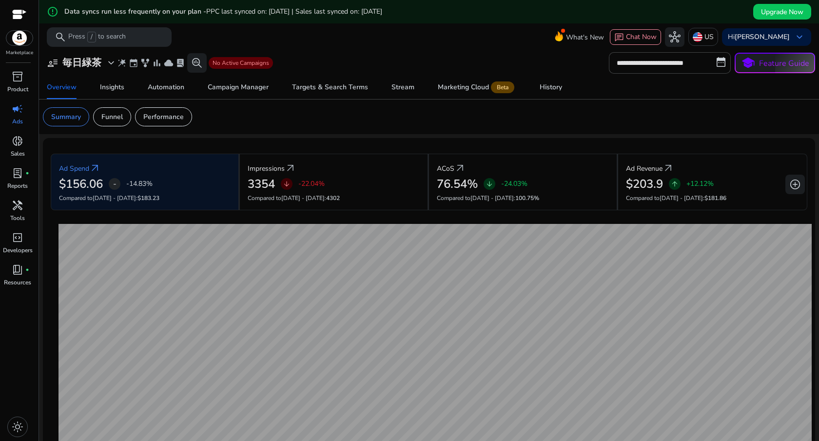
click at [258, 130] on mat-card "Summary Funnel Performance" at bounding box center [429, 116] width 788 height 35
click at [230, 87] on div "Campaign Manager" at bounding box center [238, 87] width 61 height 7
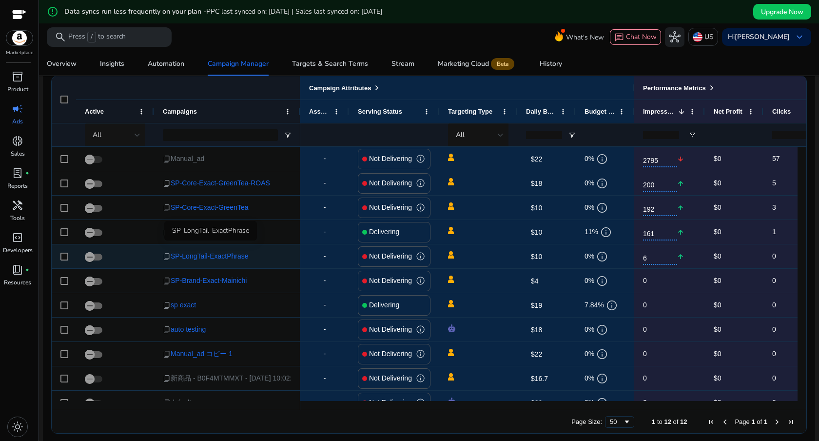
scroll to position [680, 0]
